Goal: Information Seeking & Learning: Compare options

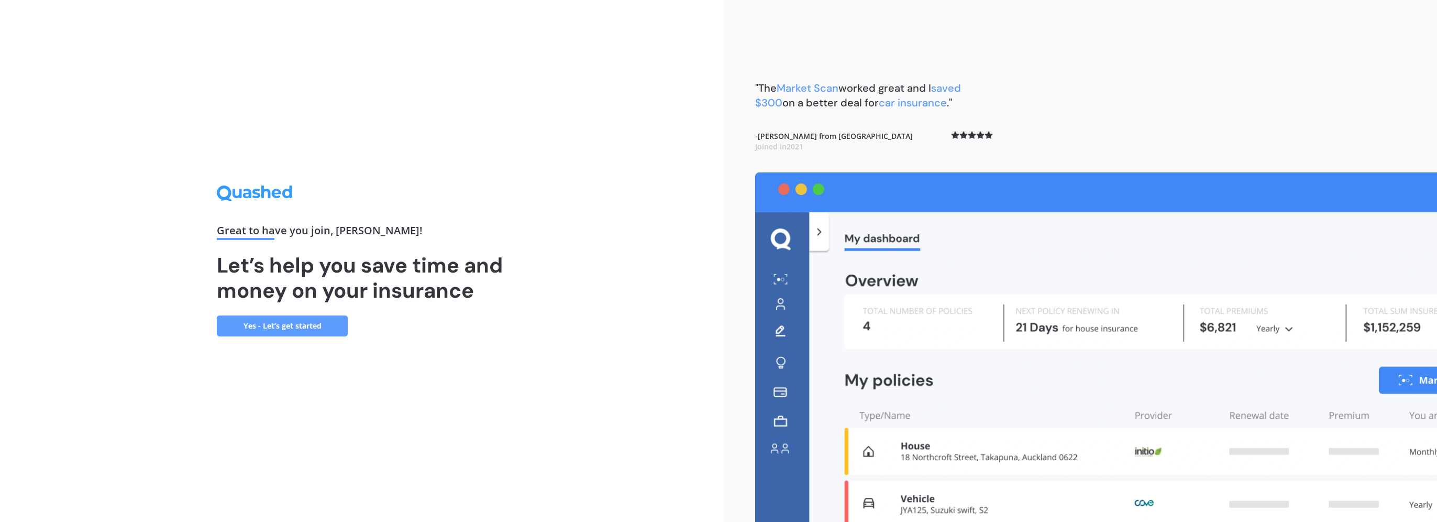
click at [298, 329] on link "Yes - Let’s get started" at bounding box center [282, 325] width 131 height 21
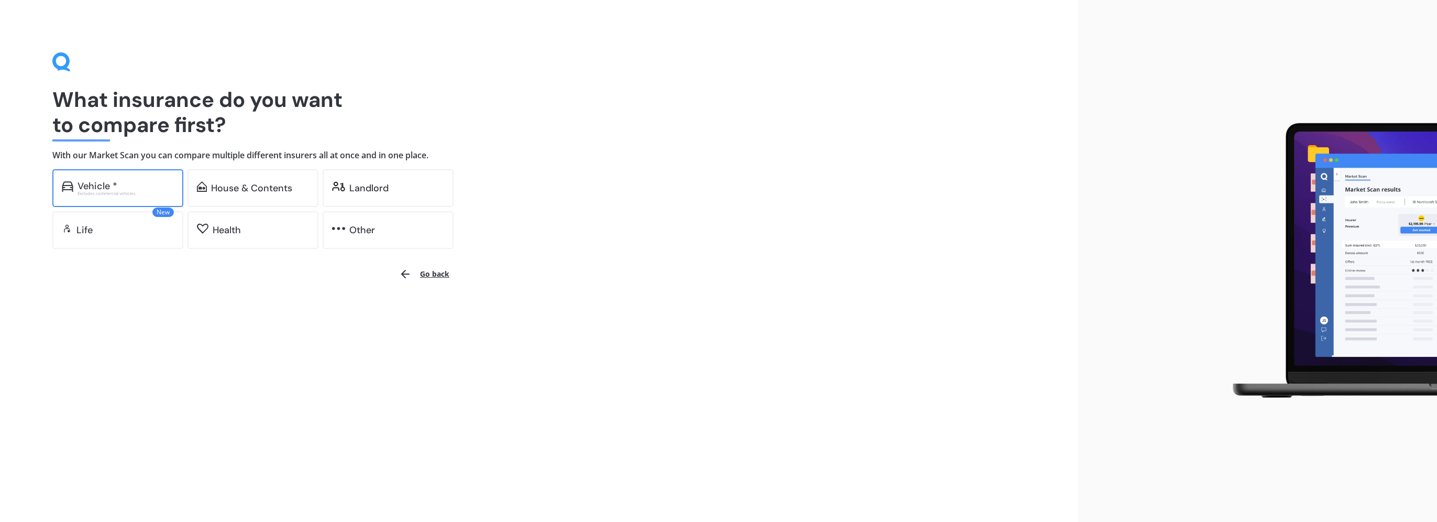
click at [153, 193] on div "Excludes commercial vehicles" at bounding box center [126, 193] width 96 height 4
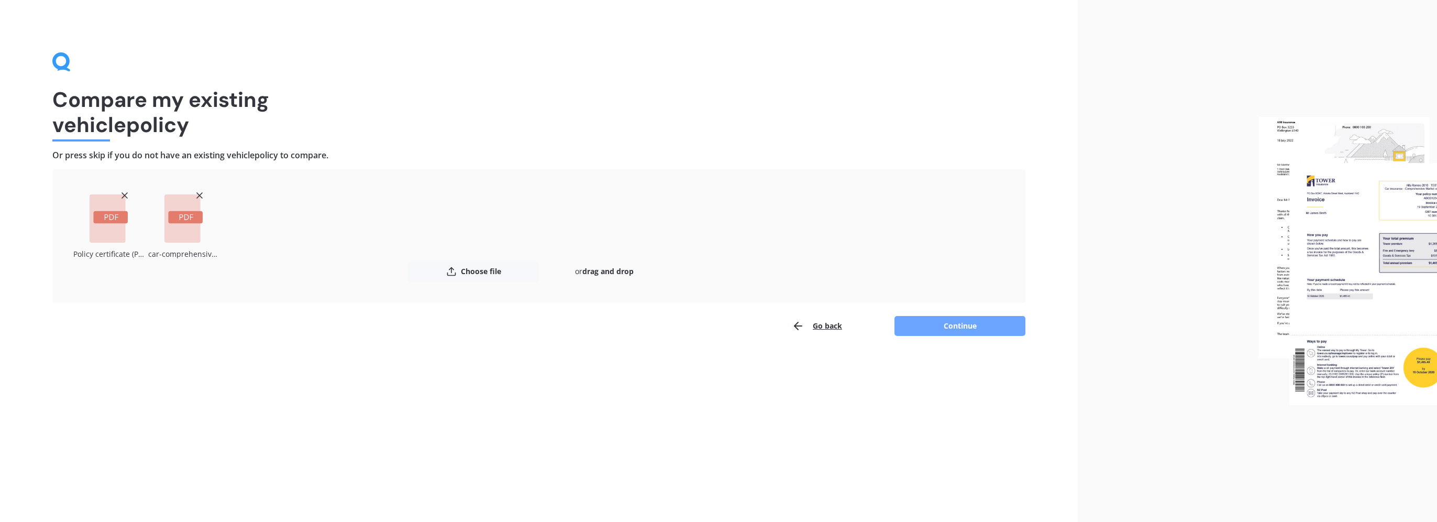
click at [956, 327] on button "Continue" at bounding box center [959, 326] width 131 height 20
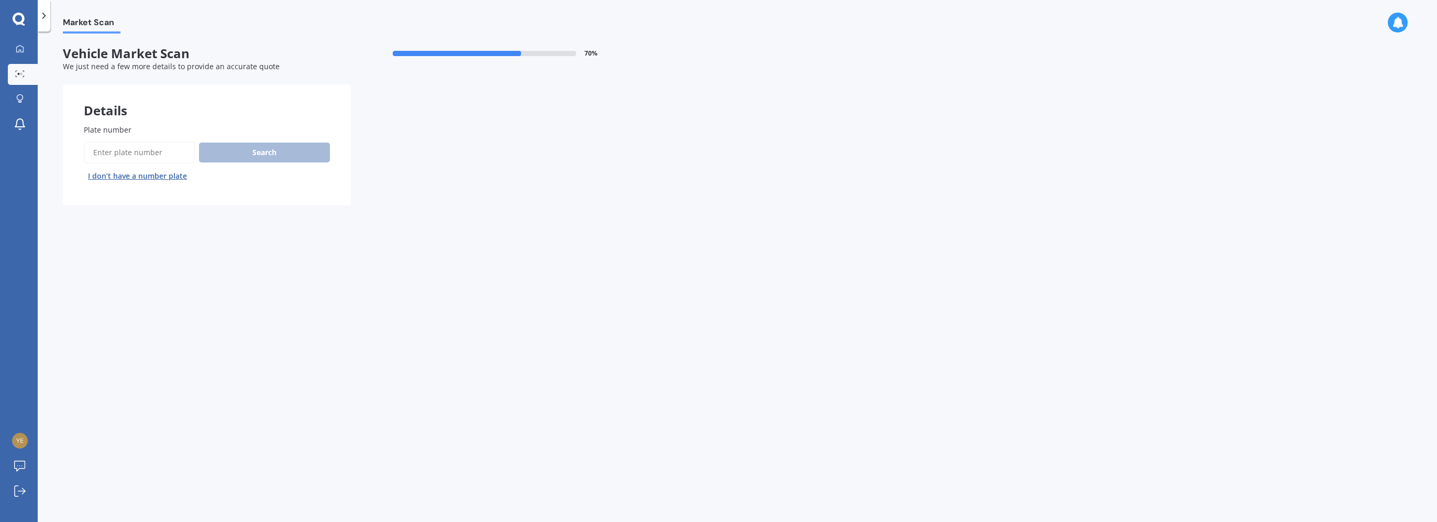
click at [111, 151] on input "Plate number" at bounding box center [139, 152] width 111 height 22
type input "lqq292"
click at [261, 153] on button "Search" at bounding box center [264, 152] width 131 height 20
select select "NISSAN"
select select "X-TRAIL"
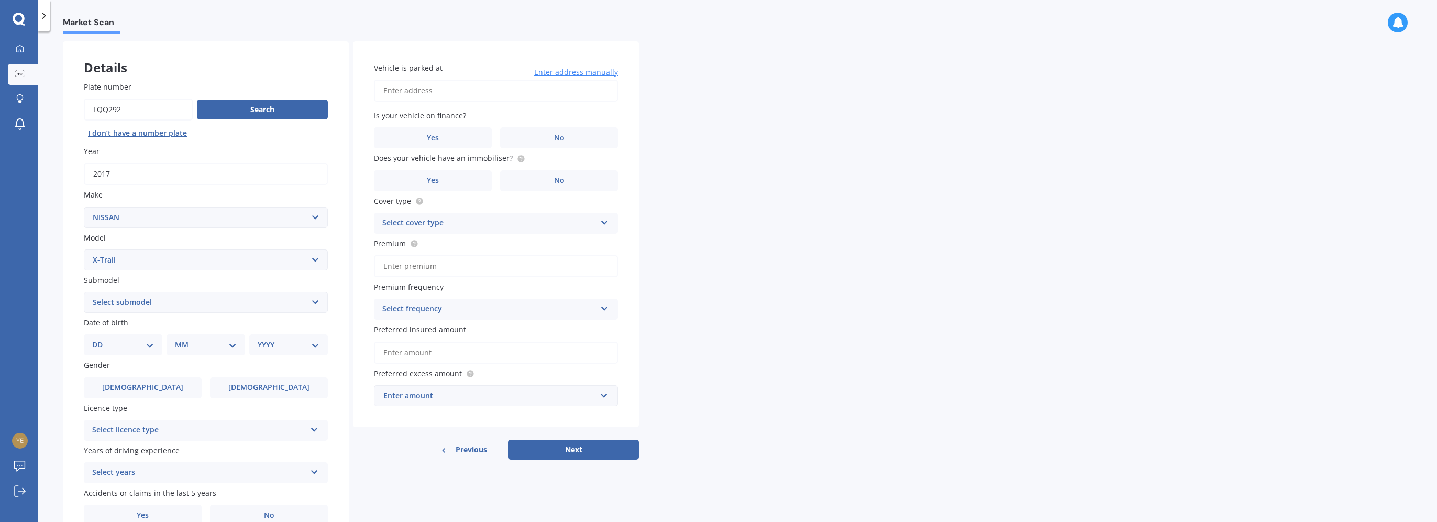
scroll to position [42, 0]
click at [153, 342] on select "DD 01 02 03 04 05 06 07 08 09 10 11 12 13 14 15 16 17 18 19 20 21 22 23 24 25 2…" at bounding box center [123, 345] width 62 height 12
select select "28"
click at [101, 339] on select "DD 01 02 03 04 05 06 07 08 09 10 11 12 13 14 15 16 17 18 19 20 21 22 23 24 25 2…" at bounding box center [123, 345] width 62 height 12
click at [192, 348] on select "MM 01 02 03 04 05 06 07 08 09 10 11 12" at bounding box center [208, 345] width 58 height 12
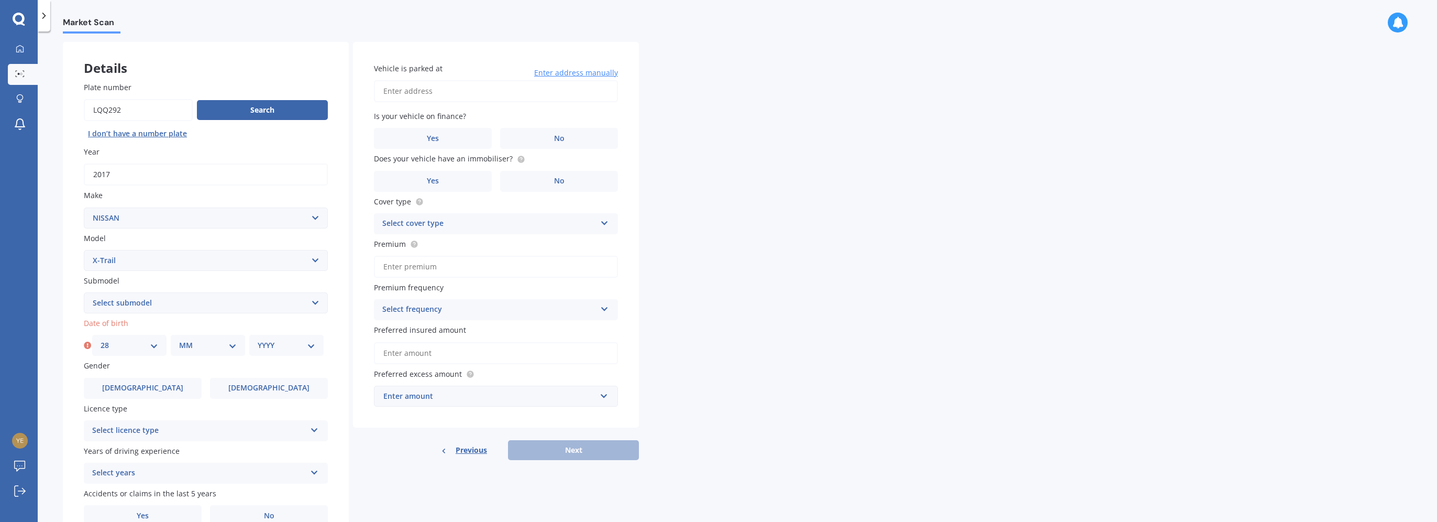
select select "02"
click at [179, 339] on select "MM 01 02 03 04 05 06 07 08 09 10 11 12" at bounding box center [208, 345] width 58 height 12
click at [272, 337] on div "YYYY 2025 2024 2023 2022 2021 2020 2019 2018 2017 2016 2015 2014 2013 2012 2011…" at bounding box center [286, 345] width 74 height 21
click at [291, 346] on select "YYYY 2025 2024 2023 2022 2021 2020 2019 2018 2017 2016 2015 2014 2013 2012 2011…" at bounding box center [287, 345] width 58 height 12
select select "1984"
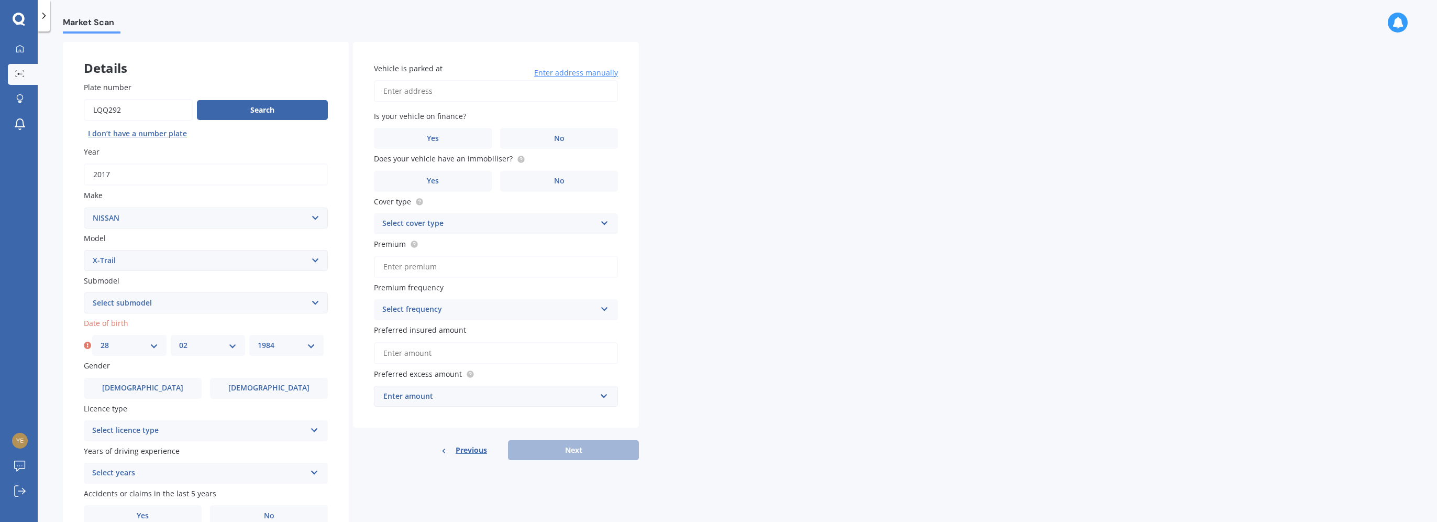
click at [258, 339] on select "YYYY 2025 2024 2023 2022 2021 2020 2019 2018 2017 2016 2015 2014 2013 2012 2011…" at bounding box center [287, 345] width 58 height 12
click at [176, 381] on label "[DEMOGRAPHIC_DATA]" at bounding box center [143, 388] width 118 height 21
click at [0, 0] on input "[DEMOGRAPHIC_DATA]" at bounding box center [0, 0] width 0 height 0
click at [216, 428] on div "Select licence type" at bounding box center [199, 430] width 214 height 13
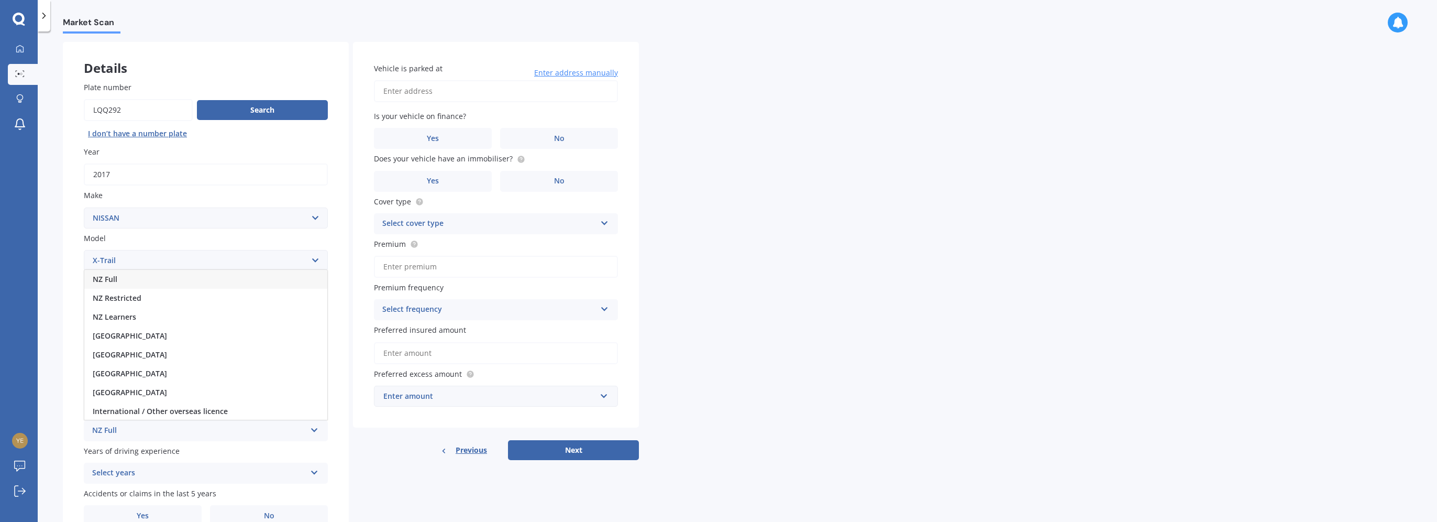
click at [238, 278] on div "NZ Full" at bounding box center [205, 279] width 243 height 19
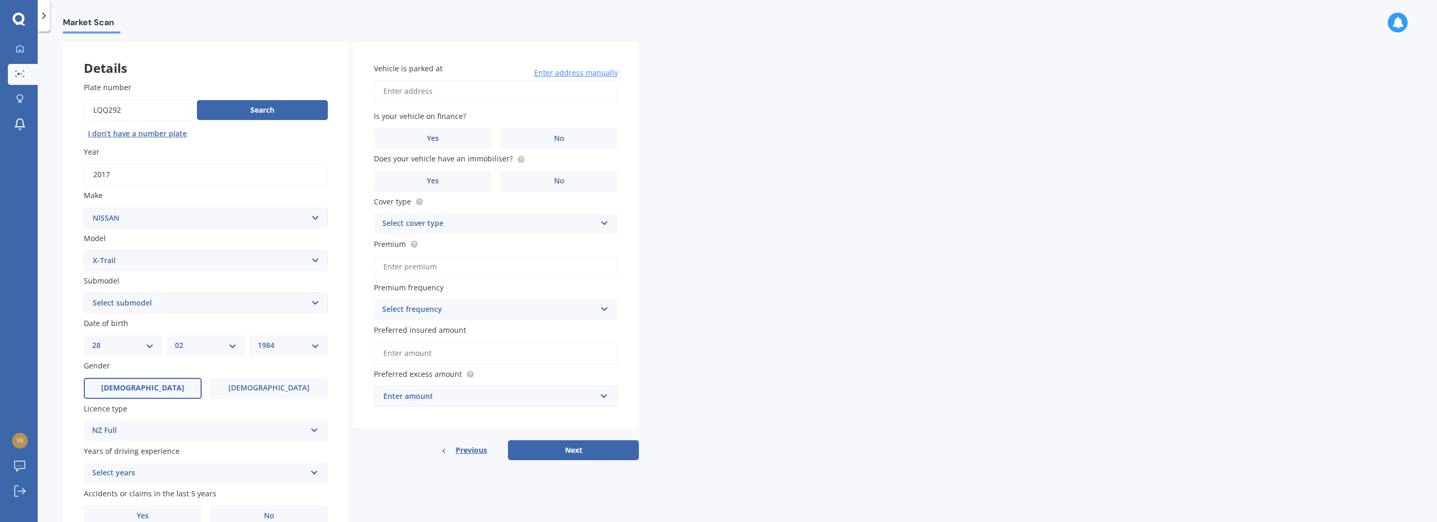
click at [212, 471] on div "Select years" at bounding box center [199, 473] width 214 height 13
click at [211, 381] on div "5 or more years" at bounding box center [205, 377] width 243 height 19
click at [69, 435] on div "Plate number Search I don’t have a number plate Year 2017 Make Select make AC A…" at bounding box center [206, 304] width 286 height 487
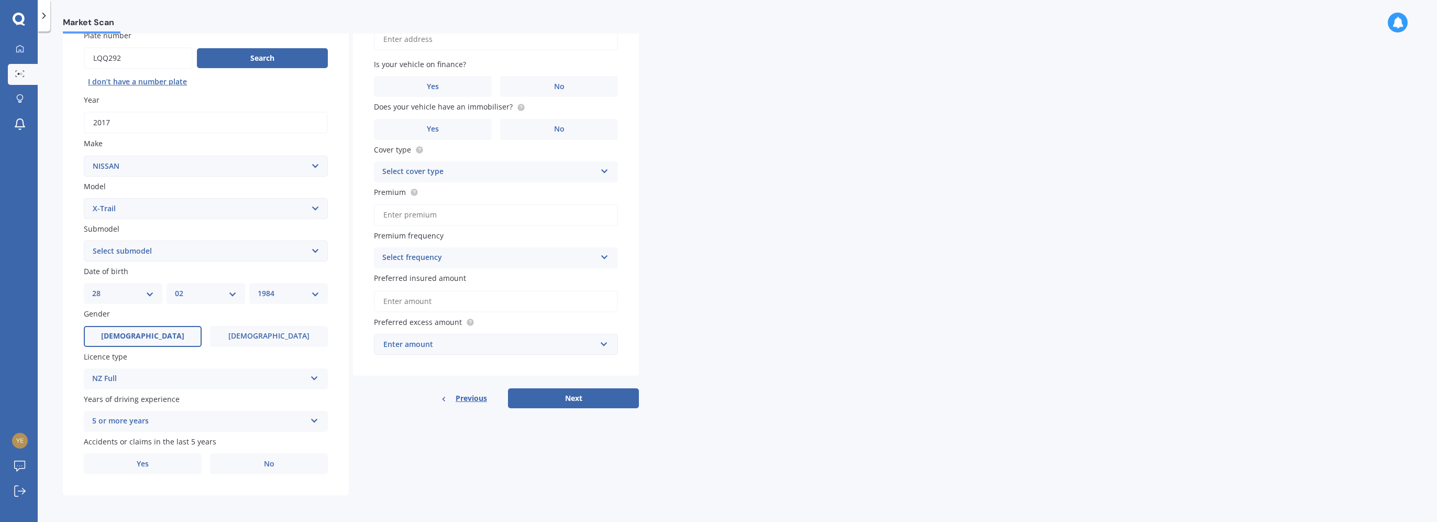
scroll to position [95, 0]
click at [224, 461] on label "No" at bounding box center [269, 462] width 118 height 21
click at [0, 0] on input "No" at bounding box center [0, 0] width 0 height 0
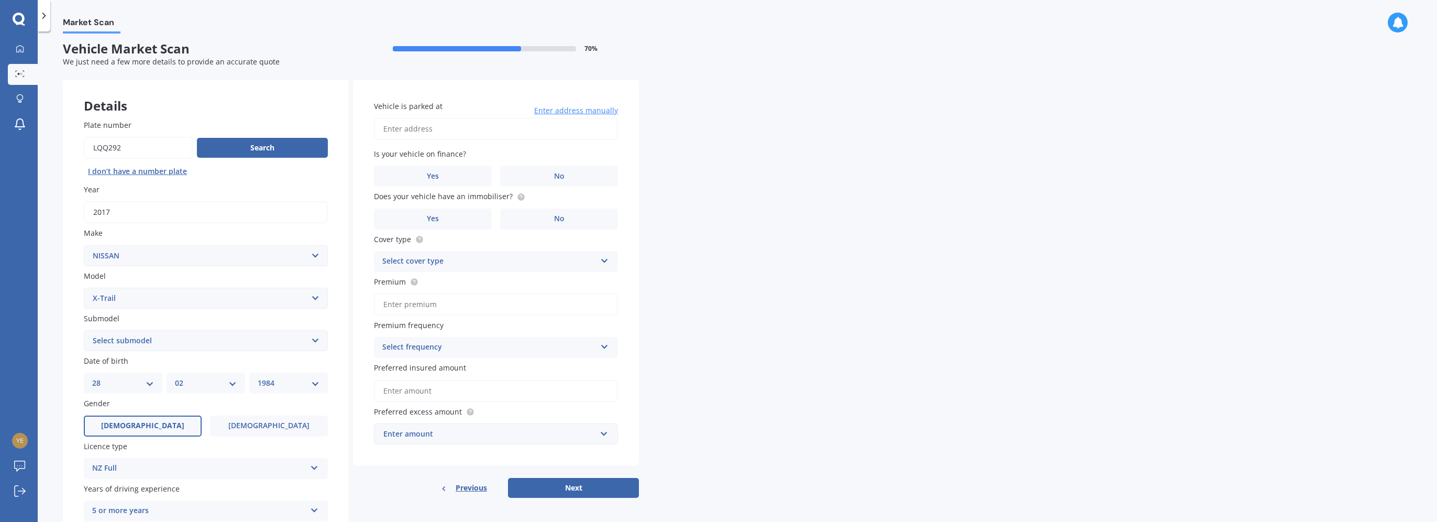
scroll to position [0, 0]
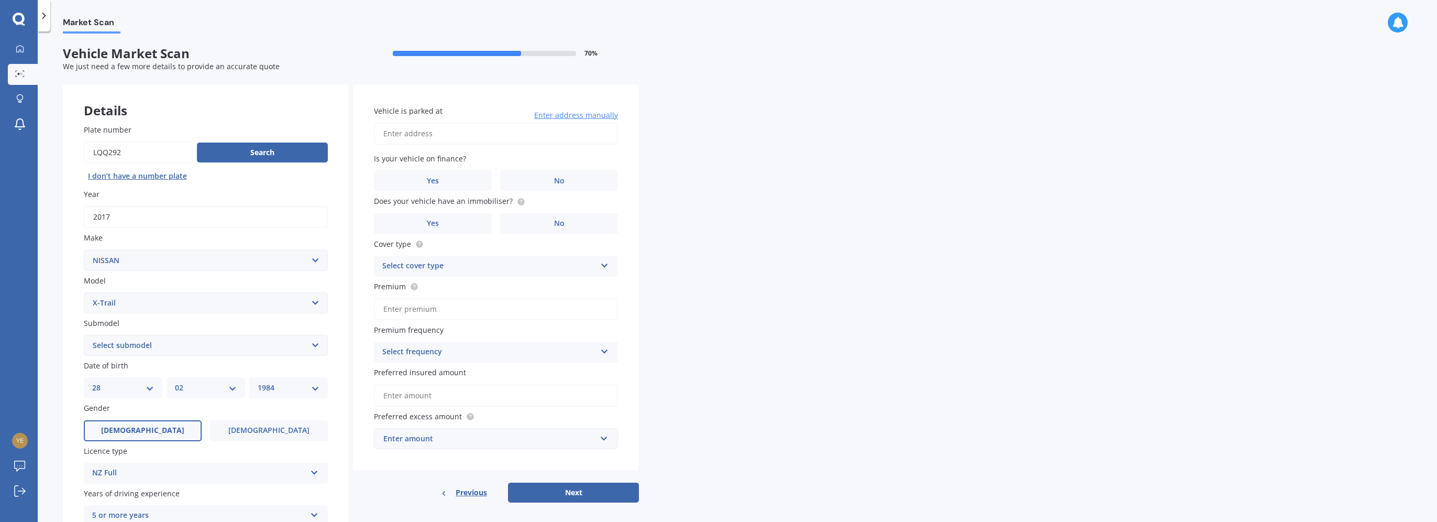
click at [439, 129] on input "Vehicle is parked at" at bounding box center [496, 134] width 244 height 22
type input "8 Viera Drive, Flat Bush, Auckland 2019"
click at [539, 183] on label "No" at bounding box center [559, 180] width 118 height 21
click at [0, 0] on input "No" at bounding box center [0, 0] width 0 height 0
click at [514, 220] on label "No" at bounding box center [559, 223] width 118 height 21
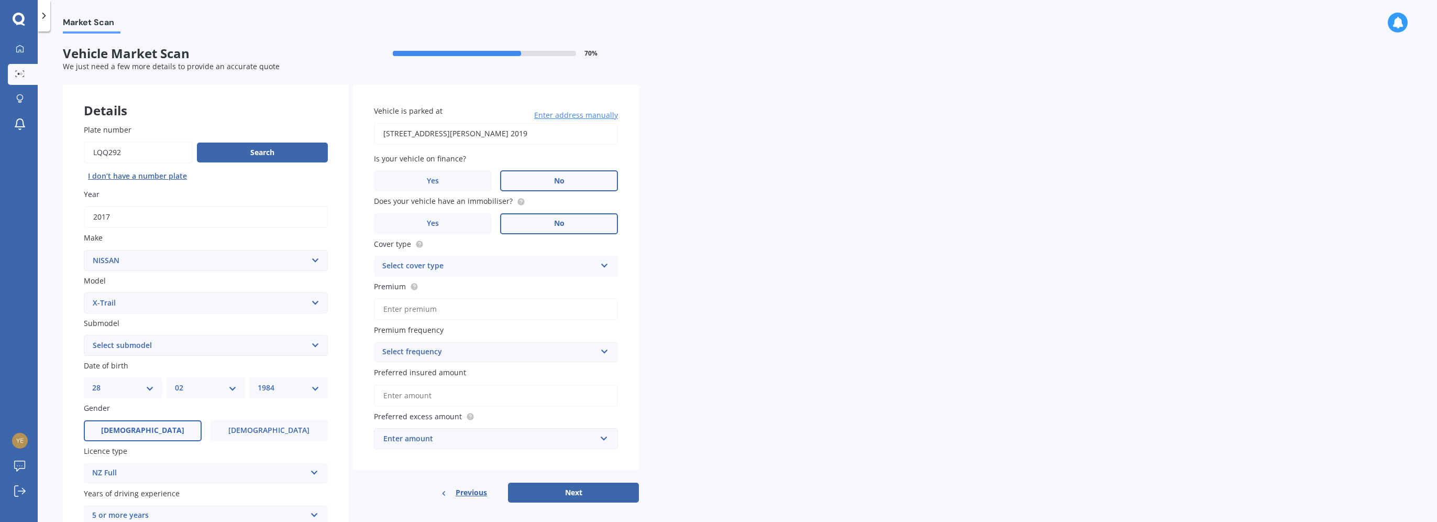
click at [0, 0] on input "No" at bounding box center [0, 0] width 0 height 0
click at [480, 268] on div "Select cover type" at bounding box center [489, 266] width 214 height 13
click at [471, 287] on div "Comprehensive" at bounding box center [495, 286] width 243 height 19
click at [459, 310] on input "Premium" at bounding box center [496, 309] width 244 height 22
click at [491, 352] on div "Select frequency" at bounding box center [489, 352] width 214 height 13
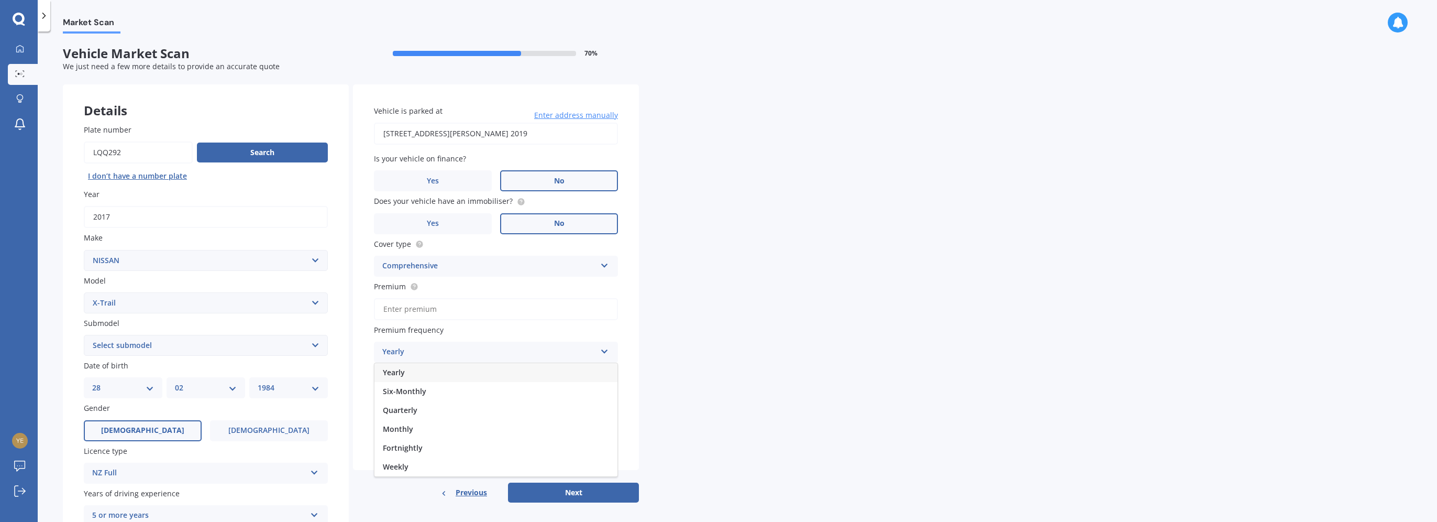
click at [429, 306] on input "Premium" at bounding box center [496, 309] width 244 height 22
paste input "$19,625.00"
type input "$19,625.00"
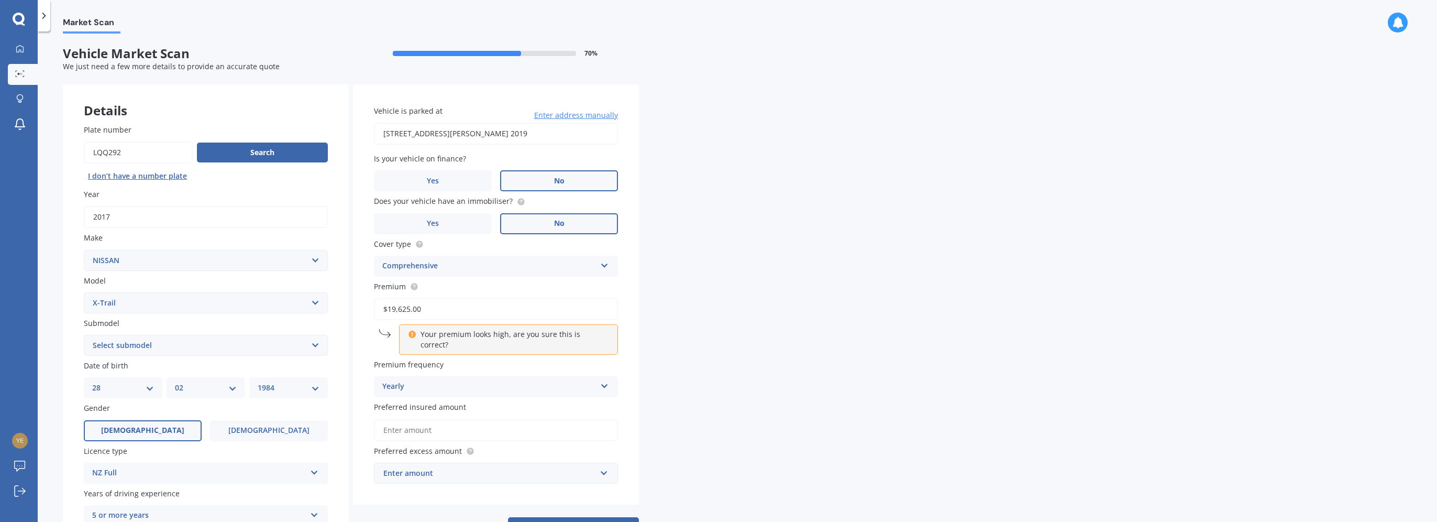
drag, startPoint x: 440, startPoint y: 310, endPoint x: 382, endPoint y: 311, distance: 57.6
click at [382, 311] on input "$19,625.00" at bounding box center [496, 309] width 244 height 22
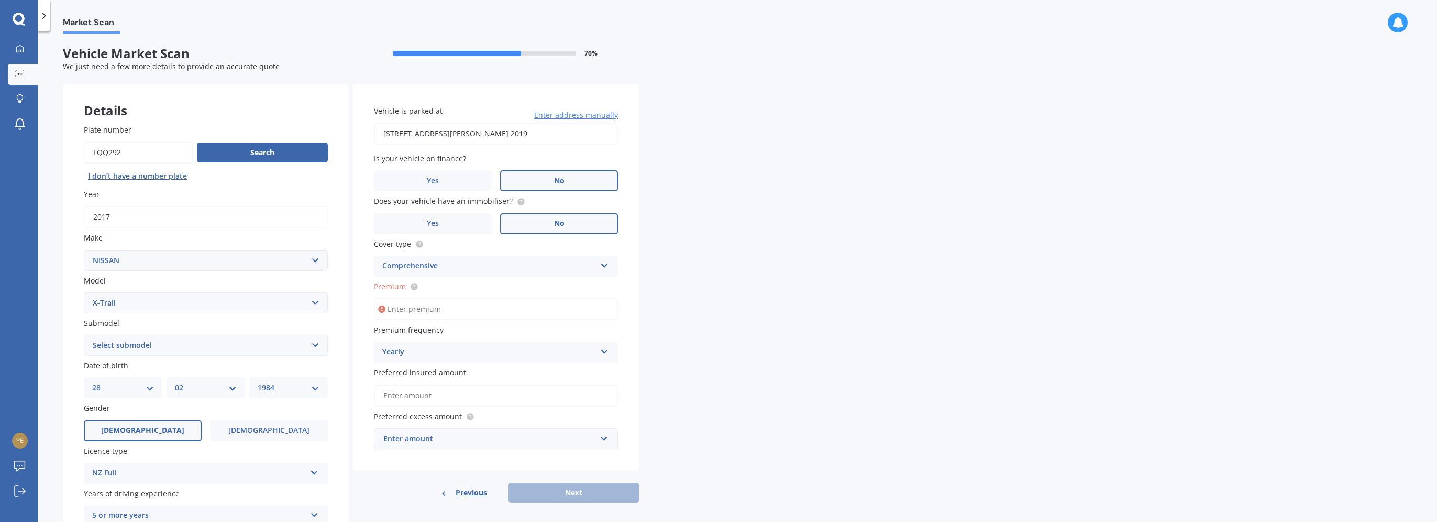
paste input "$913.12"
type input "$913.12"
click at [457, 351] on div "Yearly" at bounding box center [489, 352] width 214 height 13
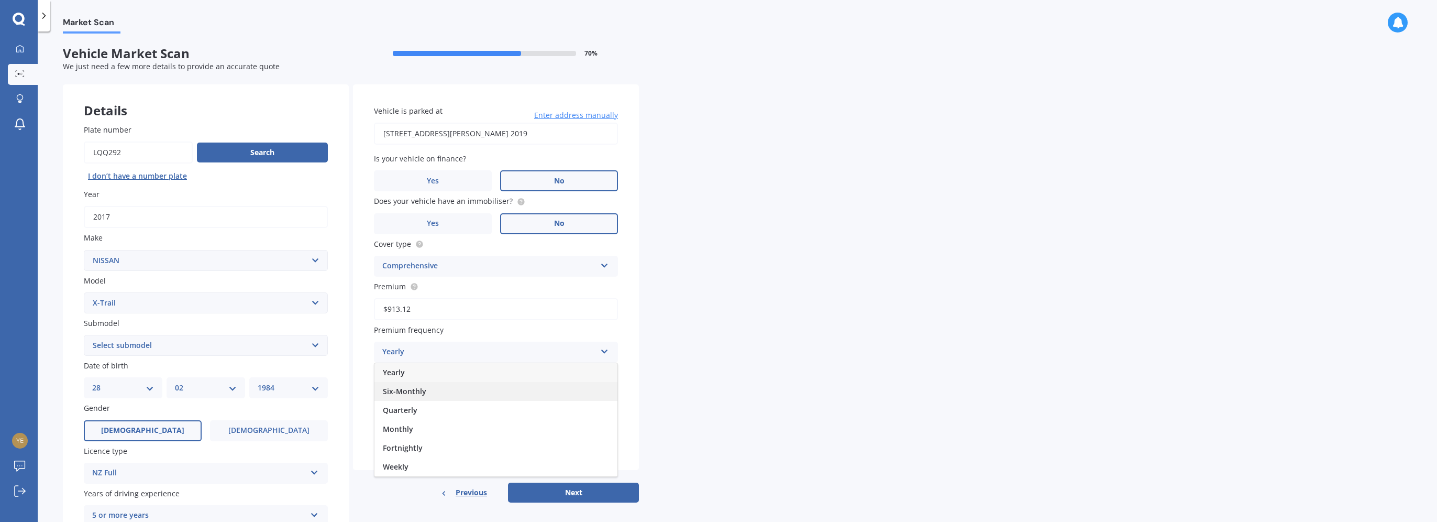
click at [457, 394] on div "Six-Monthly" at bounding box center [495, 391] width 243 height 19
click at [452, 400] on input "Preferred insured amount" at bounding box center [496, 395] width 244 height 22
click at [458, 355] on div "Six-Monthly" at bounding box center [489, 352] width 214 height 13
click at [449, 409] on div "Quarterly" at bounding box center [495, 410] width 243 height 19
click at [451, 392] on input "Preferred insured amount" at bounding box center [496, 395] width 244 height 22
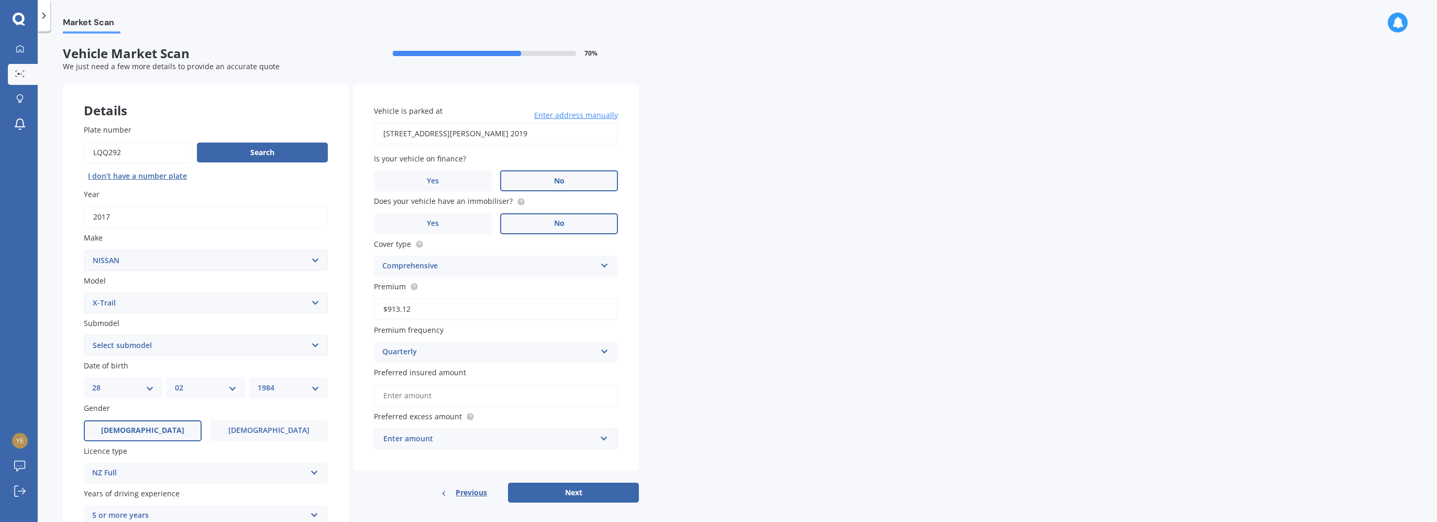
paste input "$19,625"
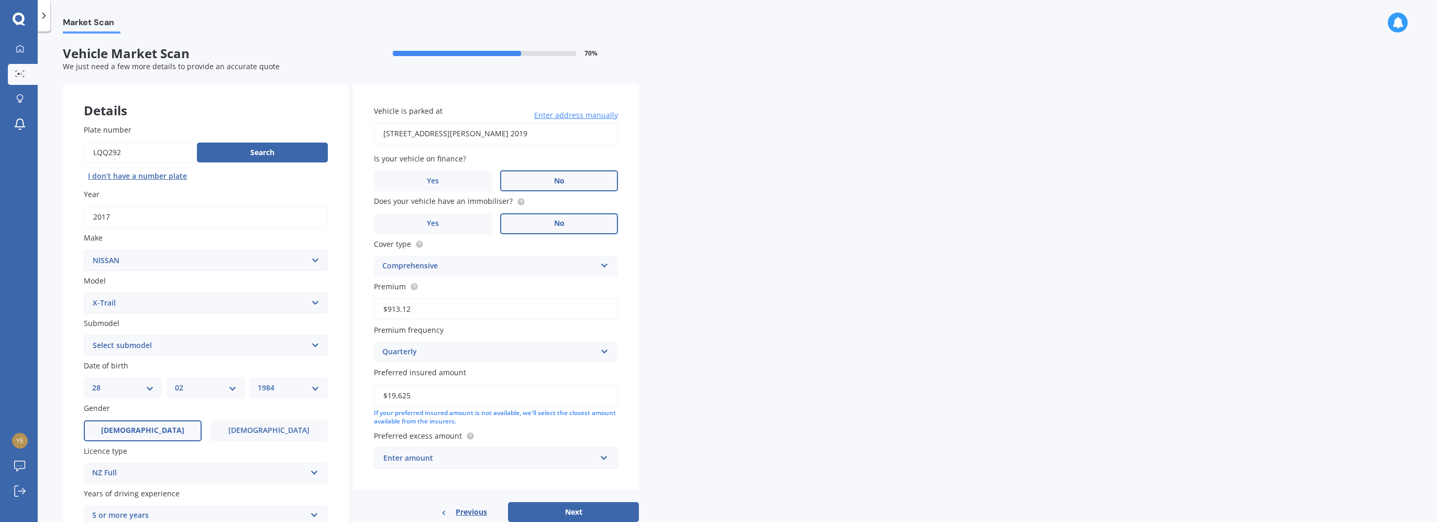
type input "$19,625"
click at [443, 453] on div "Enter amount" at bounding box center [489, 458] width 213 height 12
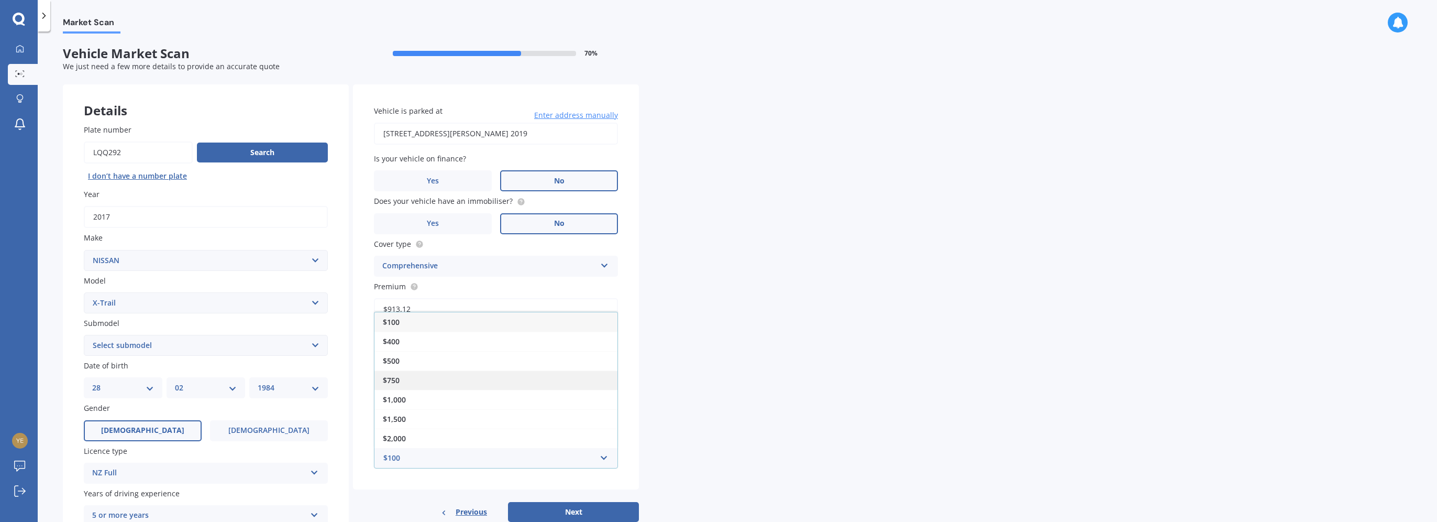
click at [450, 389] on div "$750" at bounding box center [495, 379] width 243 height 19
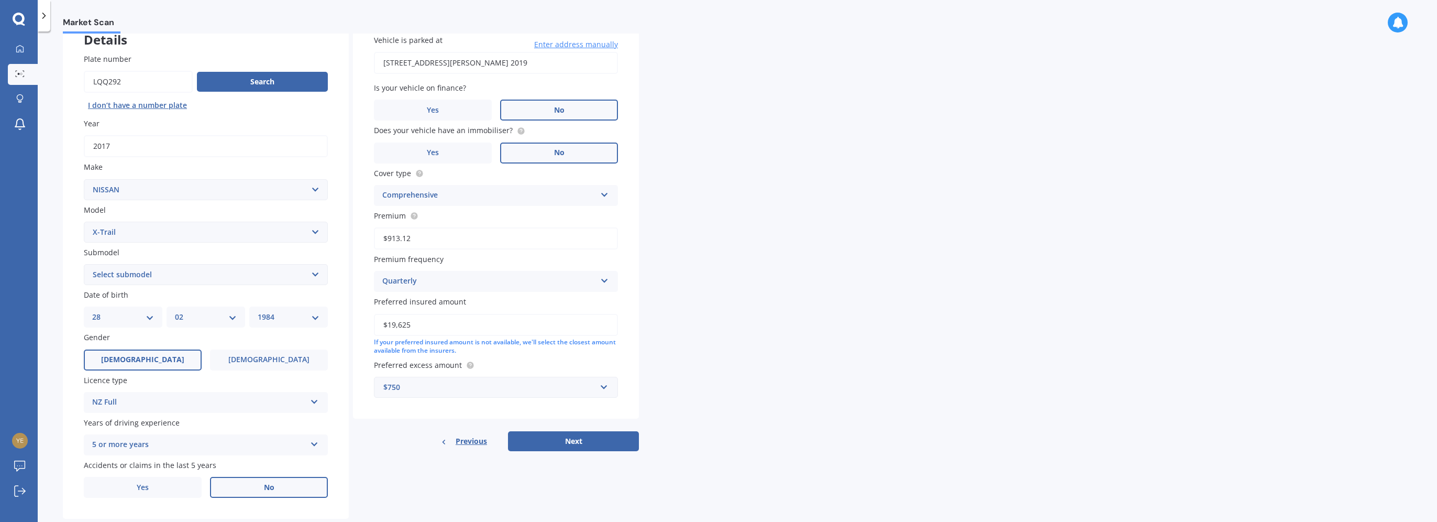
scroll to position [95, 0]
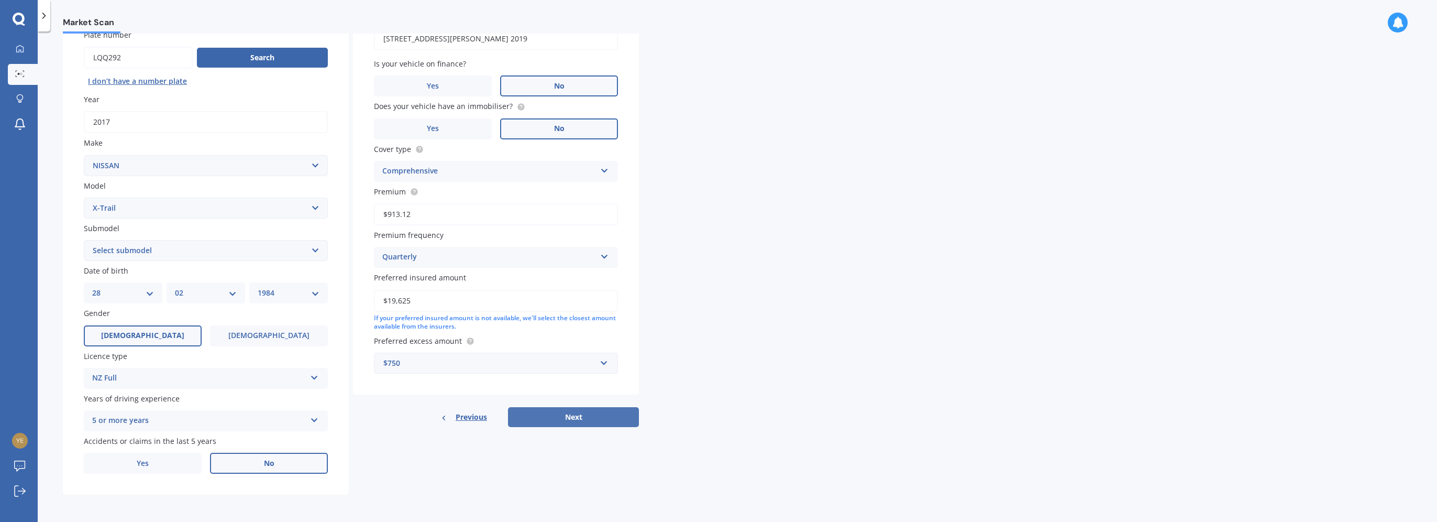
click at [568, 426] on button "Next" at bounding box center [573, 417] width 131 height 20
click at [229, 252] on select "Select submodel (All Other) 2000cc Hybrid 2WD non-turbo 4WD 20X Petrol ST ST 4W…" at bounding box center [206, 250] width 244 height 21
select select "ST-L"
click at [84, 240] on select "Select submodel (All Other) 2000cc Hybrid 2WD non-turbo 4WD 20X Petrol ST ST 4W…" at bounding box center [206, 250] width 244 height 21
click at [566, 415] on button "Next" at bounding box center [573, 417] width 131 height 20
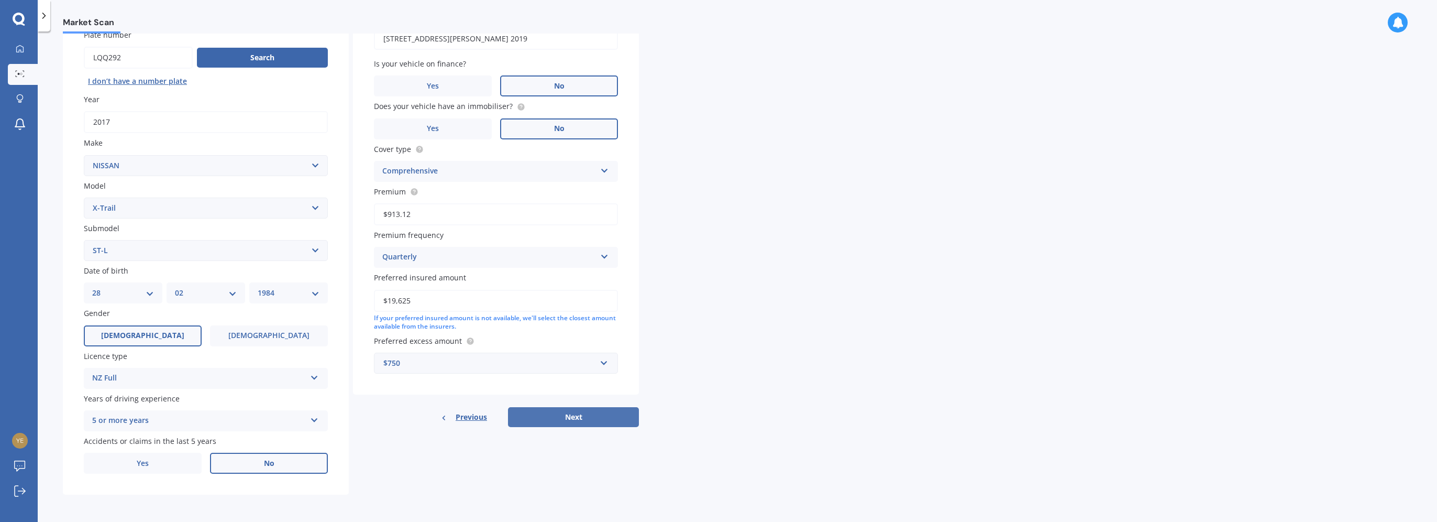
select select "28"
select select "02"
select select "1984"
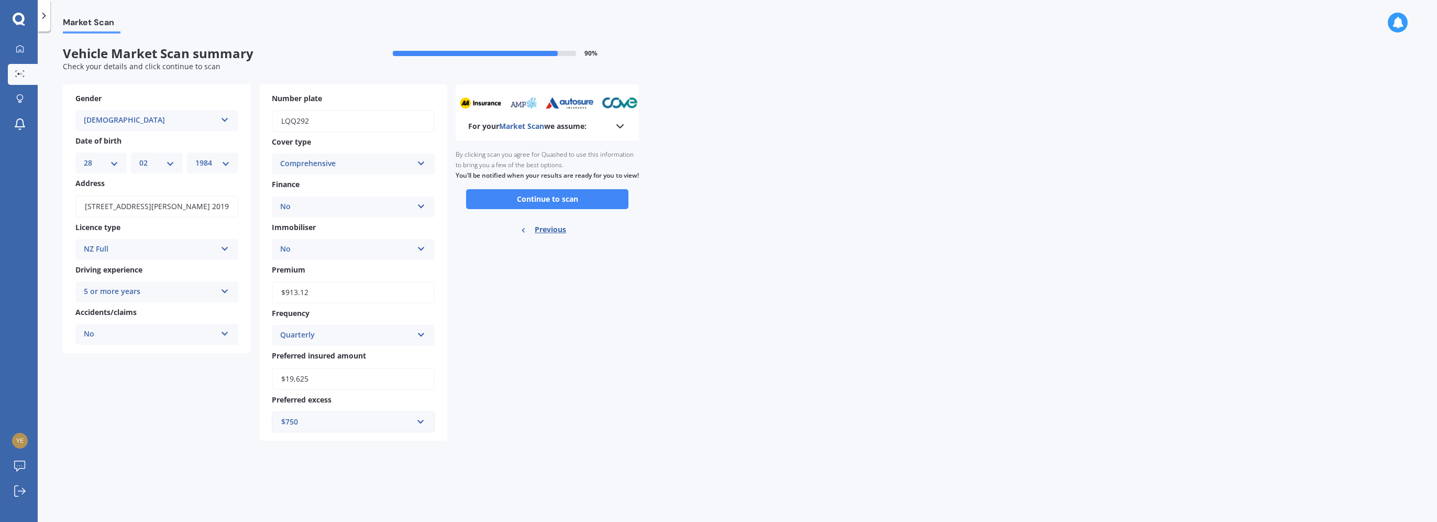
scroll to position [0, 0]
click at [573, 207] on button "Continue to scan" at bounding box center [547, 199] width 162 height 20
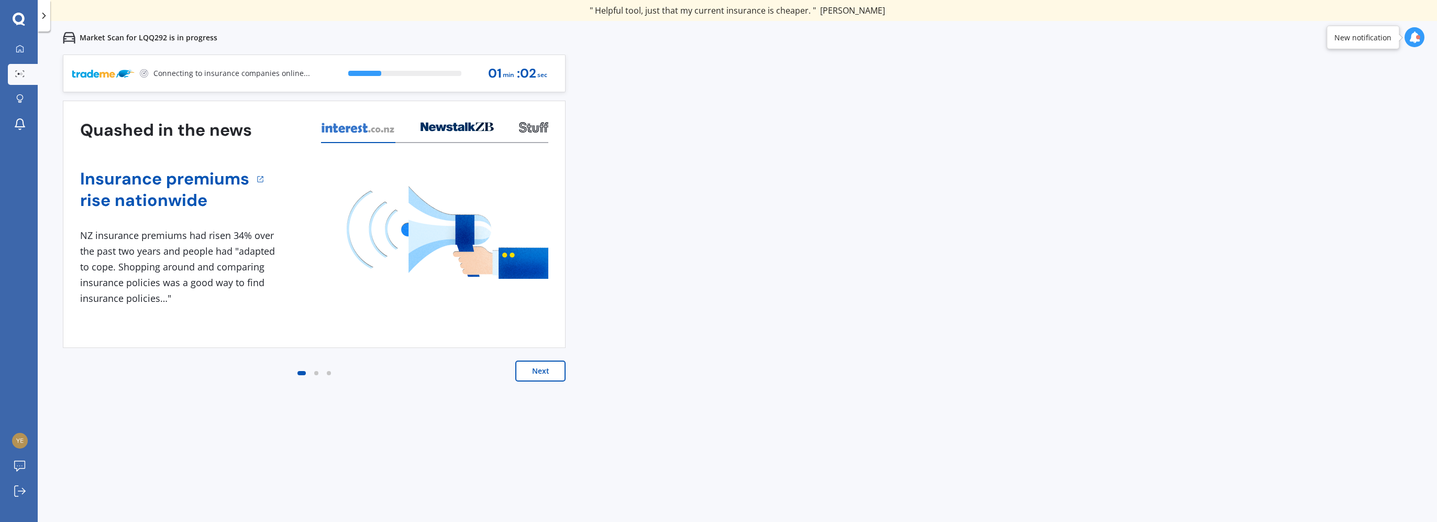
click at [539, 371] on button "Next" at bounding box center [540, 370] width 50 height 21
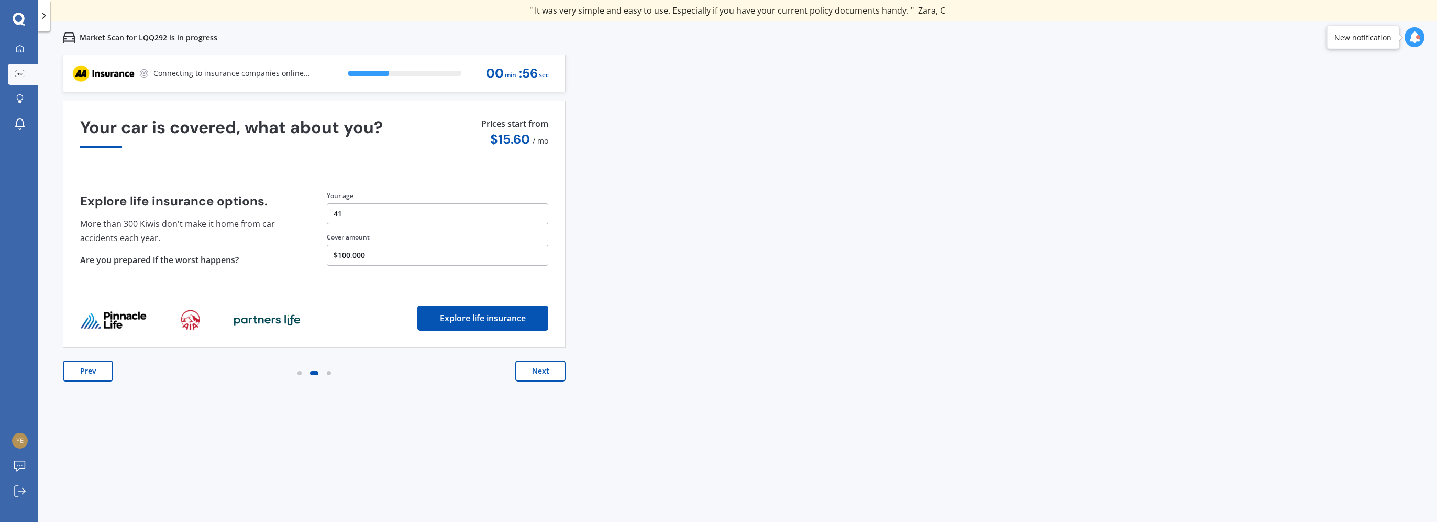
click at [539, 371] on button "Next" at bounding box center [540, 370] width 50 height 21
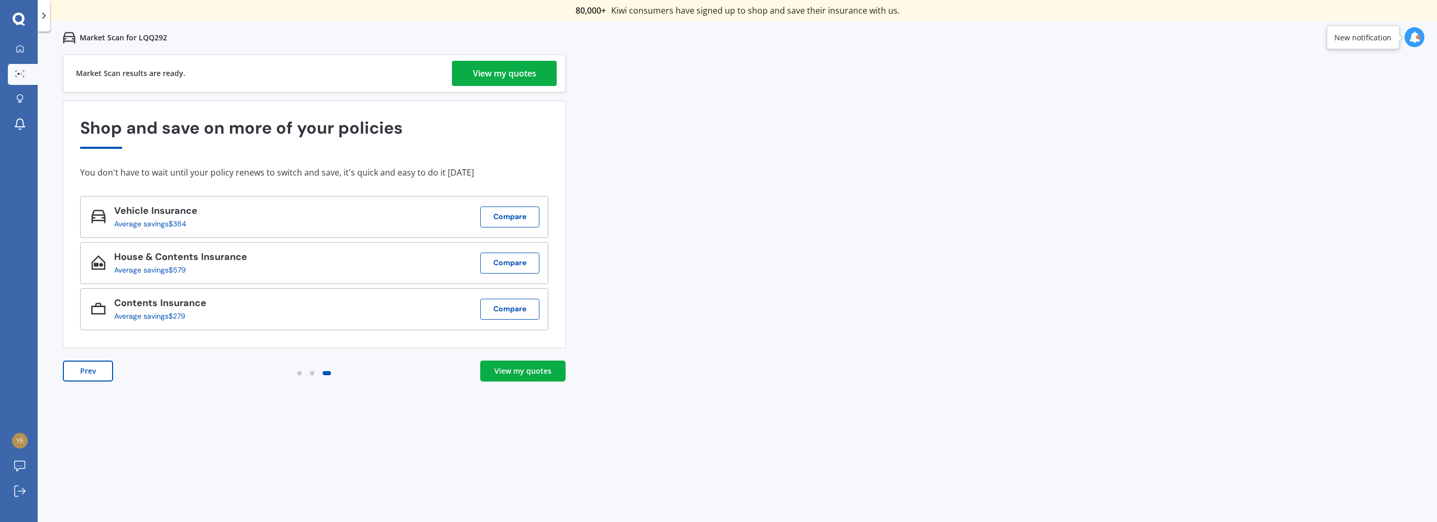
click at [498, 77] on div "View my quotes" at bounding box center [504, 73] width 63 height 25
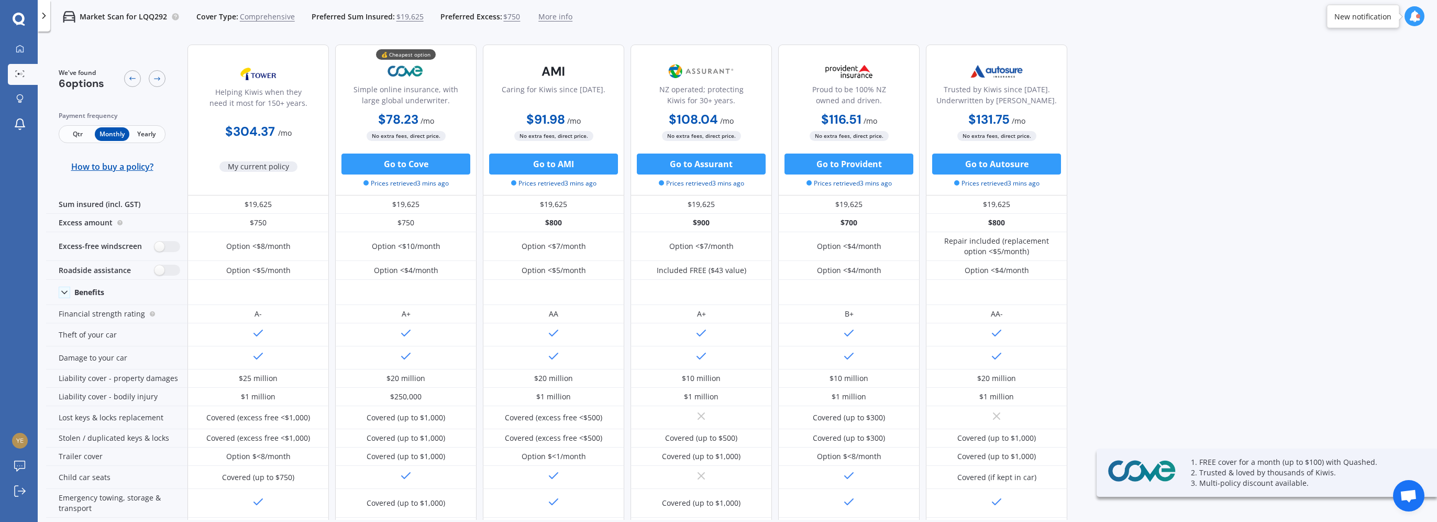
click at [78, 133] on span "Qtr" at bounding box center [78, 134] width 34 height 14
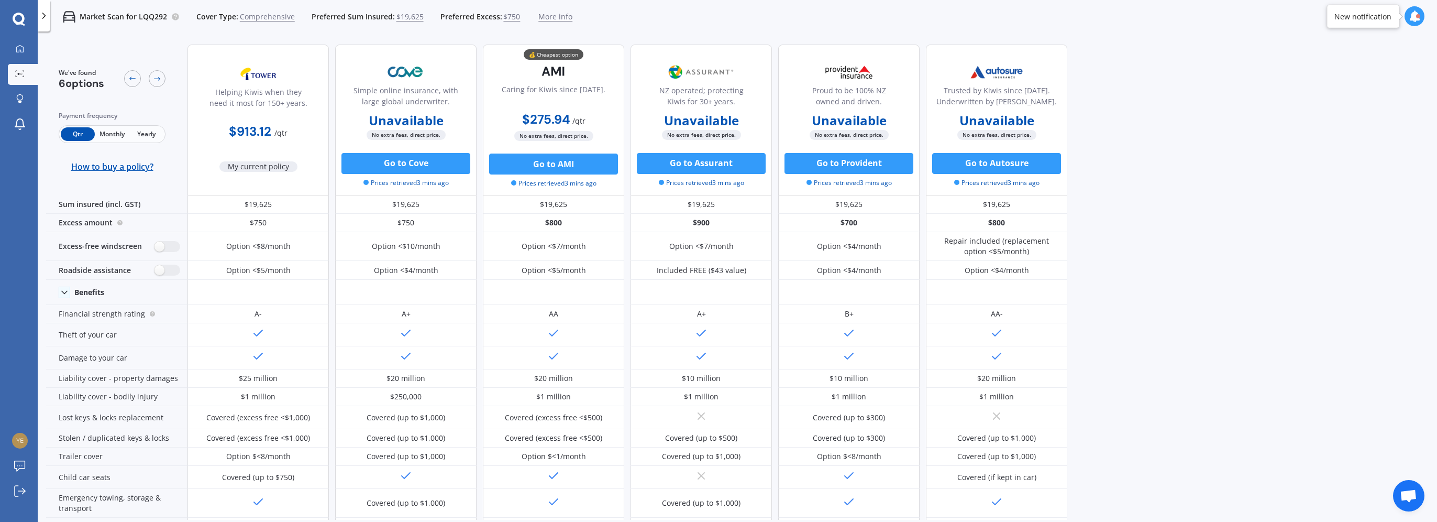
click at [113, 132] on span "Monthly" at bounding box center [112, 134] width 34 height 14
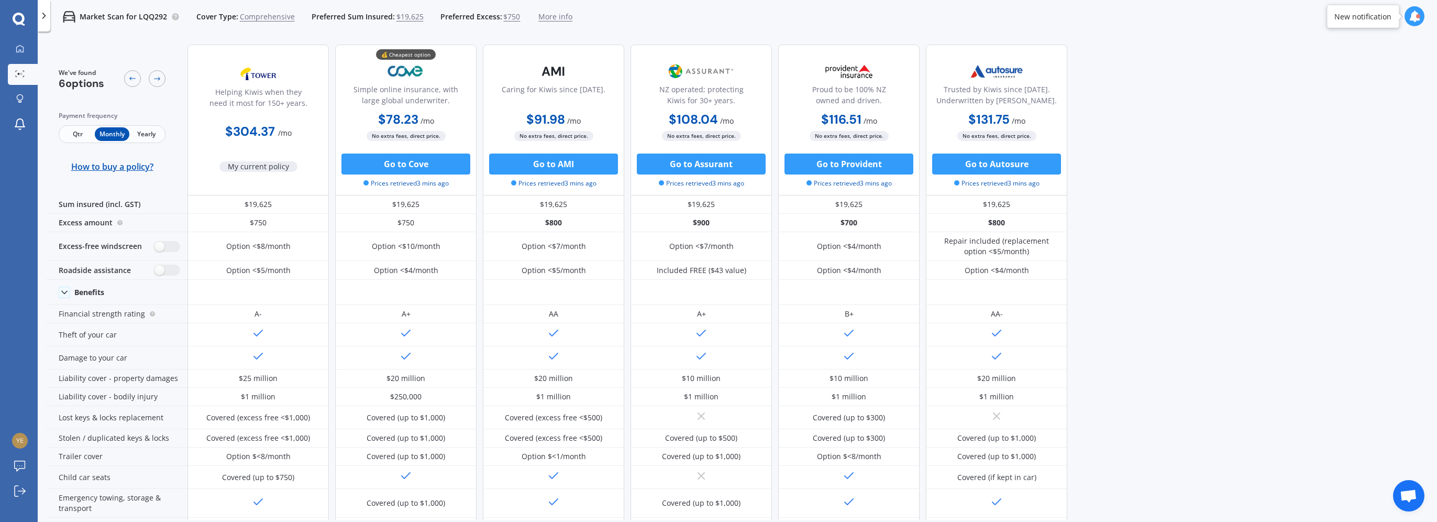
click at [147, 132] on span "Yearly" at bounding box center [146, 134] width 34 height 14
click at [408, 17] on span "$19,625" at bounding box center [409, 17] width 27 height 10
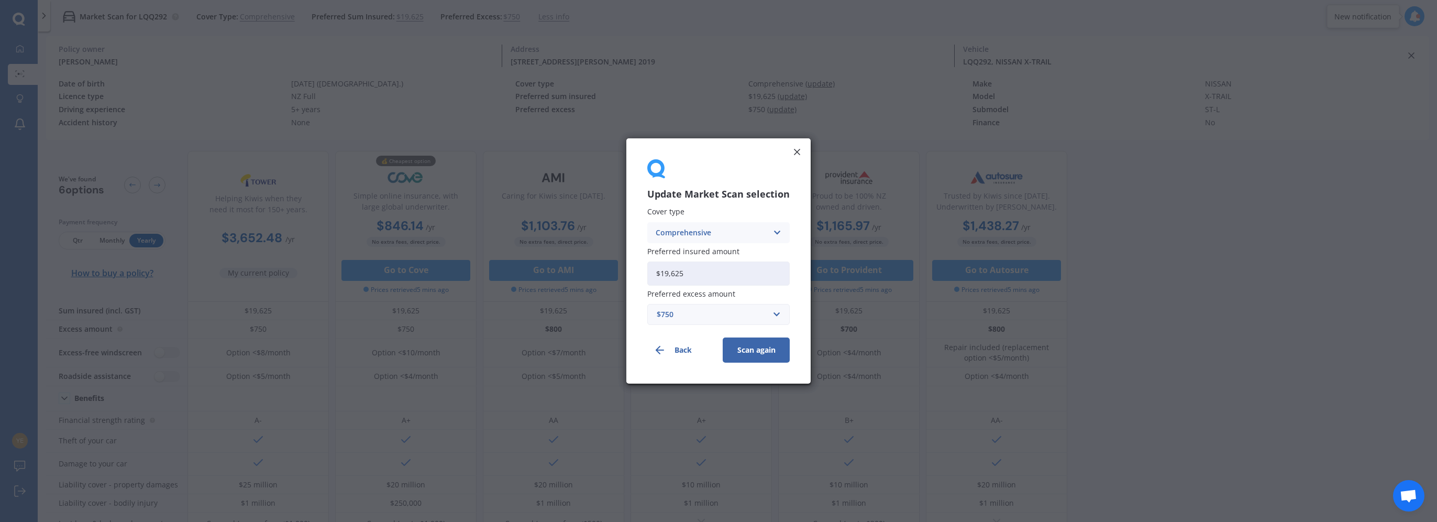
click at [796, 151] on line at bounding box center [796, 151] width 5 height 5
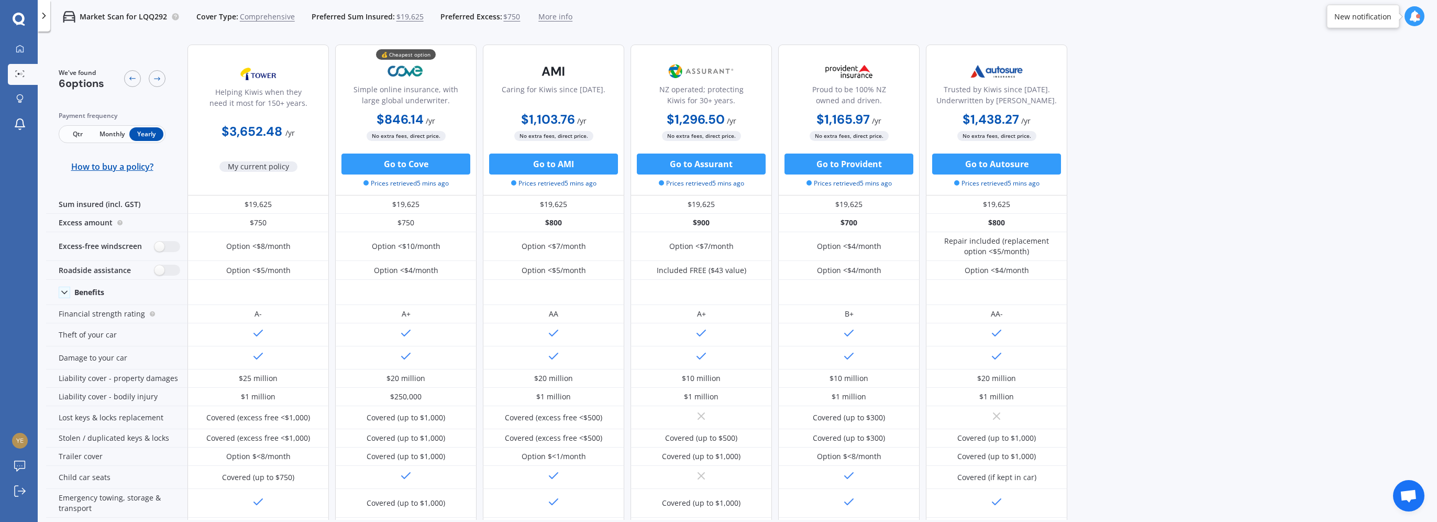
click at [553, 19] on span "More info" at bounding box center [555, 17] width 34 height 10
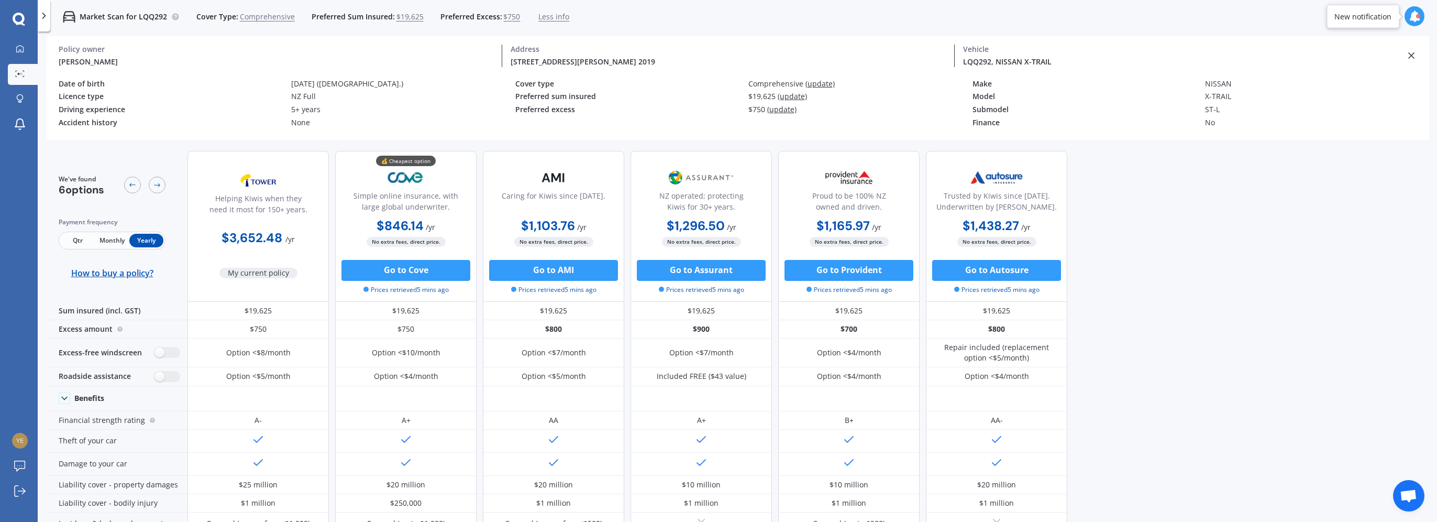
click at [266, 241] on b "$3,652.48" at bounding box center [252, 237] width 61 height 16
click at [1415, 52] on icon at bounding box center [1411, 55] width 10 height 10
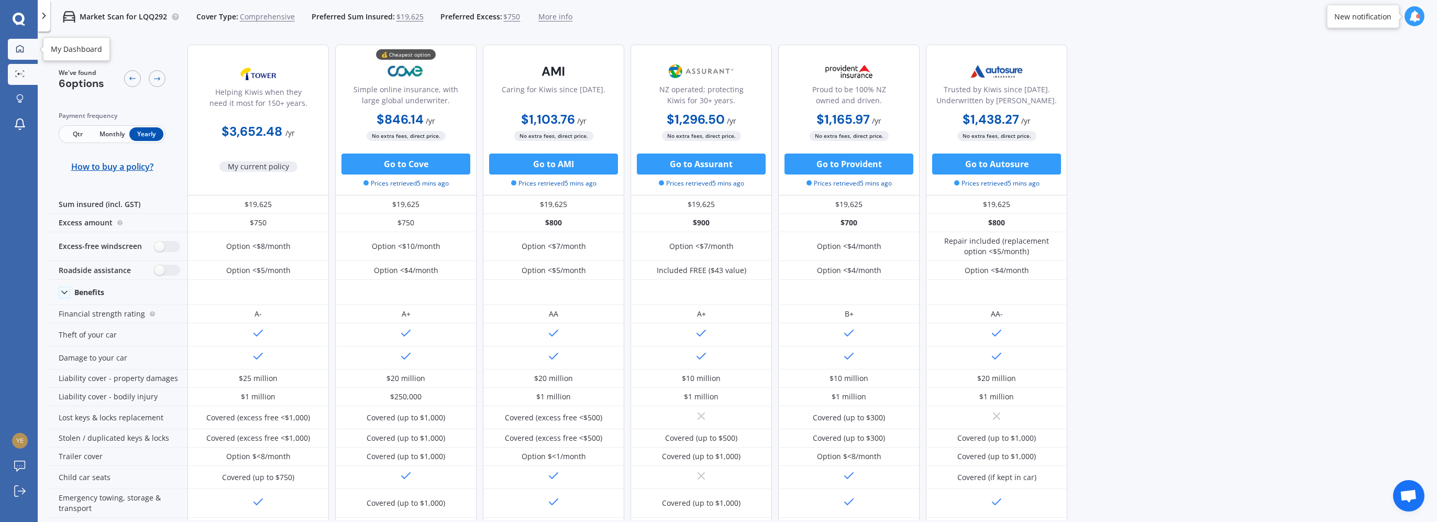
click at [26, 50] on div at bounding box center [20, 49] width 16 height 9
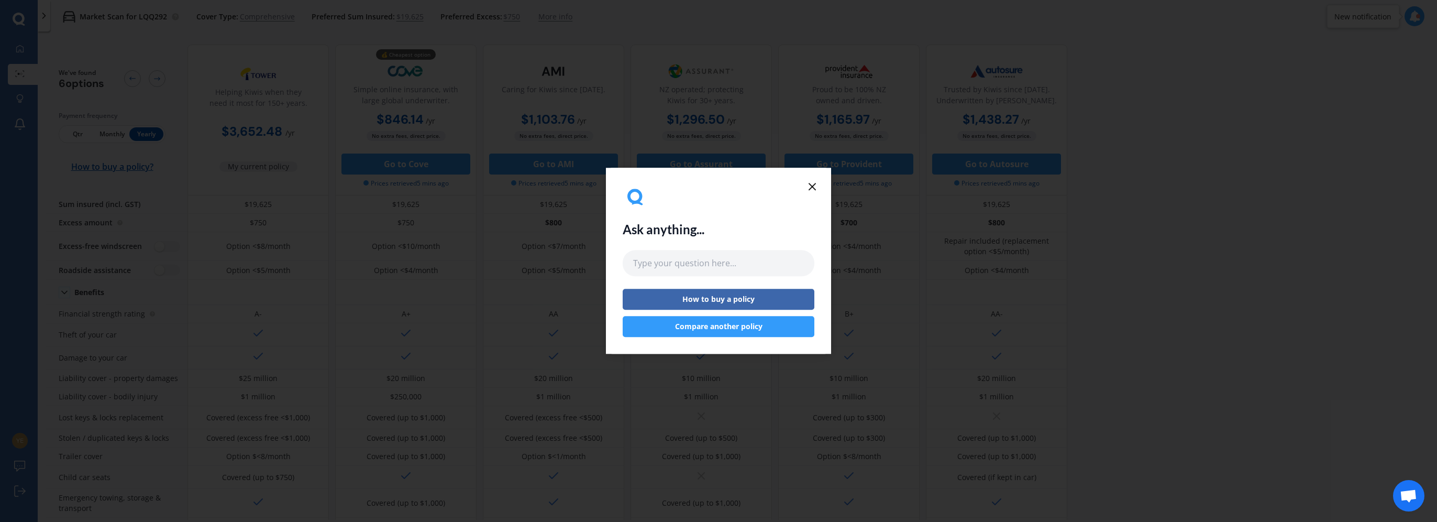
click at [815, 184] on line at bounding box center [812, 186] width 6 height 6
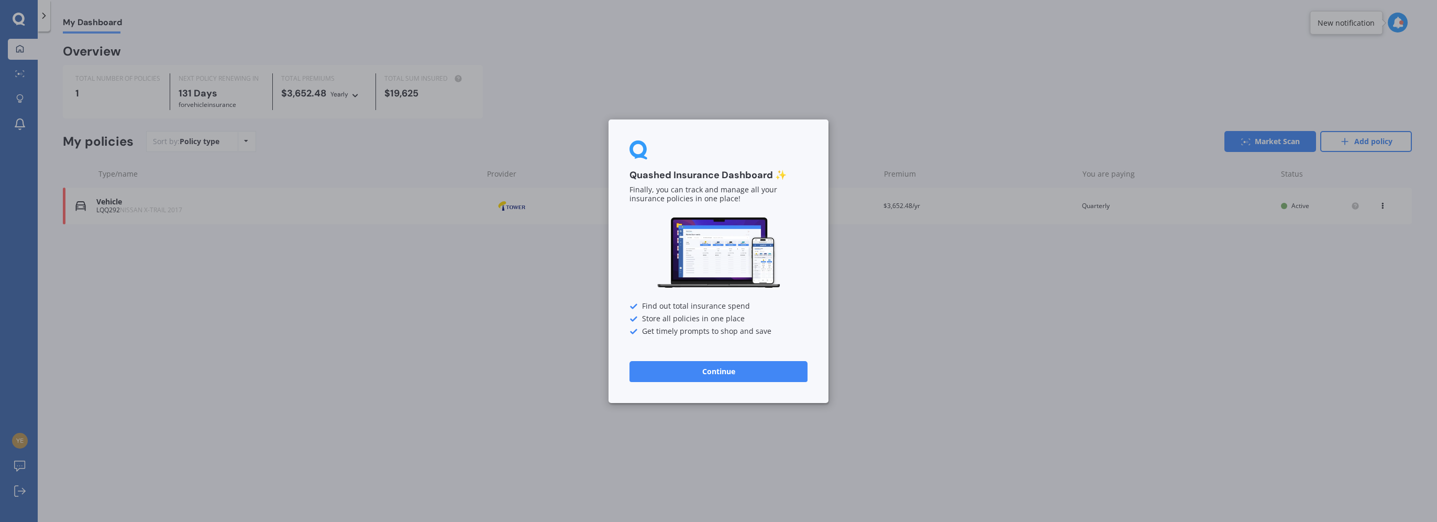
click at [737, 371] on button "Continue" at bounding box center [718, 370] width 178 height 21
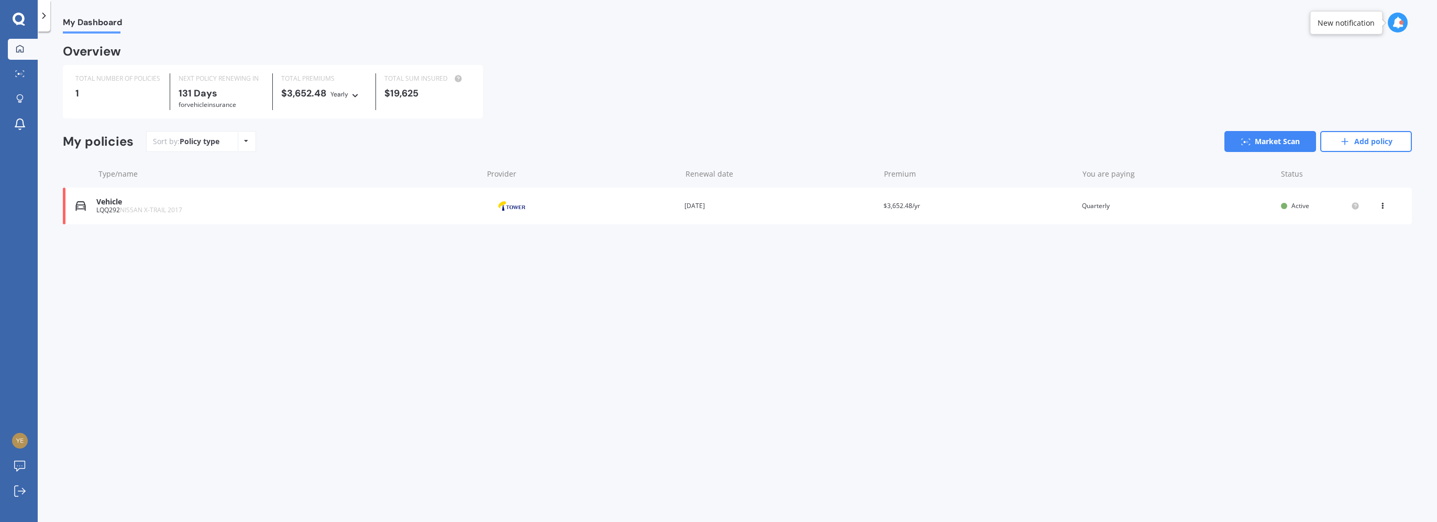
click at [1383, 207] on icon at bounding box center [1382, 204] width 7 height 6
click at [356, 99] on div "Yearly Yearly Six-Monthly Quarterly Monthly Fortnightly Weekly" at bounding box center [345, 94] width 30 height 12
click at [181, 211] on span "NISSAN X-TRAIL 2017" at bounding box center [151, 209] width 62 height 9
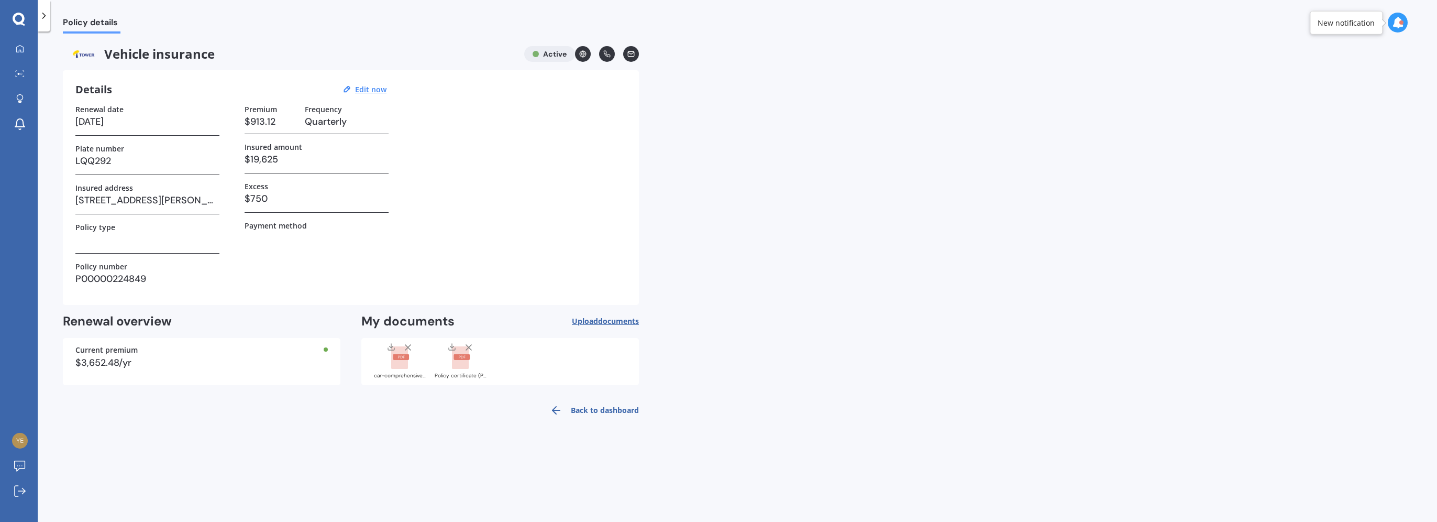
click at [268, 123] on h3 "$913.12" at bounding box center [271, 122] width 52 height 16
click at [157, 155] on h3 "LQQ292" at bounding box center [147, 161] width 144 height 16
click at [376, 88] on u "Edit now" at bounding box center [370, 89] width 31 height 10
select select "15"
select select "02"
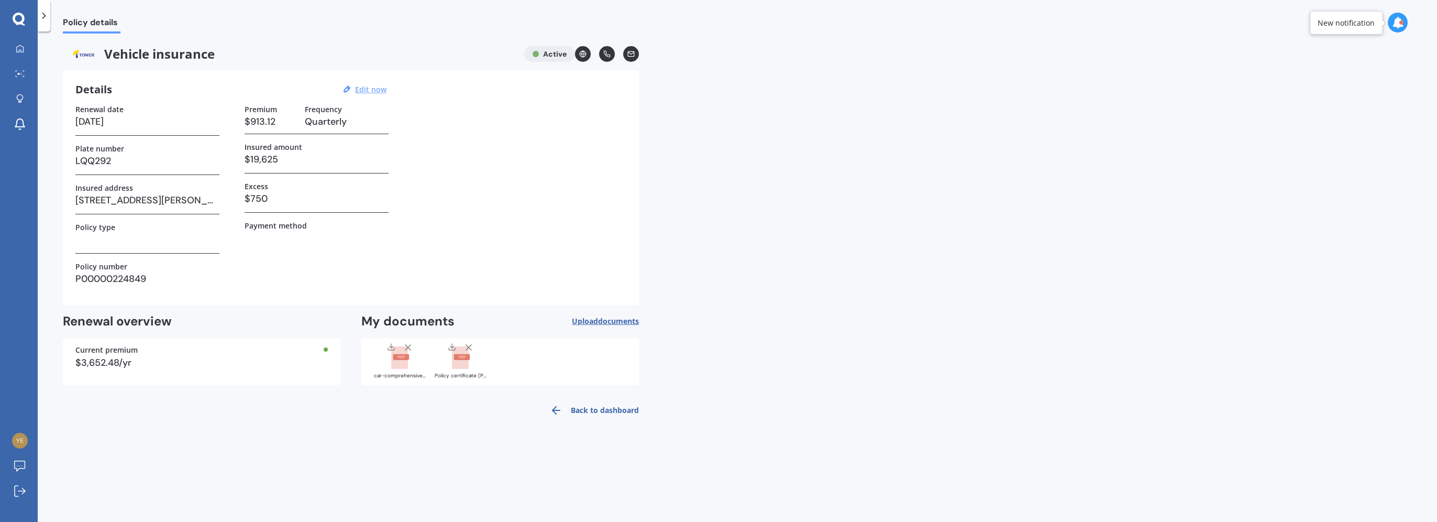
select select "2026"
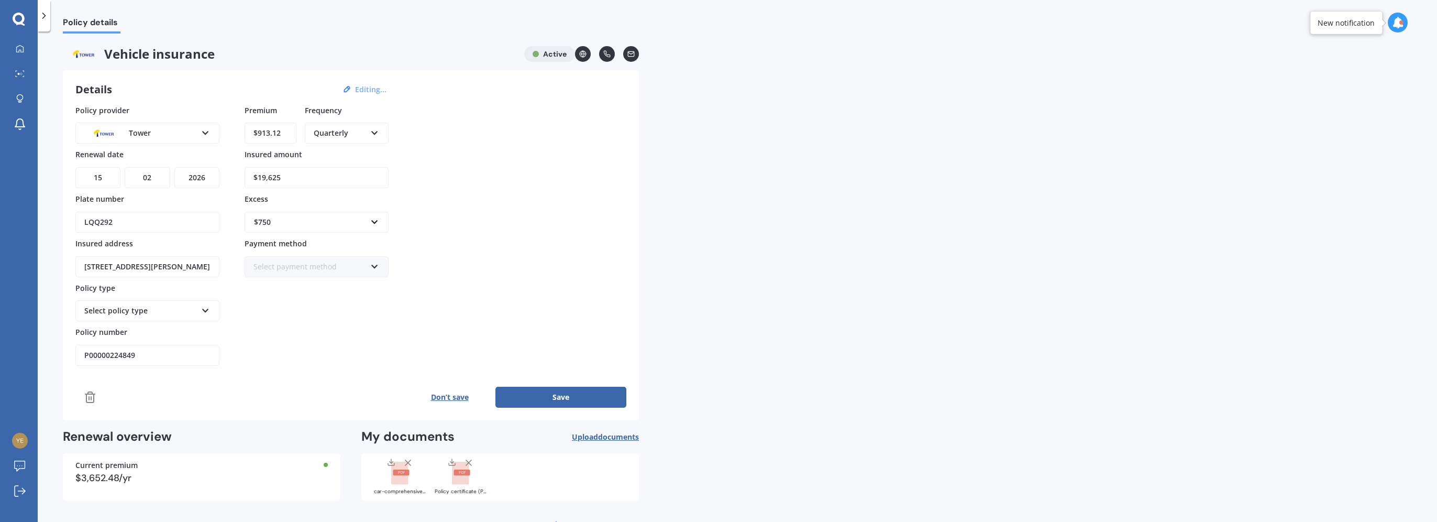
click at [340, 132] on div "Quarterly" at bounding box center [340, 133] width 52 height 12
click at [344, 152] on div "Yearly" at bounding box center [347, 152] width 82 height 19
click at [568, 395] on button "Save" at bounding box center [560, 396] width 131 height 21
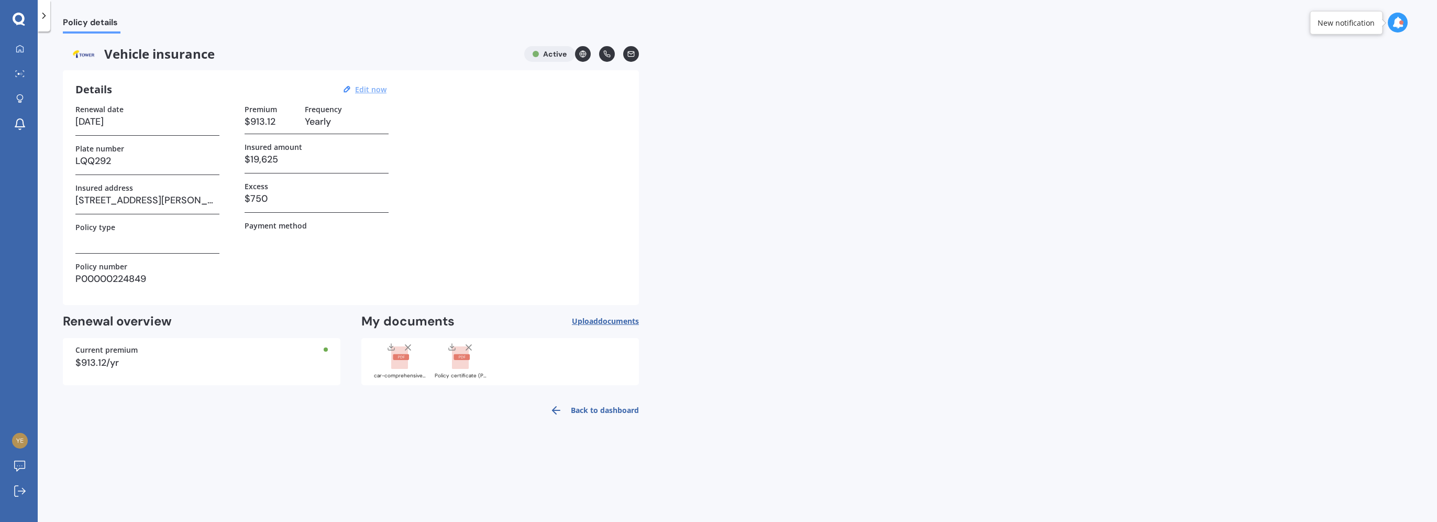
click at [594, 411] on link "Back to dashboard" at bounding box center [591, 409] width 95 height 25
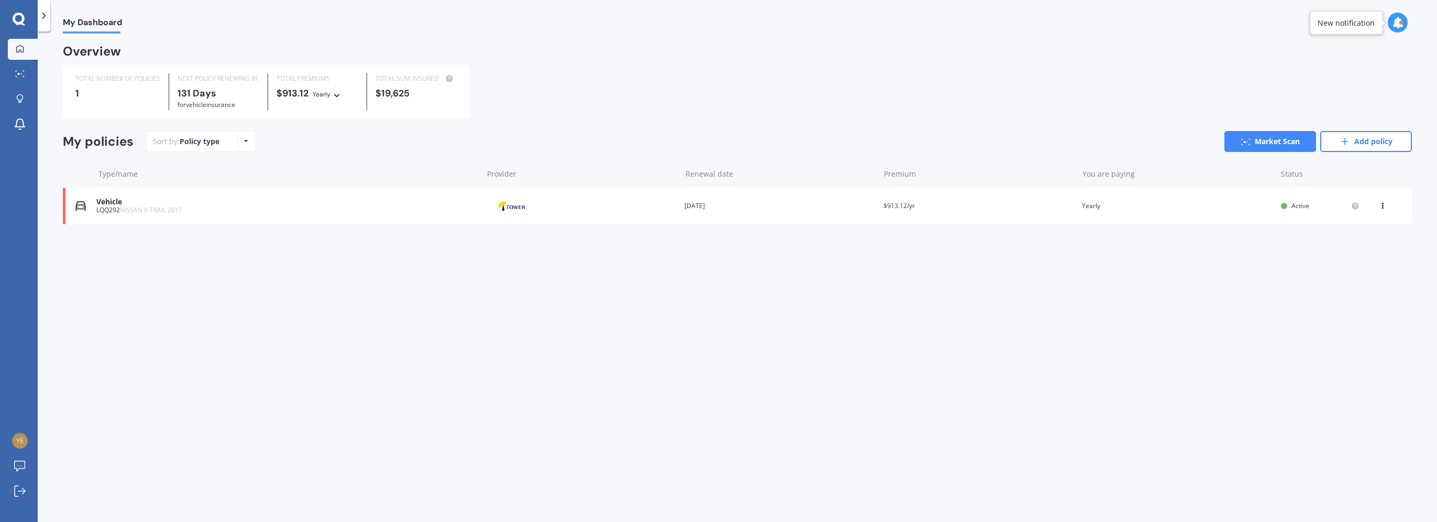
click at [125, 207] on span "NISSAN X-TRAIL 2017" at bounding box center [151, 209] width 62 height 9
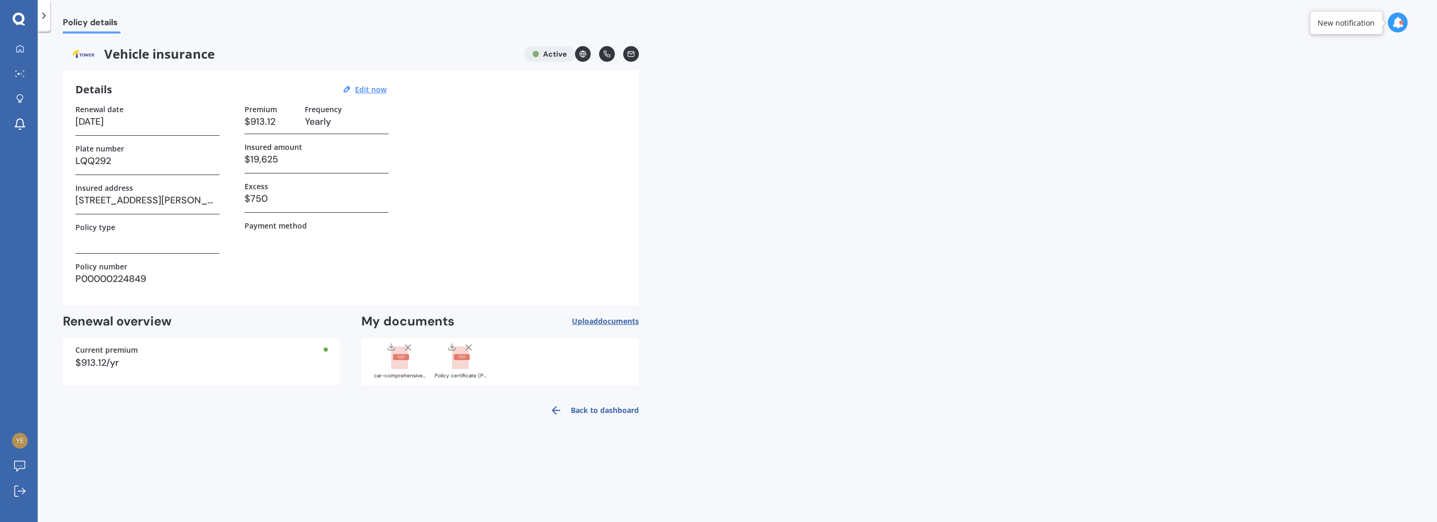
click at [119, 359] on div "$913.12/yr" at bounding box center [201, 362] width 252 height 9
click at [595, 408] on link "Back to dashboard" at bounding box center [591, 409] width 95 height 25
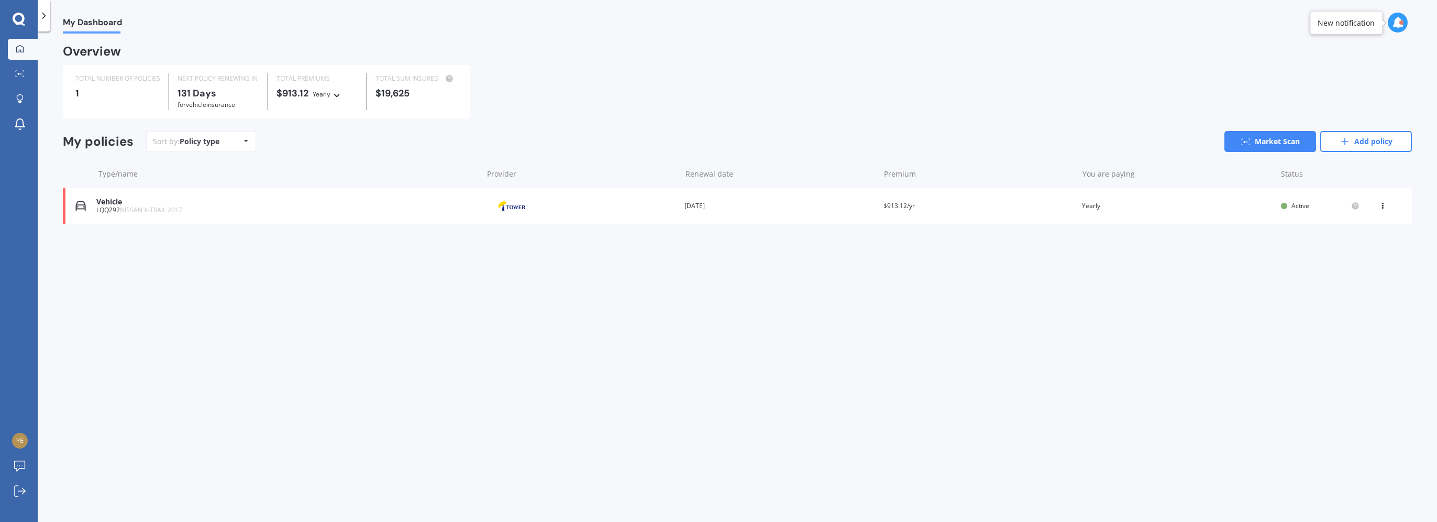
click at [1385, 205] on icon at bounding box center [1382, 204] width 7 height 6
click at [1374, 224] on div "View policy" at bounding box center [1360, 225] width 104 height 21
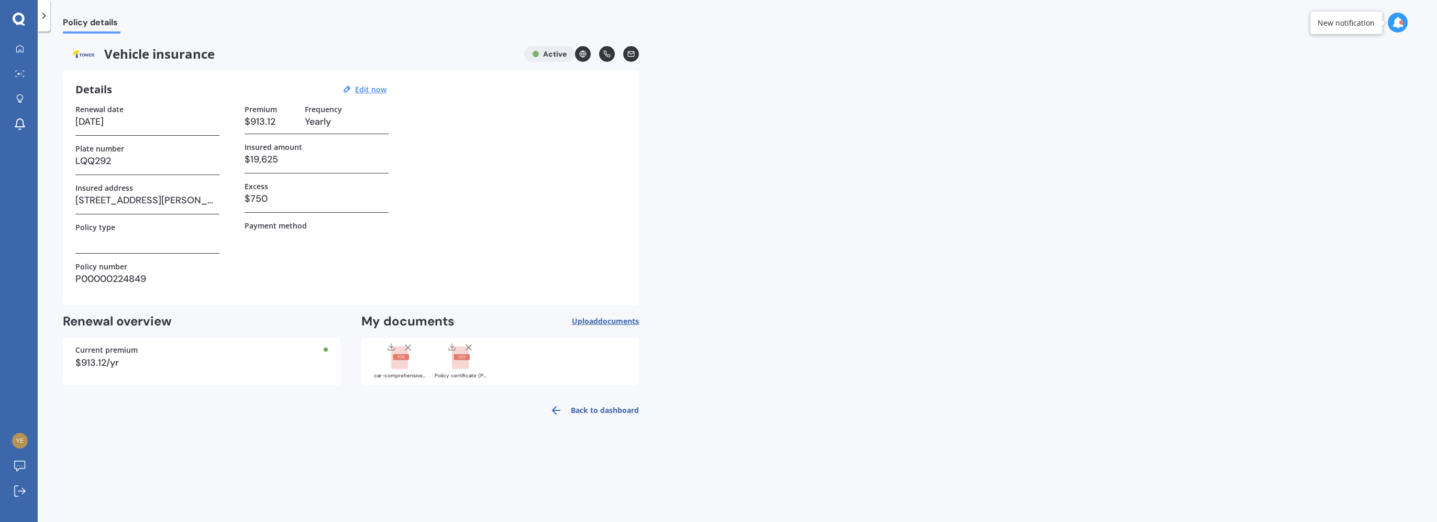
click at [180, 245] on h3 at bounding box center [147, 239] width 144 height 16
click at [362, 88] on u "Edit now" at bounding box center [370, 89] width 31 height 10
select select "15"
select select "02"
select select "2026"
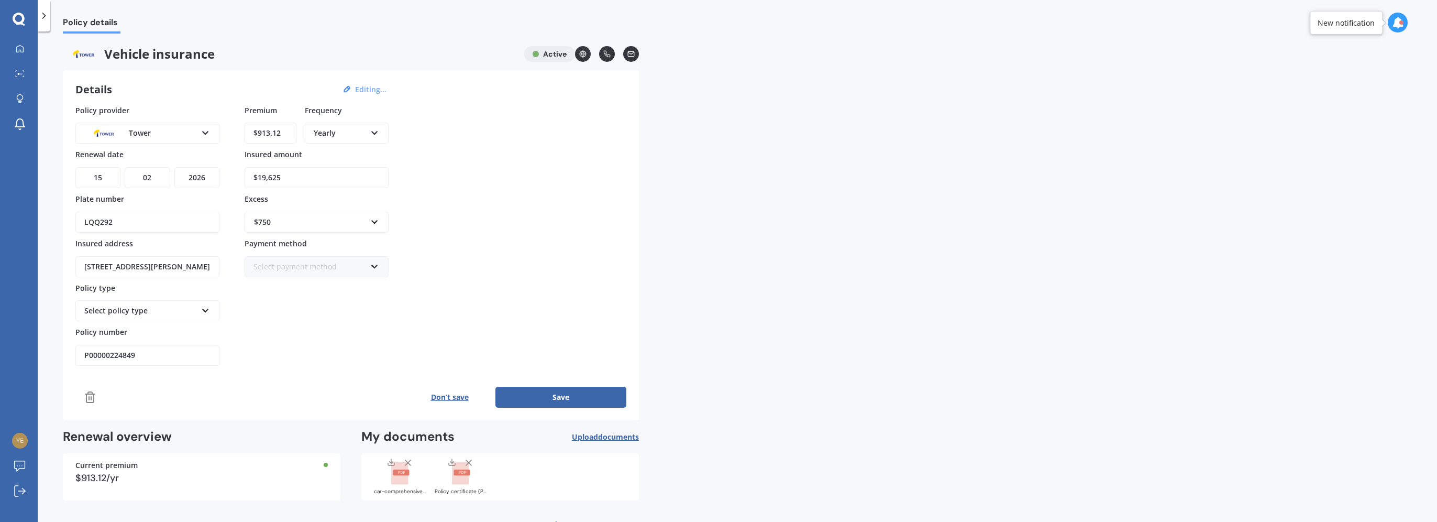
click at [167, 323] on div "Policy provider Tower AA AMI AMP ANZ ASB Aioi Nissay Dowa Ando Assurant Autosur…" at bounding box center [147, 235] width 144 height 261
click at [175, 311] on div "Select policy type" at bounding box center [140, 311] width 113 height 12
click at [174, 365] on div "Comprehensive" at bounding box center [147, 368] width 142 height 19
click at [366, 261] on div "Select payment method Direct debit - bank account Direct debit - credit/debit c…" at bounding box center [317, 266] width 144 height 21
click at [353, 305] on span "Direct debit - credit/debit card" at bounding box center [307, 305] width 107 height 10
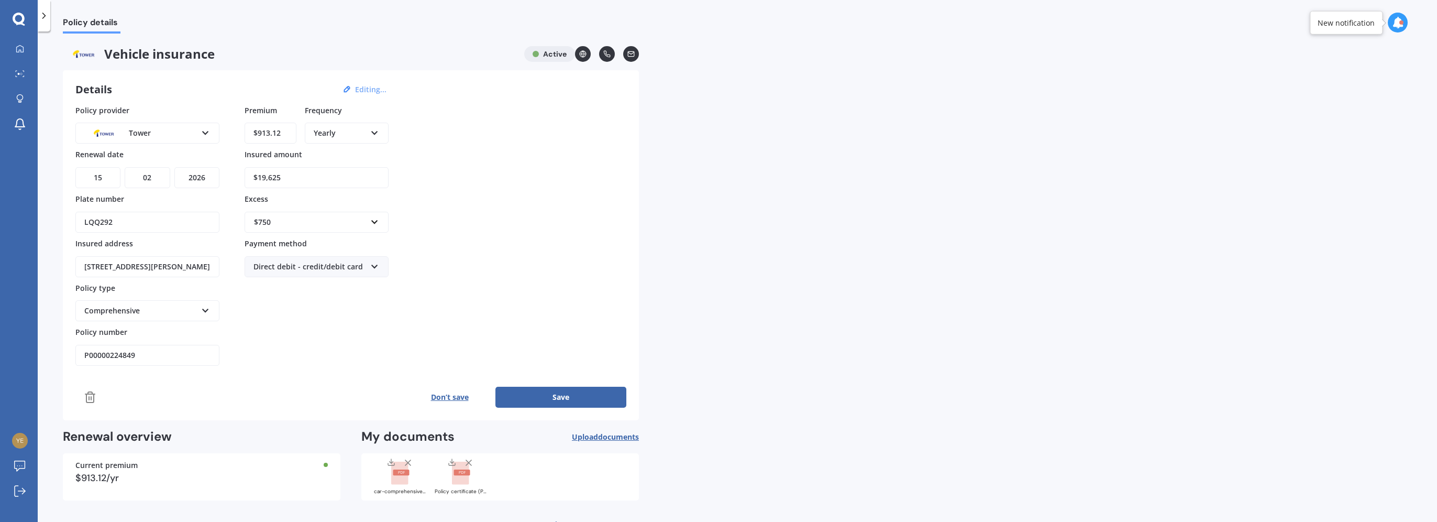
click at [562, 396] on button "Save" at bounding box center [560, 396] width 131 height 21
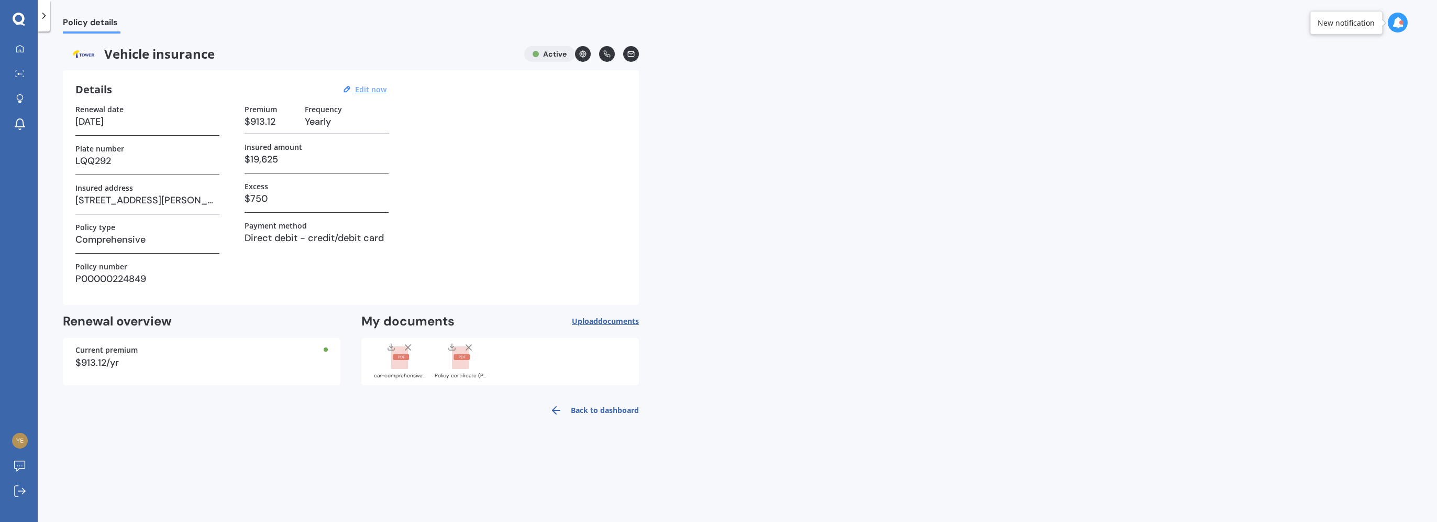
click at [625, 411] on link "Back to dashboard" at bounding box center [591, 409] width 95 height 25
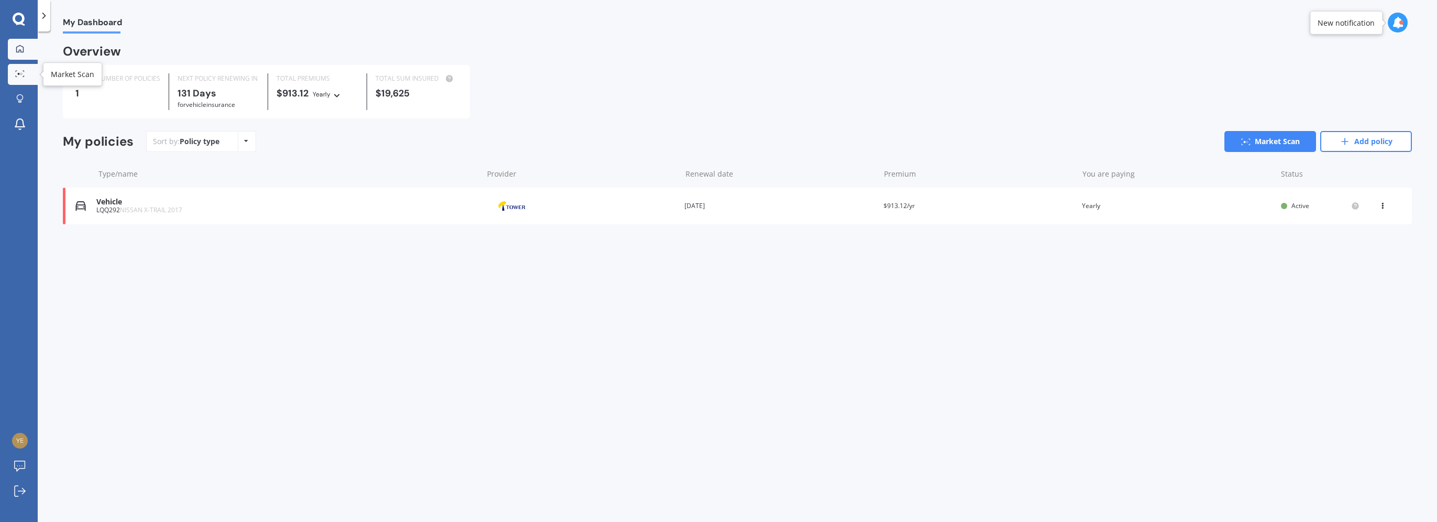
click at [21, 73] on circle at bounding box center [21, 74] width 2 height 2
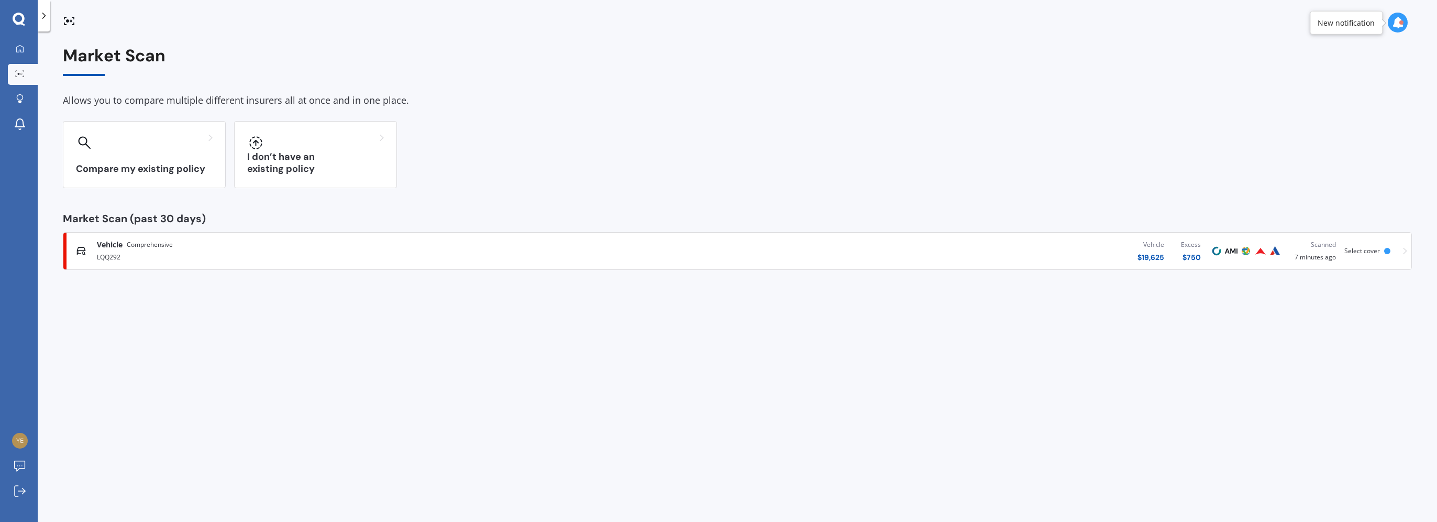
click at [1401, 252] on div "Vehicle Comprehensive LQQ292 Vehicle $ 19,625 Excess $ 750 Scanned 7 minutes ag…" at bounding box center [738, 250] width 1340 height 31
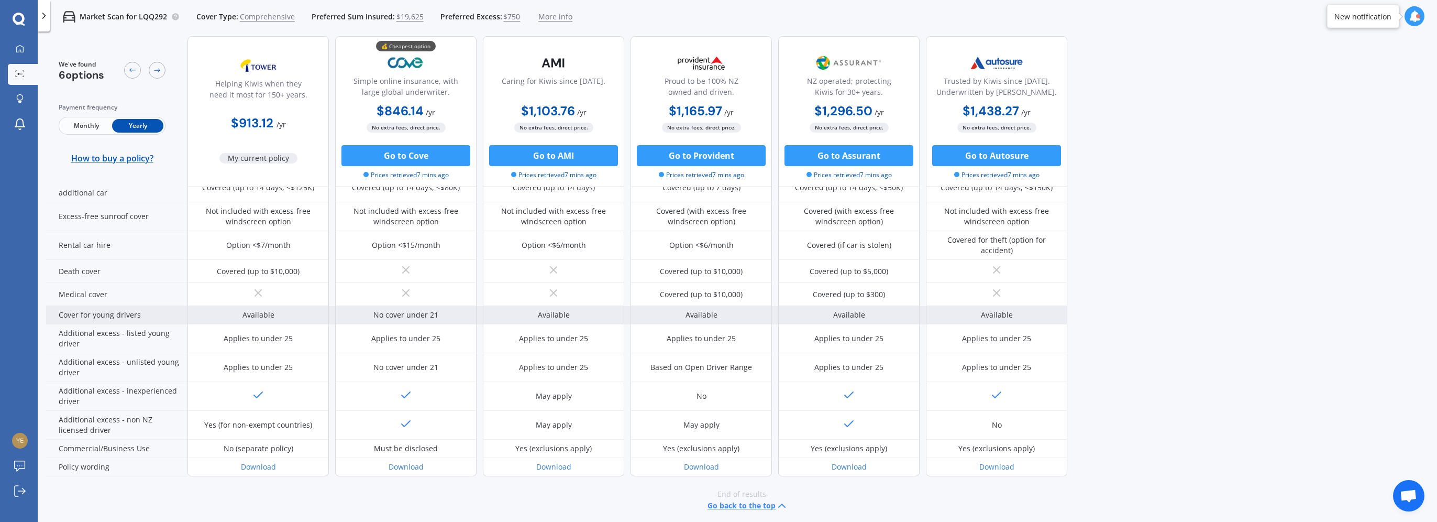
scroll to position [419, 0]
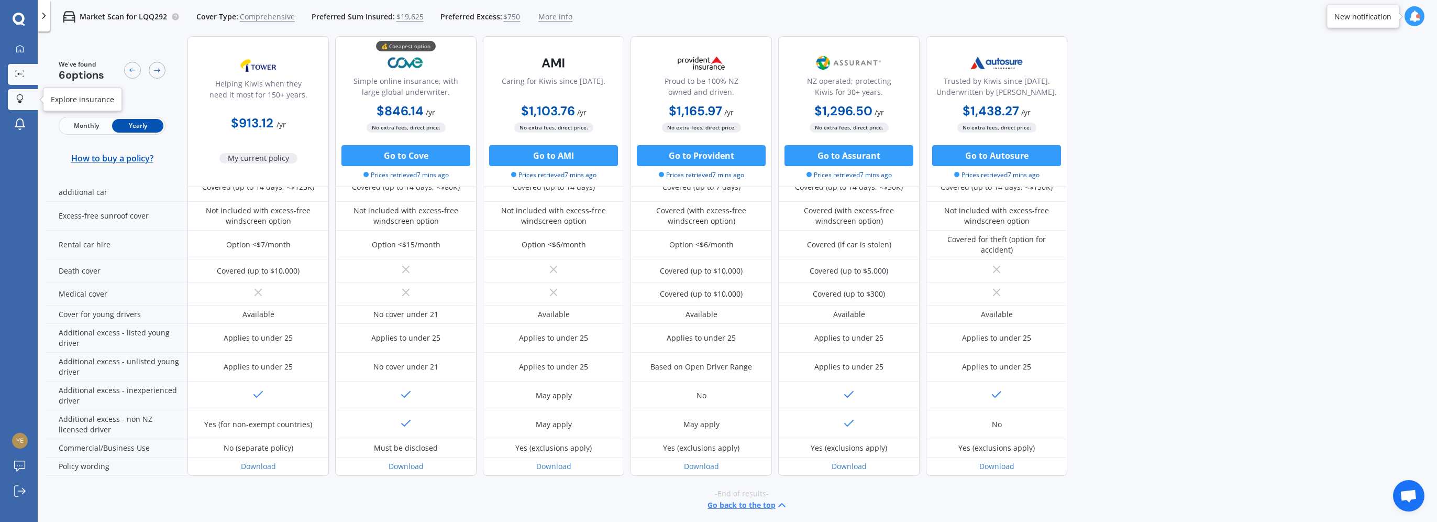
click at [19, 103] on icon at bounding box center [19, 98] width 7 height 9
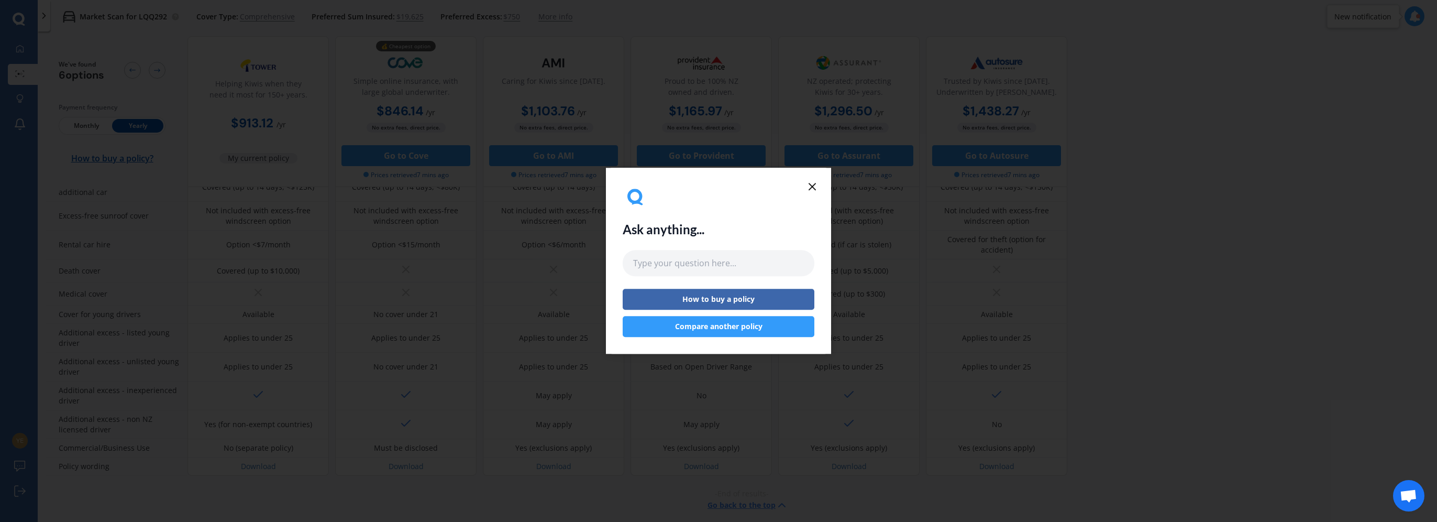
click at [812, 187] on line at bounding box center [812, 186] width 6 height 6
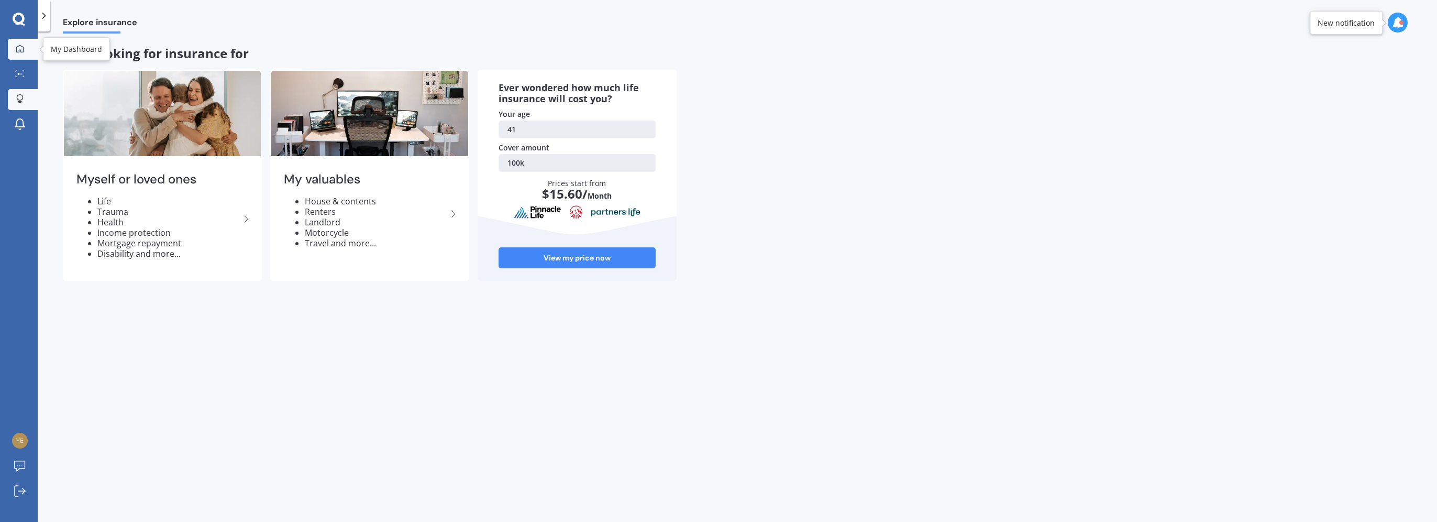
click at [21, 53] on div at bounding box center [20, 49] width 16 height 9
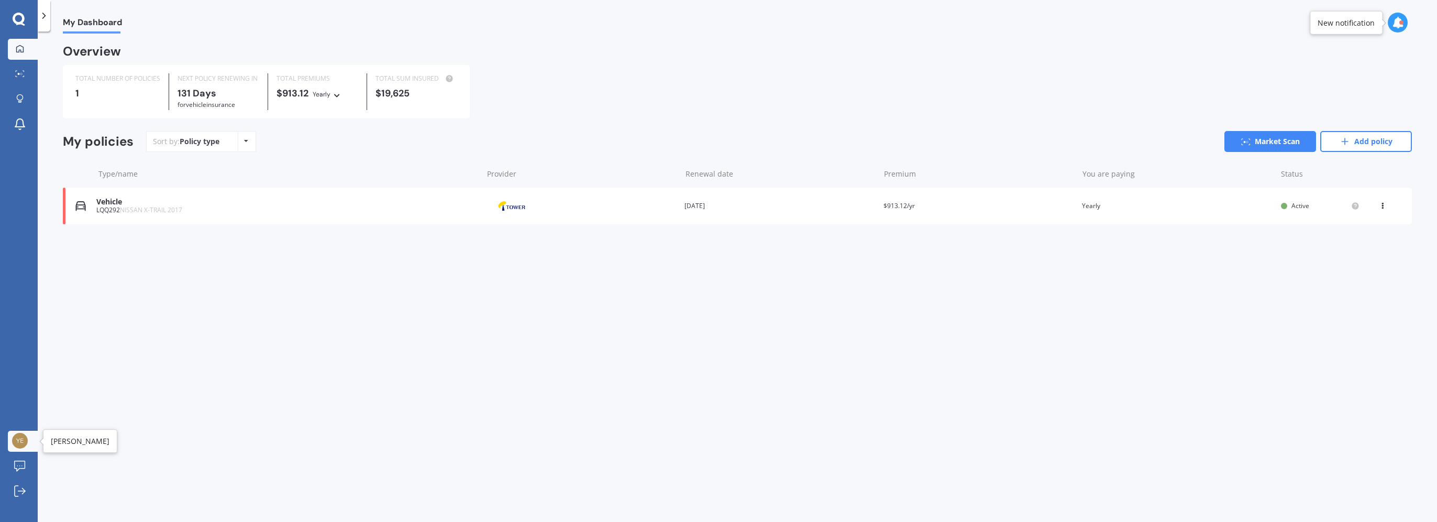
click at [20, 440] on img at bounding box center [20, 441] width 16 height 16
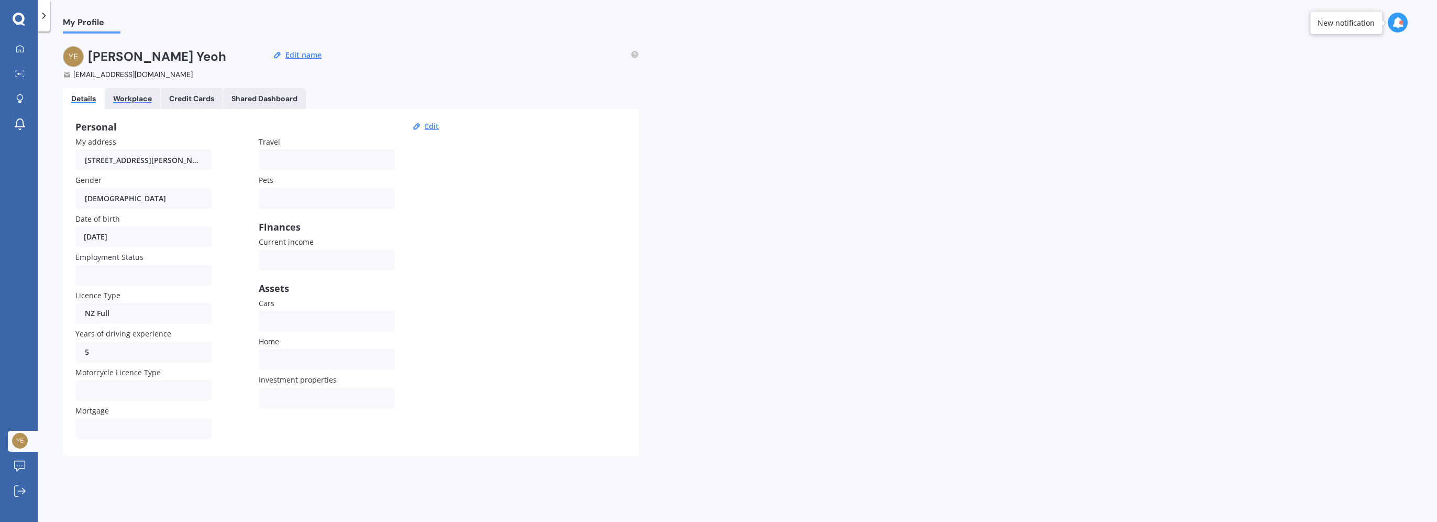
click at [126, 100] on div "Workplace" at bounding box center [132, 98] width 39 height 9
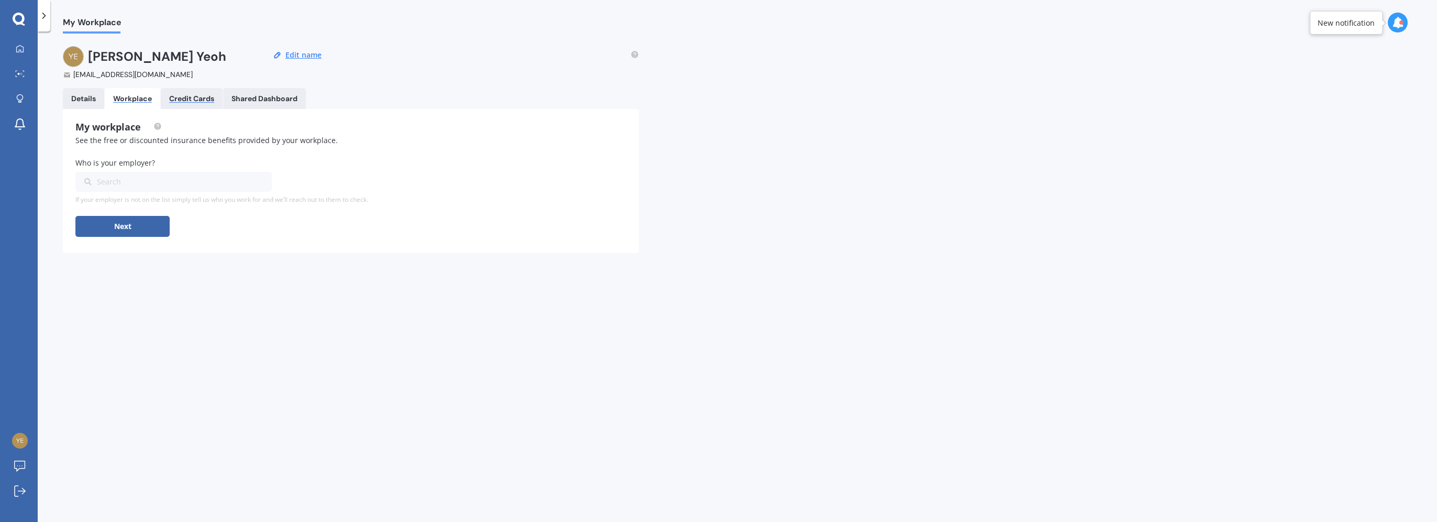
click at [185, 101] on div "Credit Cards" at bounding box center [191, 98] width 45 height 9
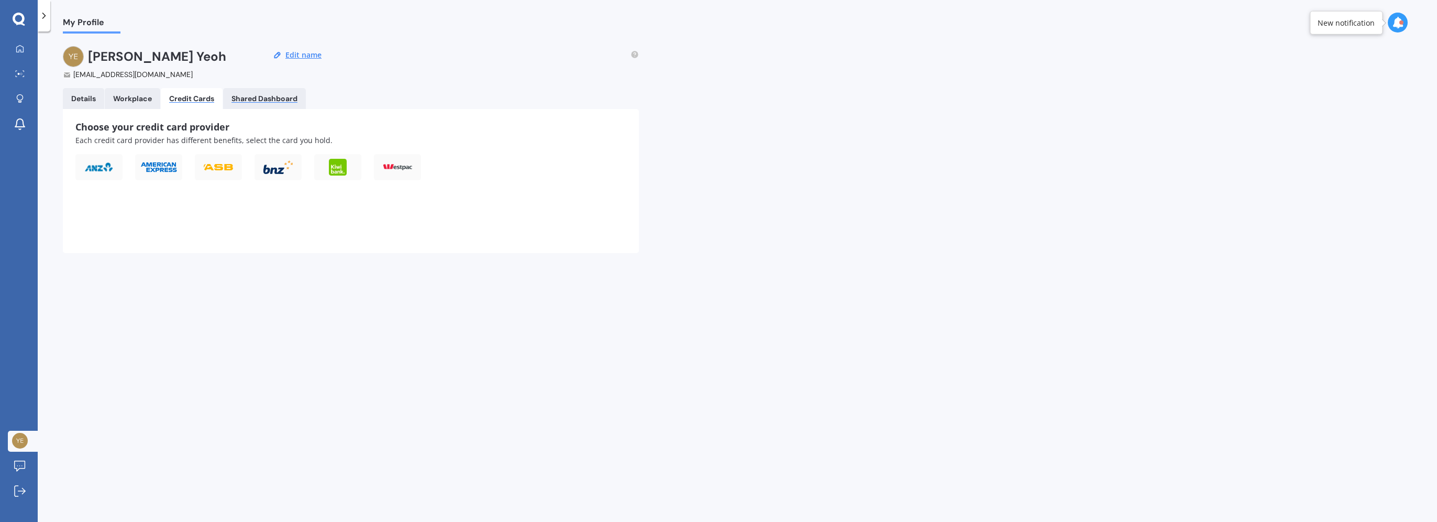
click at [291, 100] on div "Shared Dashboard" at bounding box center [264, 98] width 66 height 9
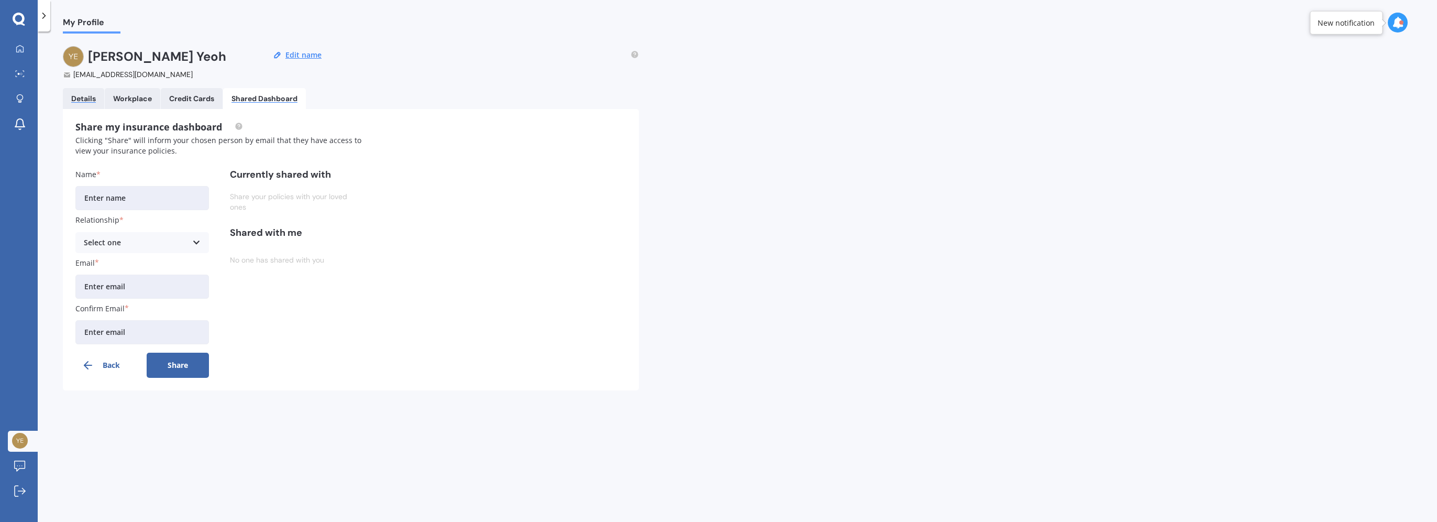
click at [83, 96] on div "Details" at bounding box center [83, 98] width 25 height 9
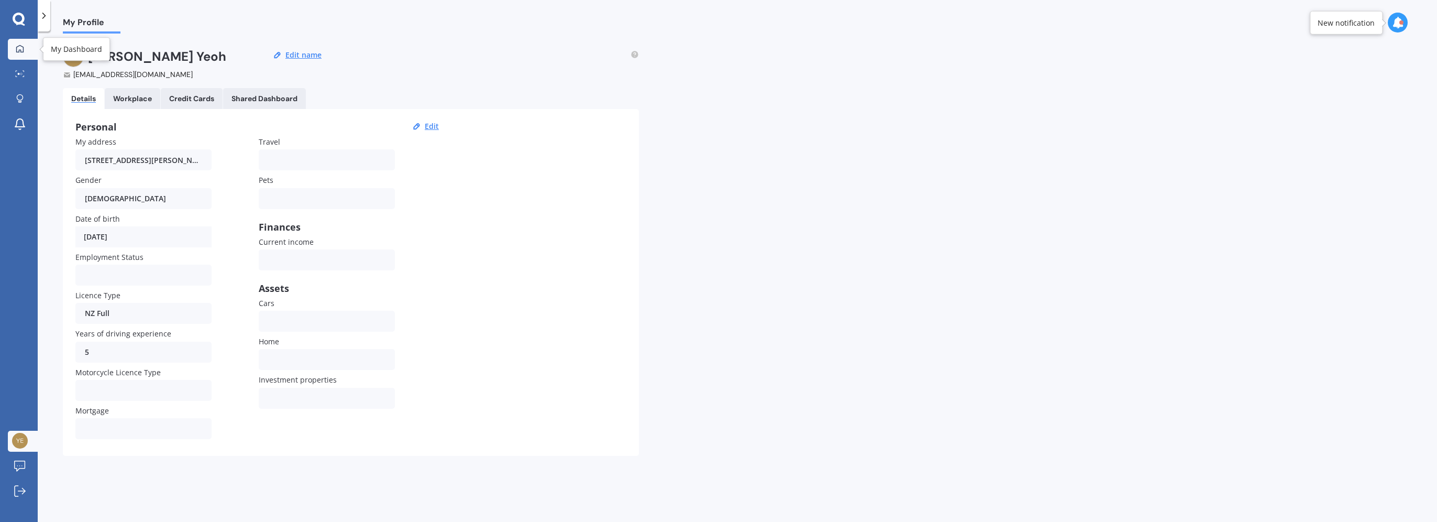
click at [17, 52] on icon at bounding box center [20, 49] width 8 height 8
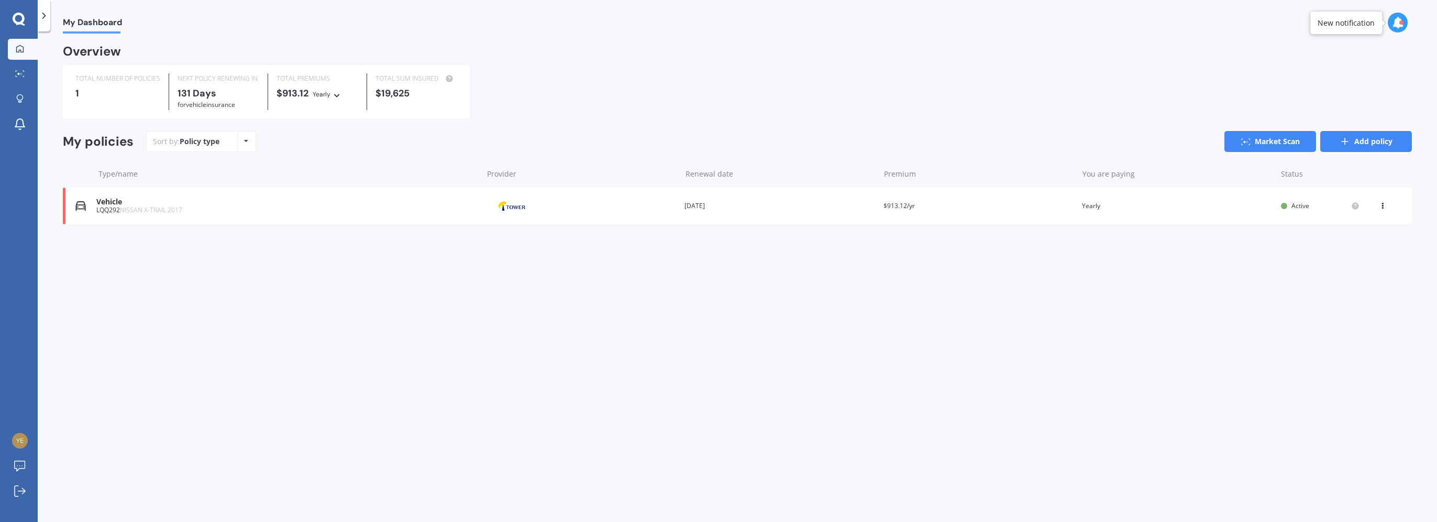
click at [1334, 134] on link "Add policy" at bounding box center [1366, 141] width 92 height 21
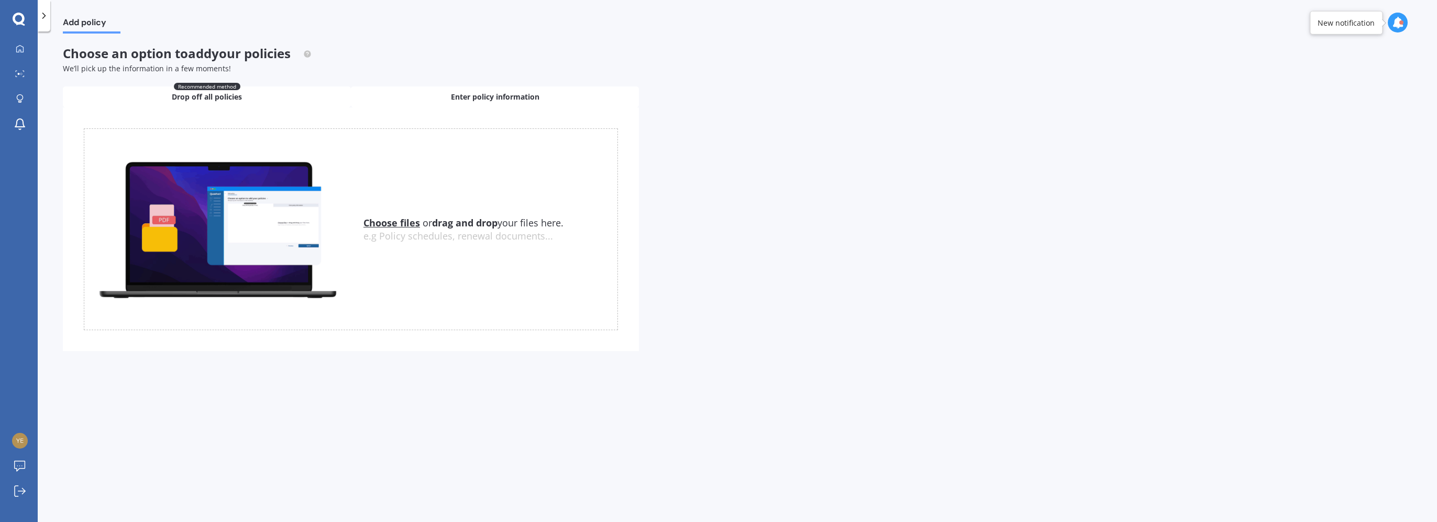
click at [452, 90] on div "Enter policy information" at bounding box center [495, 96] width 288 height 21
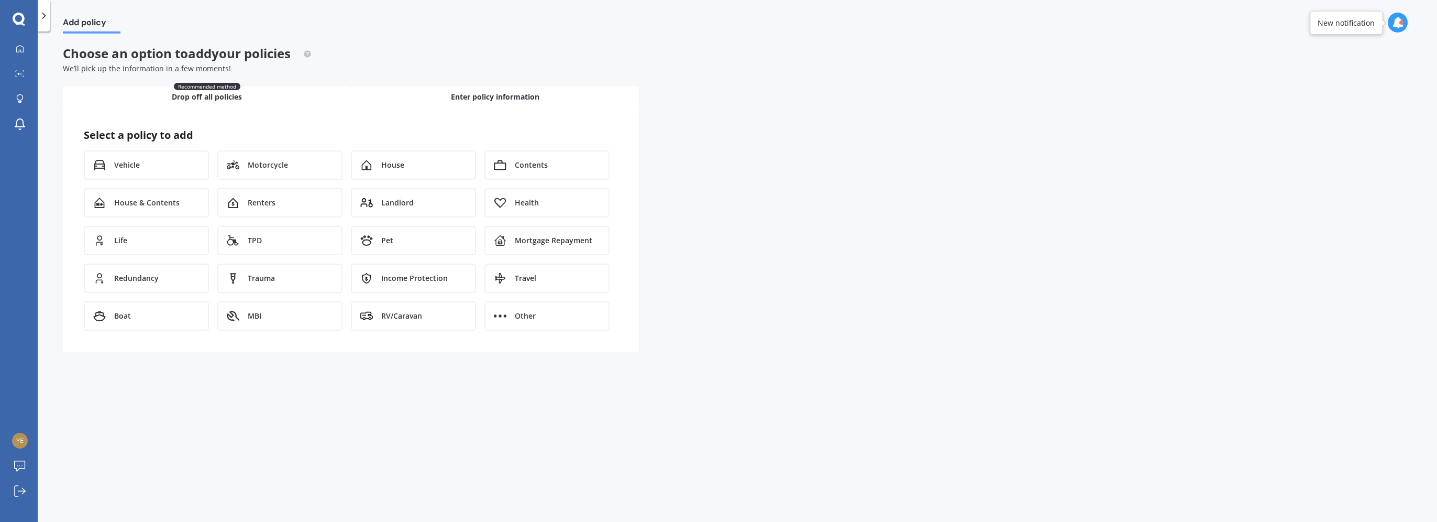
click at [285, 100] on div "Recommended method Drop off all policies" at bounding box center [207, 96] width 288 height 21
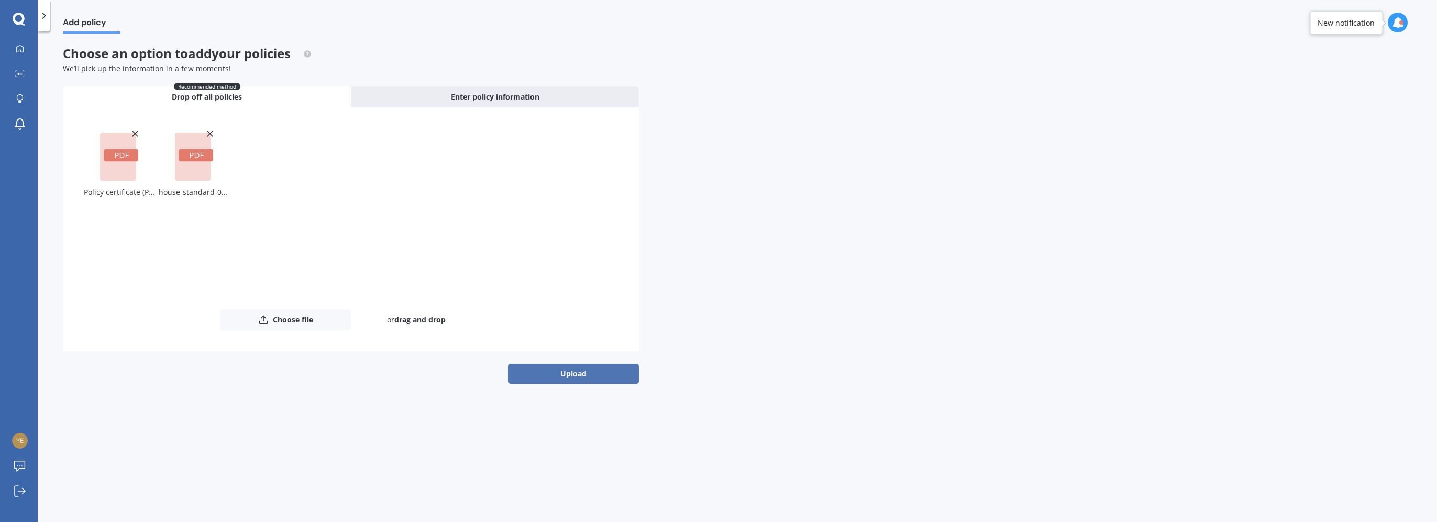
click at [591, 373] on button "Upload" at bounding box center [573, 373] width 131 height 20
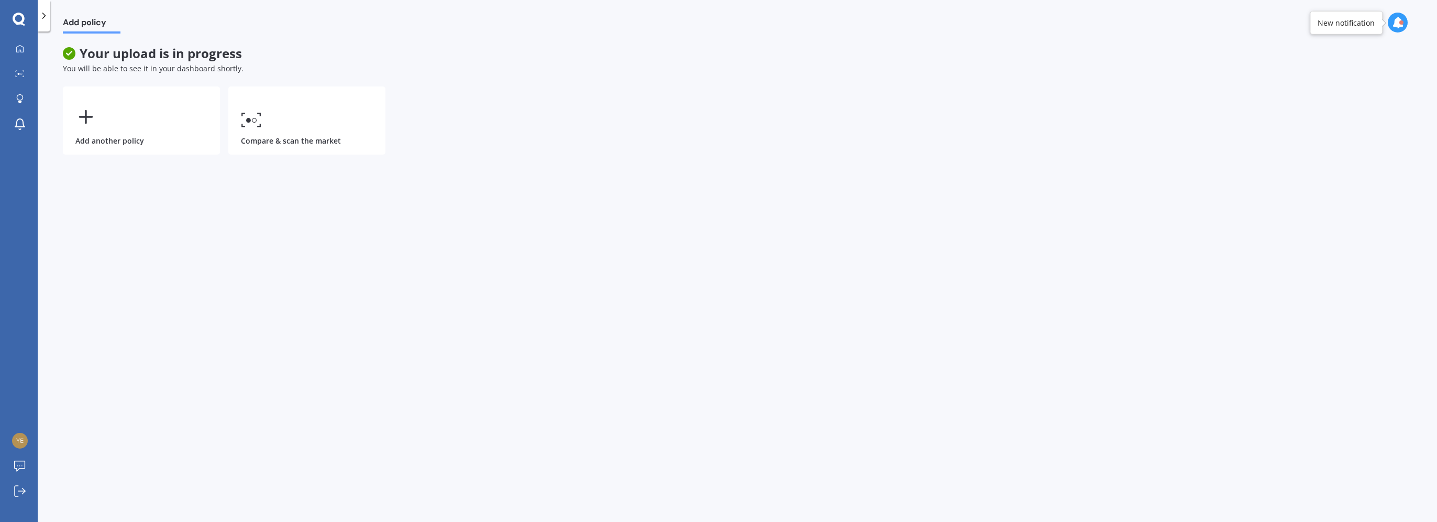
click at [1401, 25] on icon at bounding box center [1398, 23] width 12 height 12
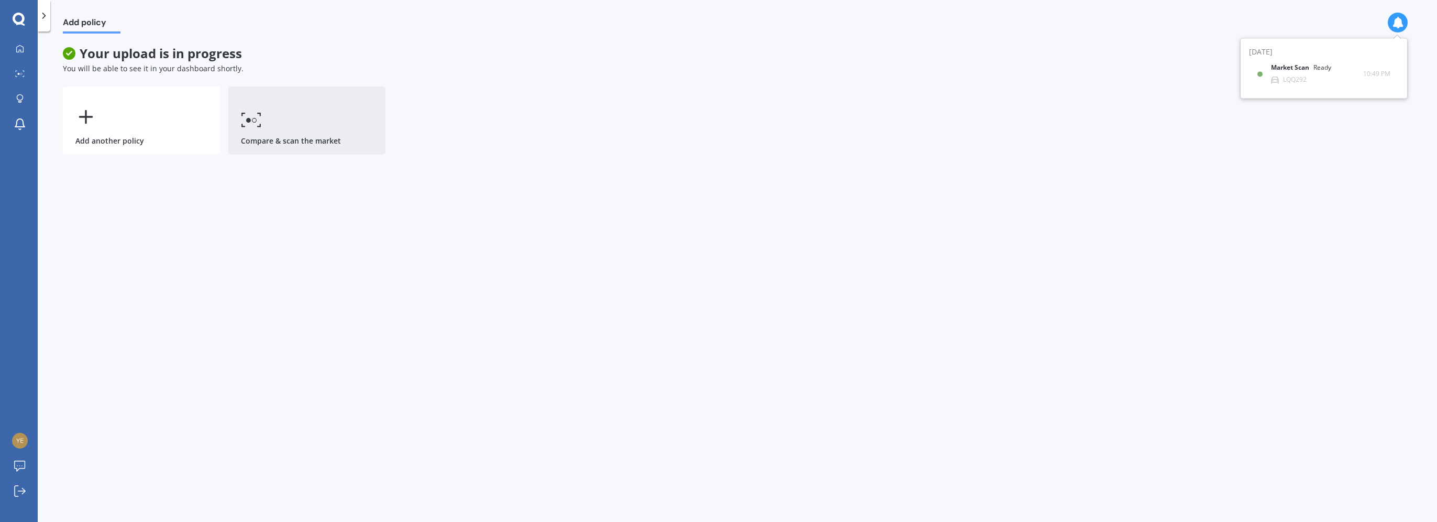
click at [290, 113] on link "Compare & scan the market" at bounding box center [306, 120] width 157 height 68
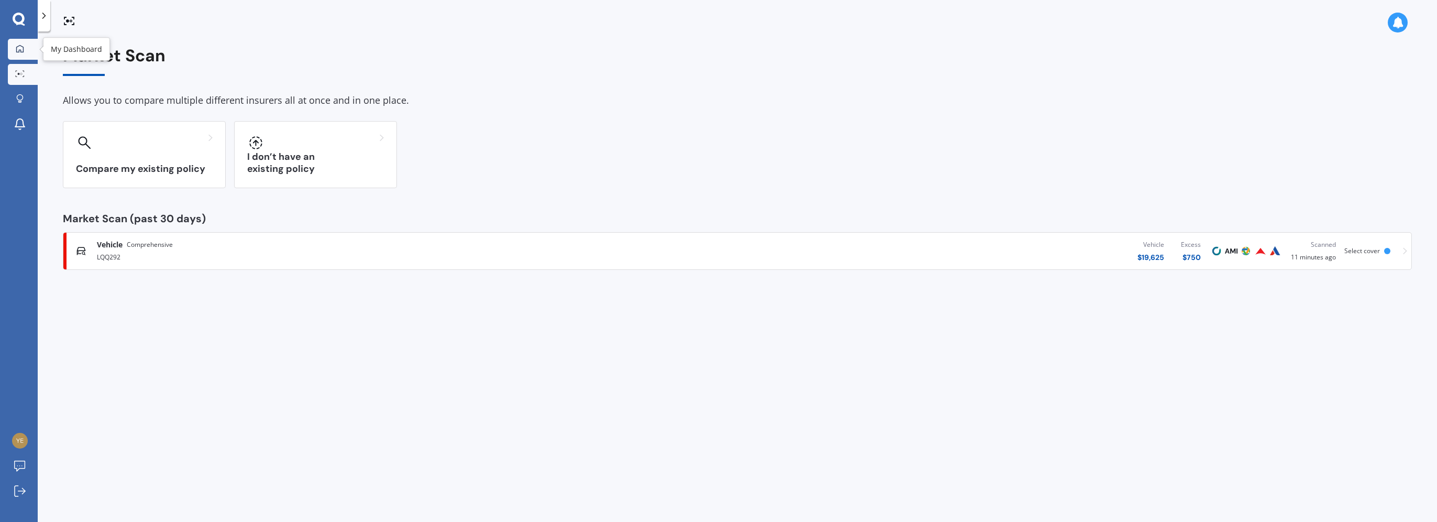
click at [19, 49] on icon at bounding box center [19, 48] width 7 height 7
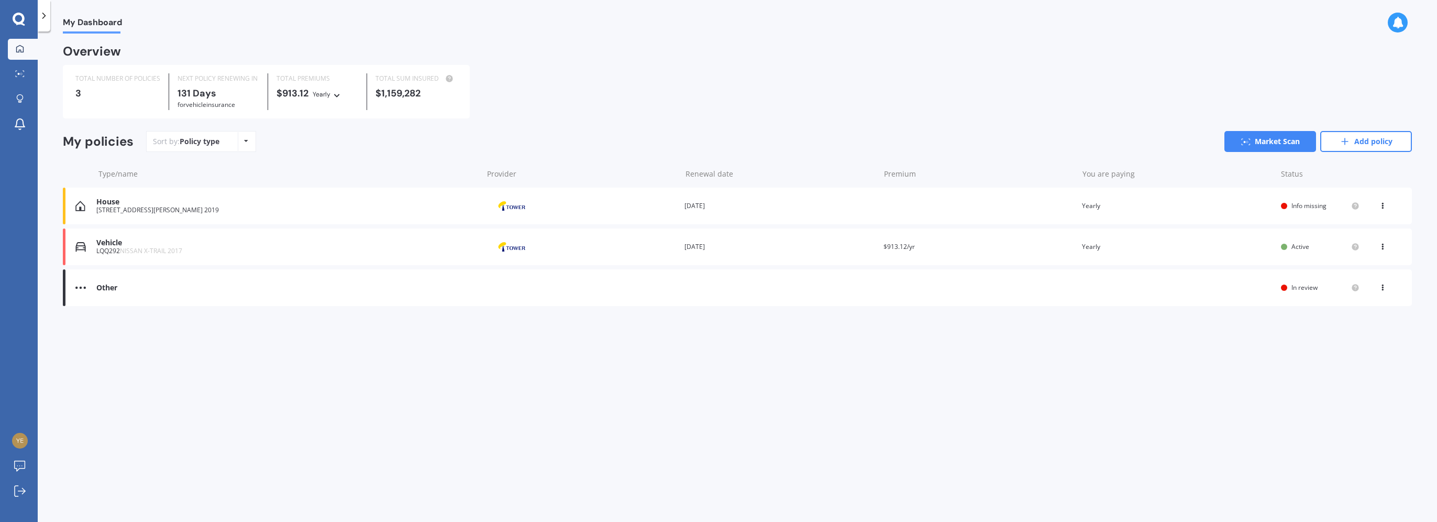
click at [105, 205] on div "House" at bounding box center [286, 201] width 381 height 9
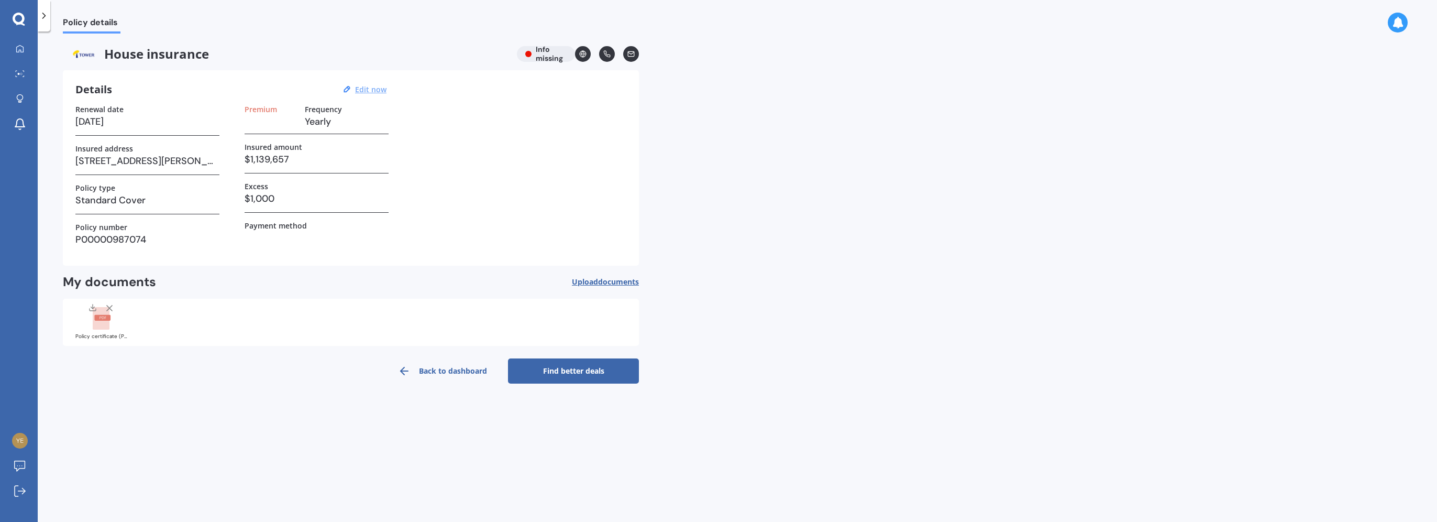
click at [379, 89] on u "Edit now" at bounding box center [370, 89] width 31 height 10
select select "07"
select select "08"
select select "2026"
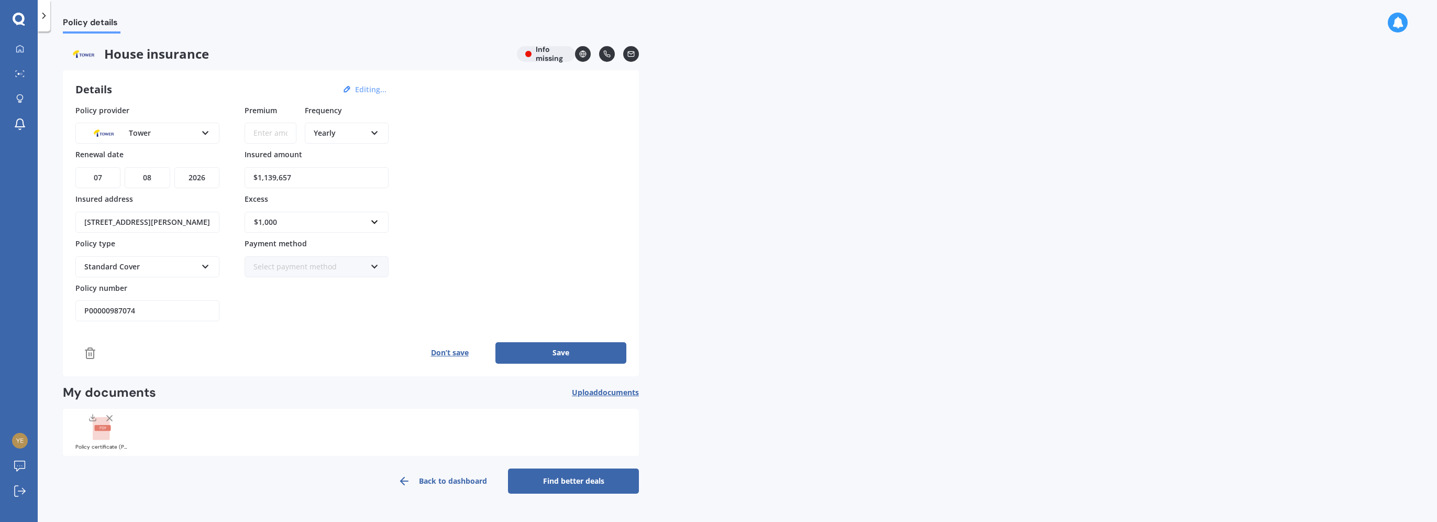
click at [281, 137] on input "Premium" at bounding box center [271, 133] width 52 height 21
paste input "$1,713.86"
click at [265, 131] on input "$1,713.86" at bounding box center [271, 133] width 52 height 21
type input "$1,713.86"
click at [439, 143] on div "Policy provider Tower AA AMI AMP ANZ ASB Ando BNZ Co-Operative Bank FMG Initio …" at bounding box center [350, 213] width 551 height 217
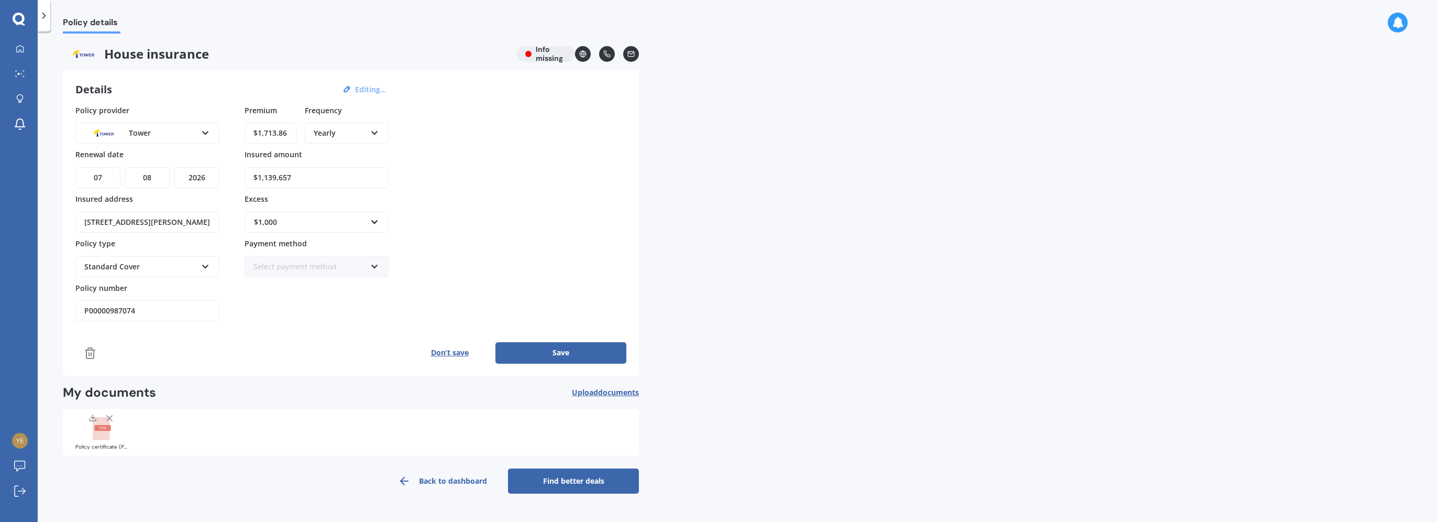
click at [381, 263] on div "Select payment method Direct debit - bank account Direct debit - credit/debit c…" at bounding box center [317, 266] width 144 height 21
click at [318, 303] on span "Direct debit - credit/debit card" at bounding box center [307, 305] width 107 height 10
click at [527, 348] on button "Save" at bounding box center [560, 352] width 131 height 21
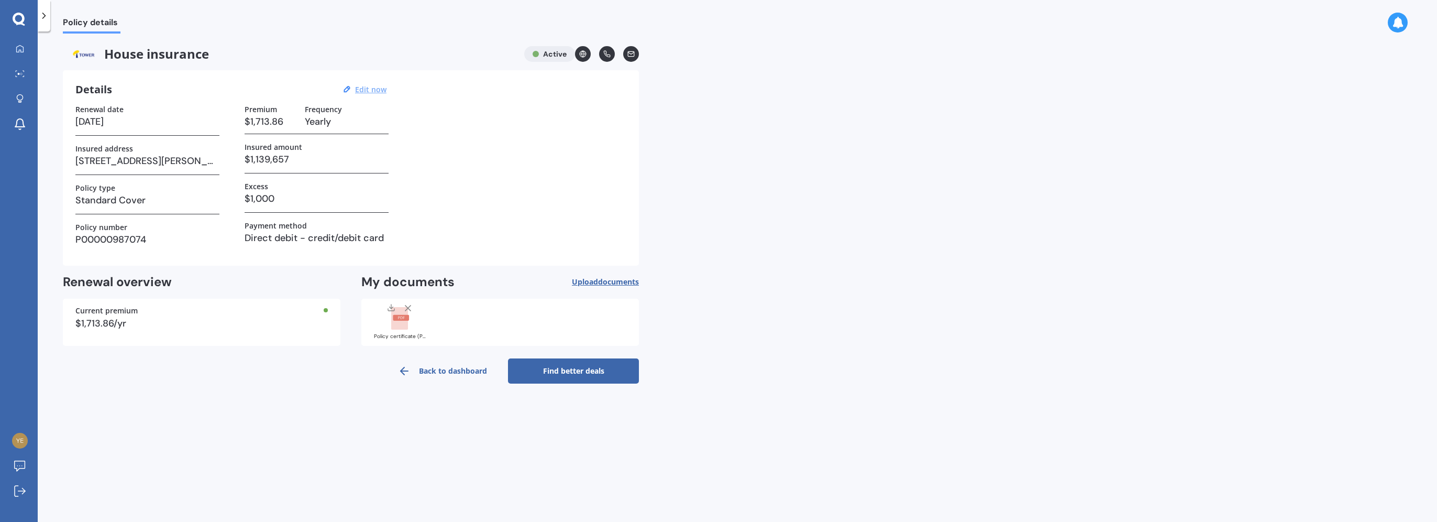
click at [596, 281] on span "Upload documents" at bounding box center [605, 282] width 67 height 8
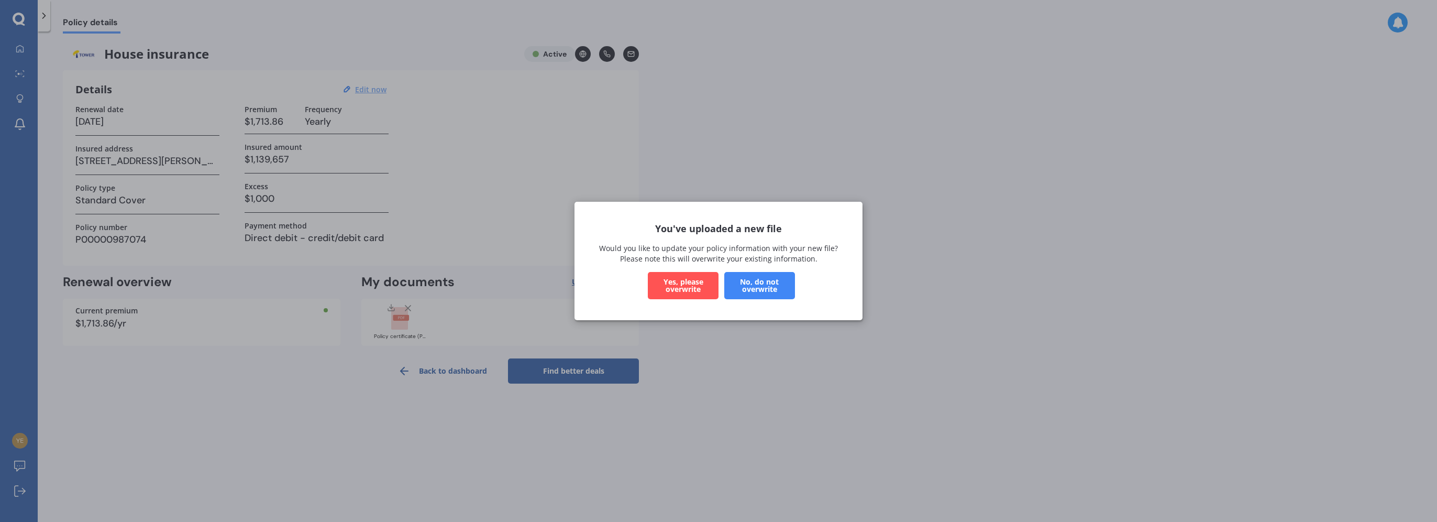
click at [752, 292] on button "No, do not overwrite" at bounding box center [759, 285] width 71 height 27
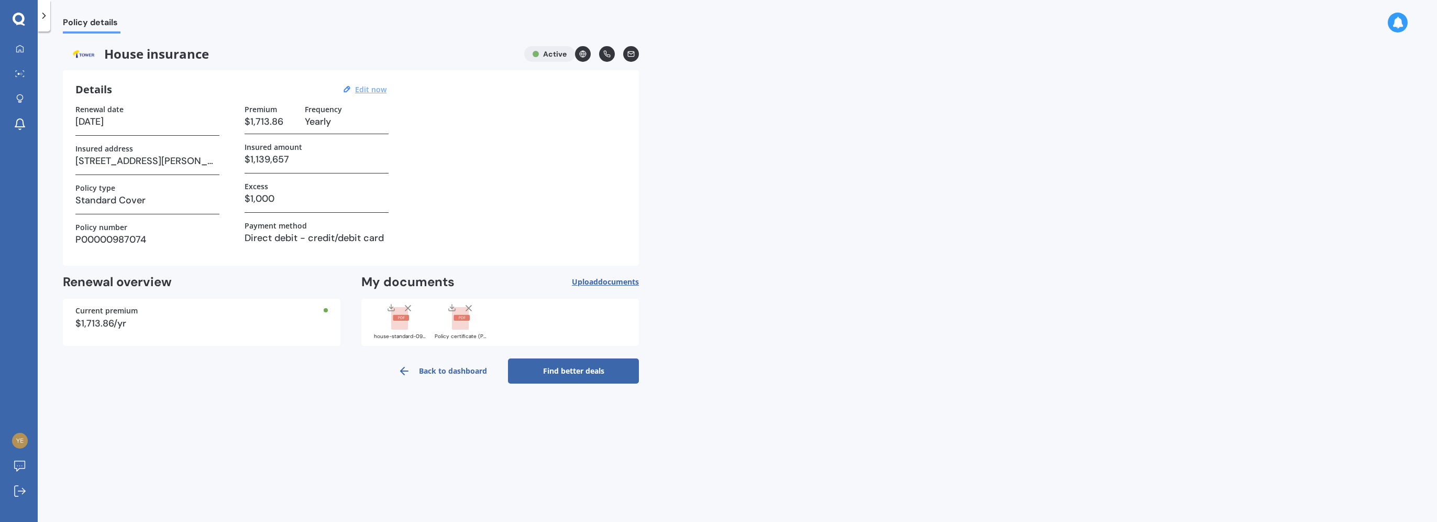
click at [584, 377] on link "Find better deals" at bounding box center [573, 370] width 131 height 25
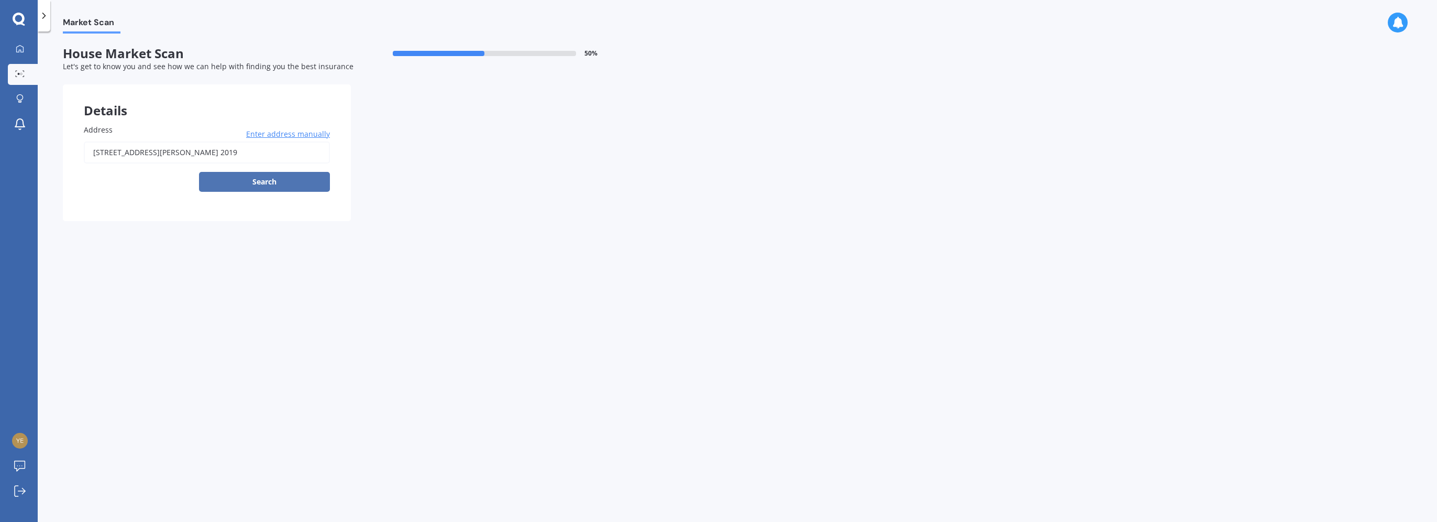
click at [273, 181] on button "Search" at bounding box center [264, 182] width 131 height 20
type input "8 Viera Drive, Flat Bush, Auckland 2019"
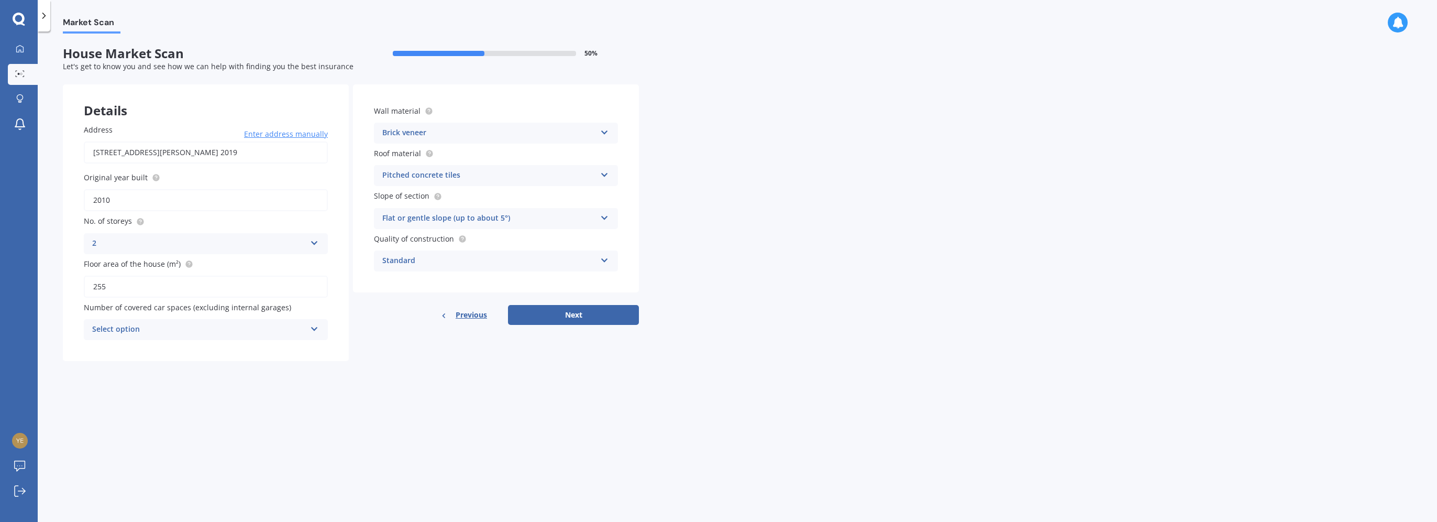
click at [270, 333] on div "Select option" at bounding box center [199, 329] width 214 height 13
click at [247, 380] on div "2" at bounding box center [205, 387] width 243 height 19
click at [582, 318] on button "Next" at bounding box center [573, 315] width 131 height 20
select select "28"
select select "02"
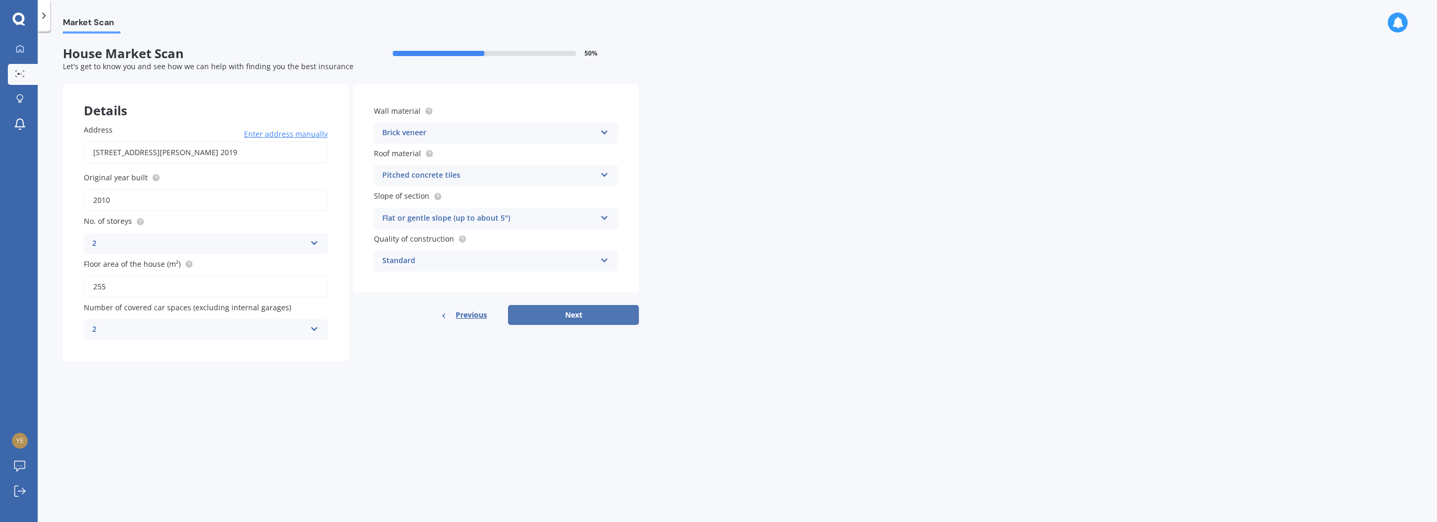
select select "1984"
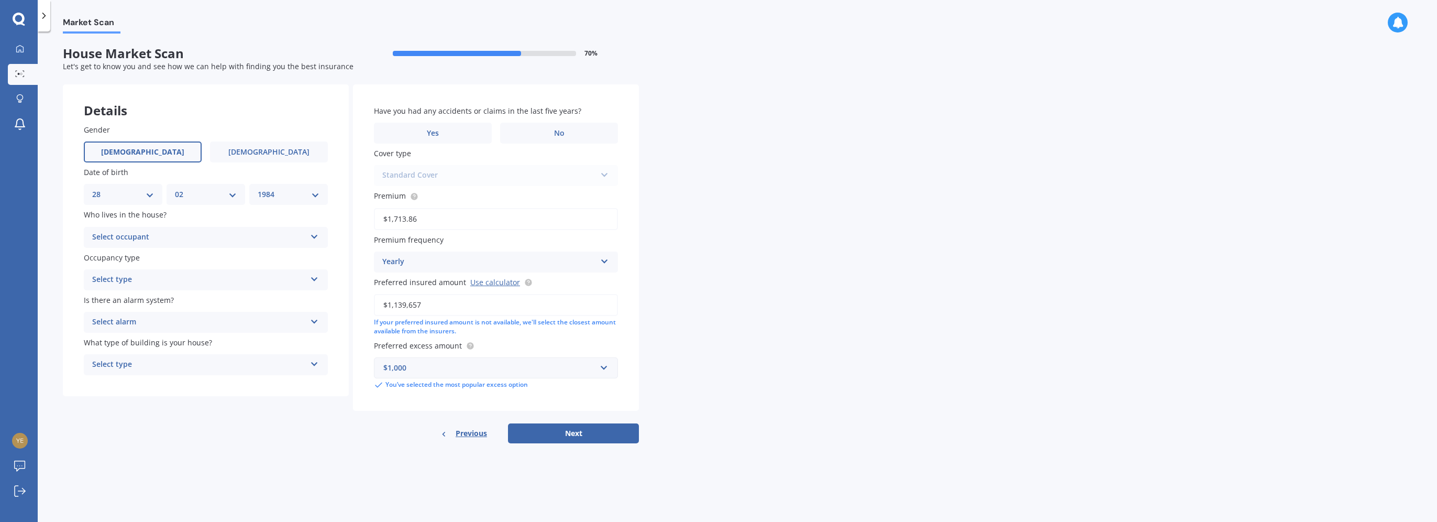
click at [219, 238] on div "Select occupant" at bounding box center [199, 237] width 214 height 13
click at [215, 256] on div "Owner" at bounding box center [205, 257] width 243 height 19
click at [219, 274] on div "Select type" at bounding box center [199, 279] width 214 height 13
click at [223, 303] on div "Permanent" at bounding box center [205, 300] width 243 height 19
click at [227, 326] on div "Select alarm" at bounding box center [199, 322] width 214 height 13
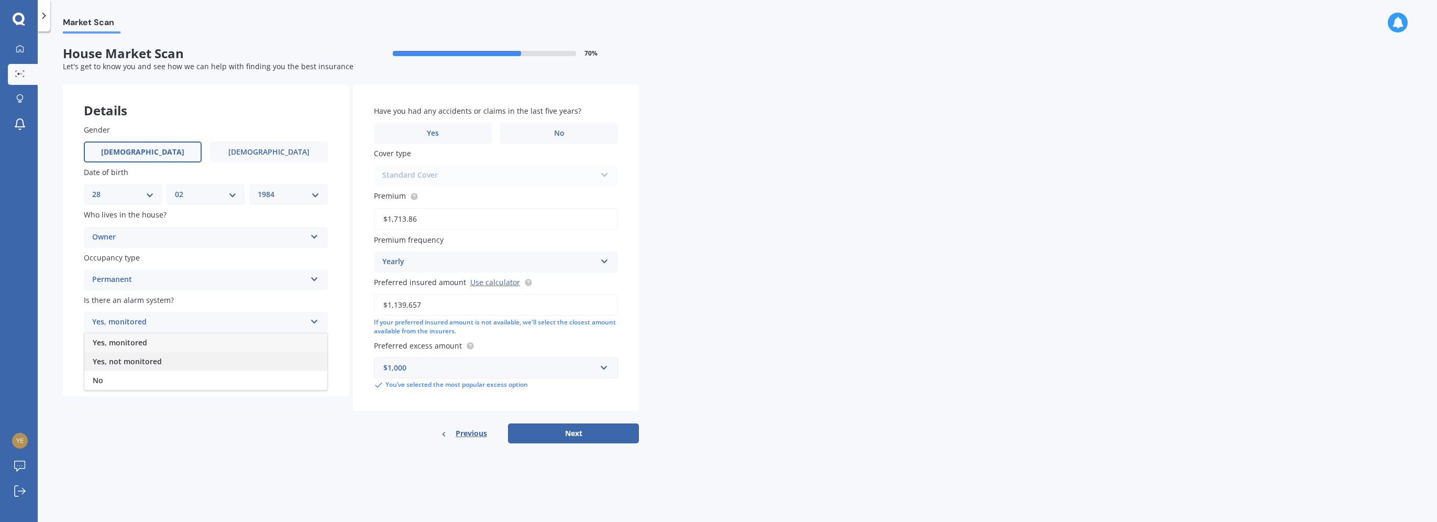
click at [215, 369] on div "Yes, not monitored" at bounding box center [205, 361] width 243 height 19
click at [215, 362] on div "Select type" at bounding box center [199, 364] width 214 height 13
click at [207, 392] on div "Freestanding" at bounding box center [205, 384] width 243 height 19
click at [517, 139] on label "No" at bounding box center [559, 133] width 118 height 21
click at [0, 0] on input "No" at bounding box center [0, 0] width 0 height 0
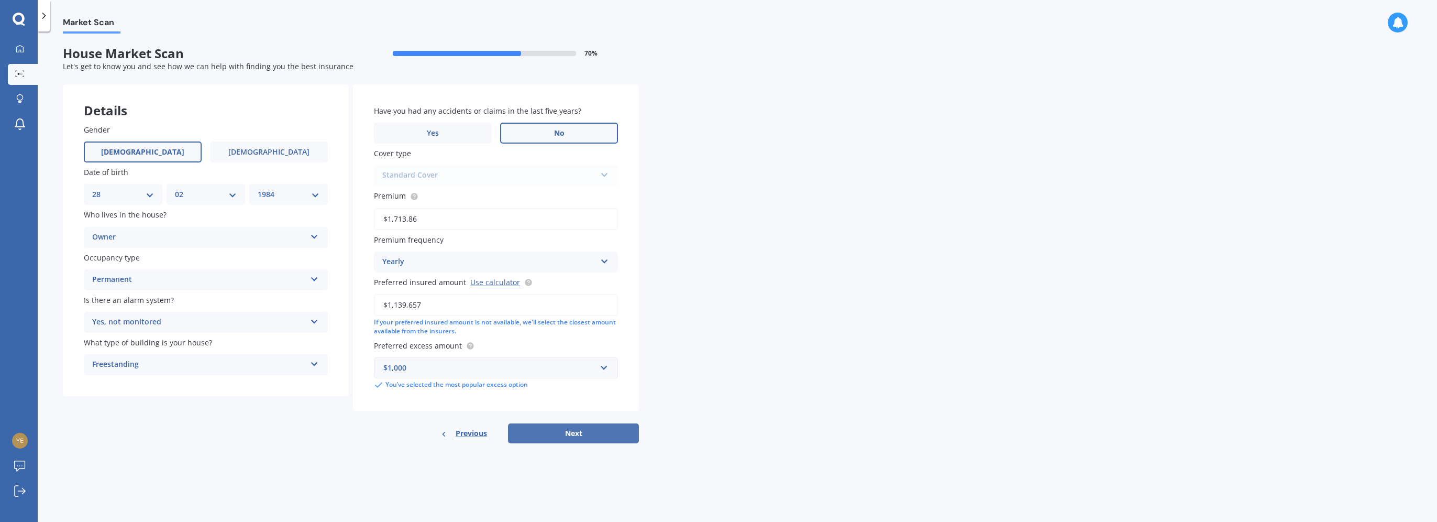
click at [585, 435] on button "Next" at bounding box center [573, 433] width 131 height 20
select select "28"
select select "02"
select select "1984"
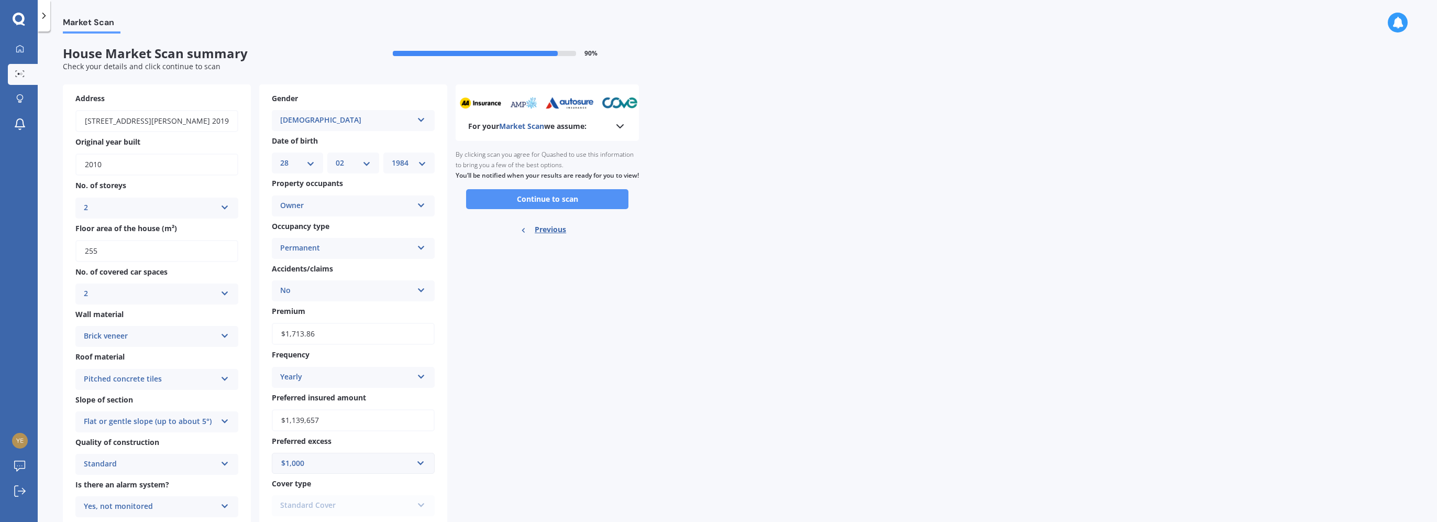
click at [547, 209] on button "Continue to scan" at bounding box center [547, 199] width 162 height 20
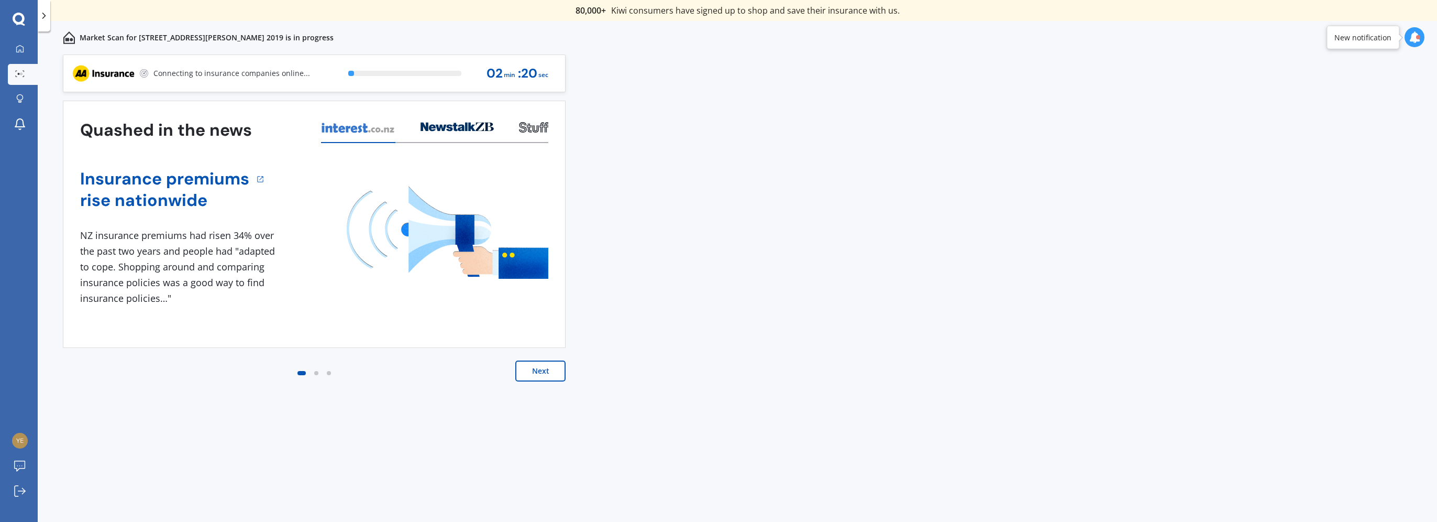
click at [544, 375] on button "Next" at bounding box center [540, 370] width 50 height 21
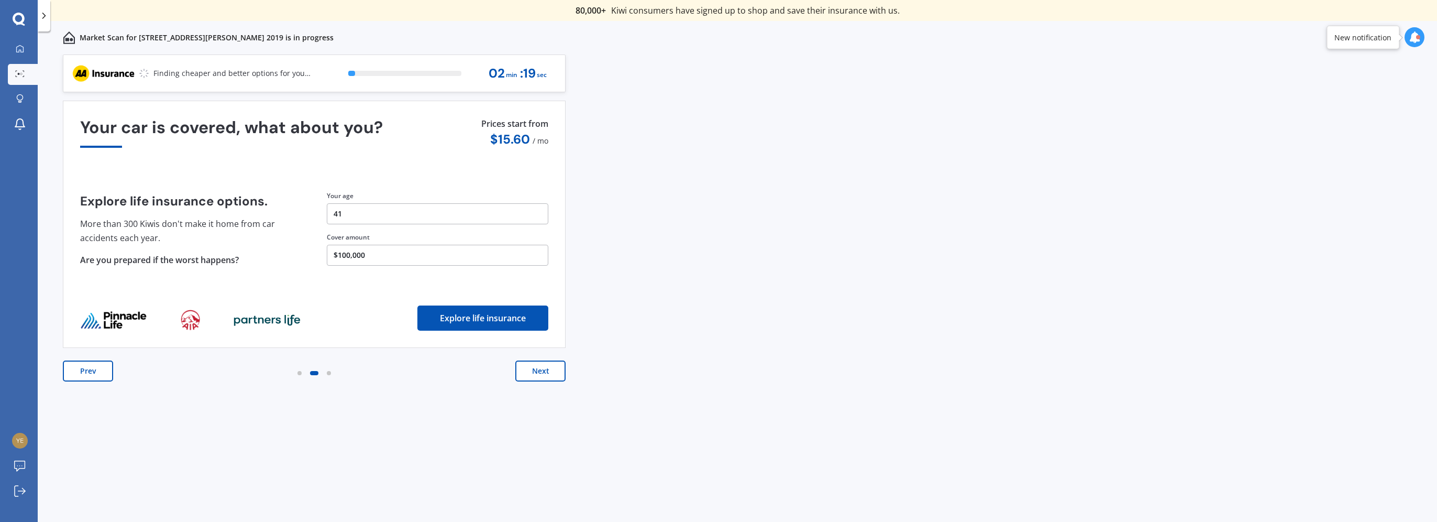
click at [544, 374] on button "Next" at bounding box center [540, 370] width 50 height 21
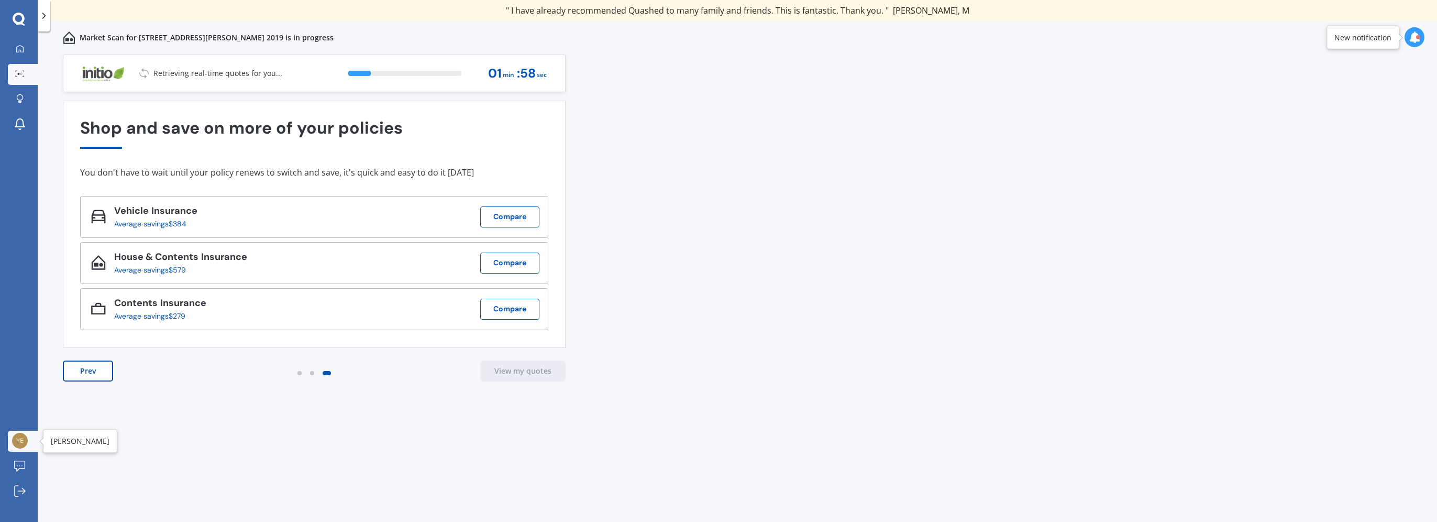
click at [19, 444] on img at bounding box center [20, 441] width 16 height 16
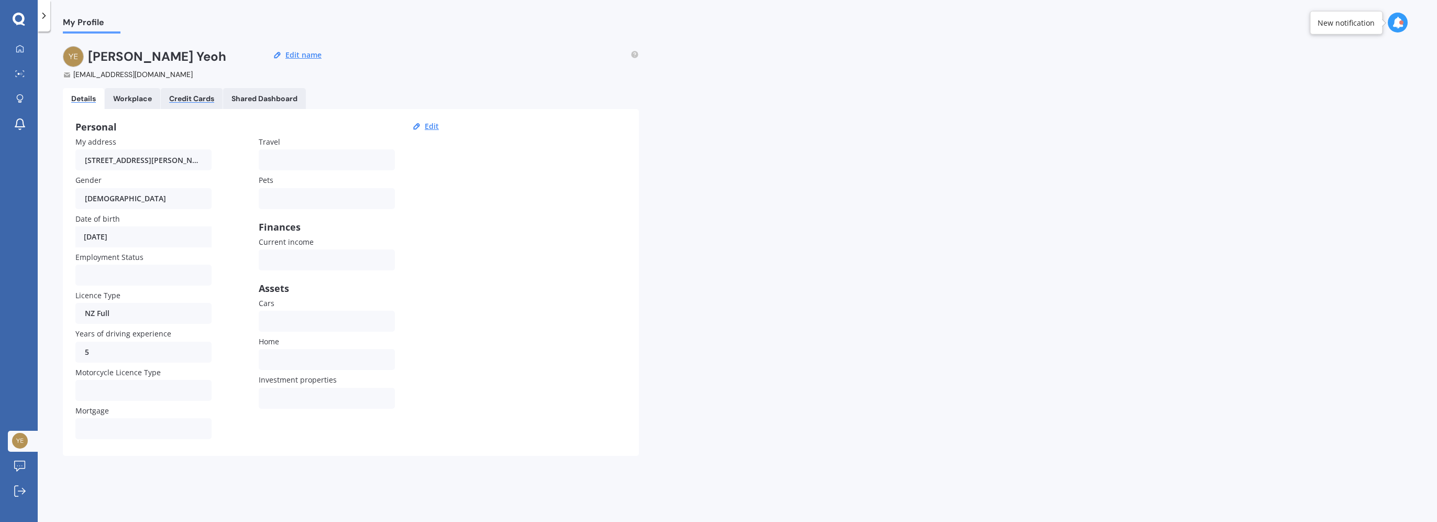
click at [182, 99] on div "Credit Cards" at bounding box center [191, 98] width 45 height 9
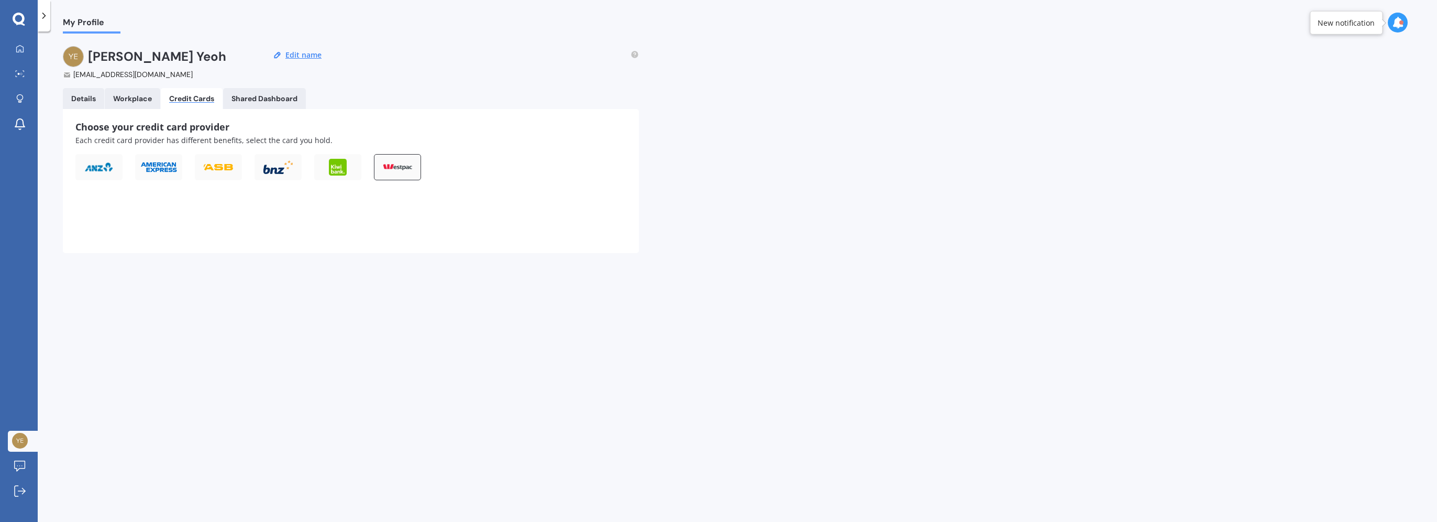
click at [405, 164] on img at bounding box center [397, 167] width 29 height 6
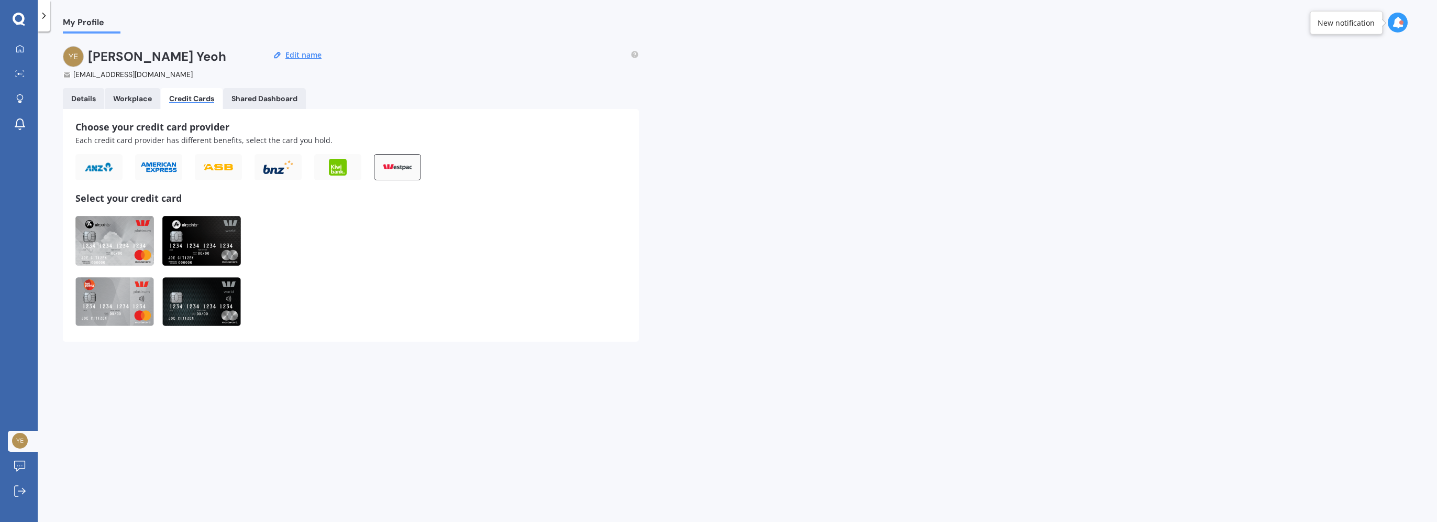
click at [123, 288] on img at bounding box center [114, 302] width 79 height 50
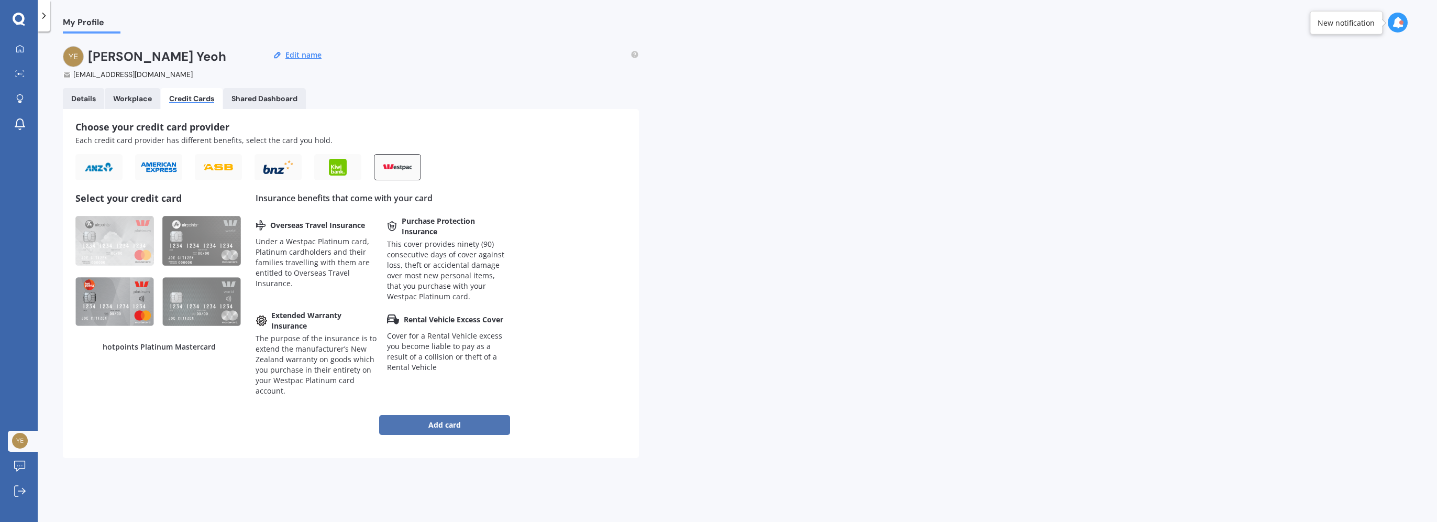
click at [426, 421] on button "Add card" at bounding box center [444, 425] width 131 height 20
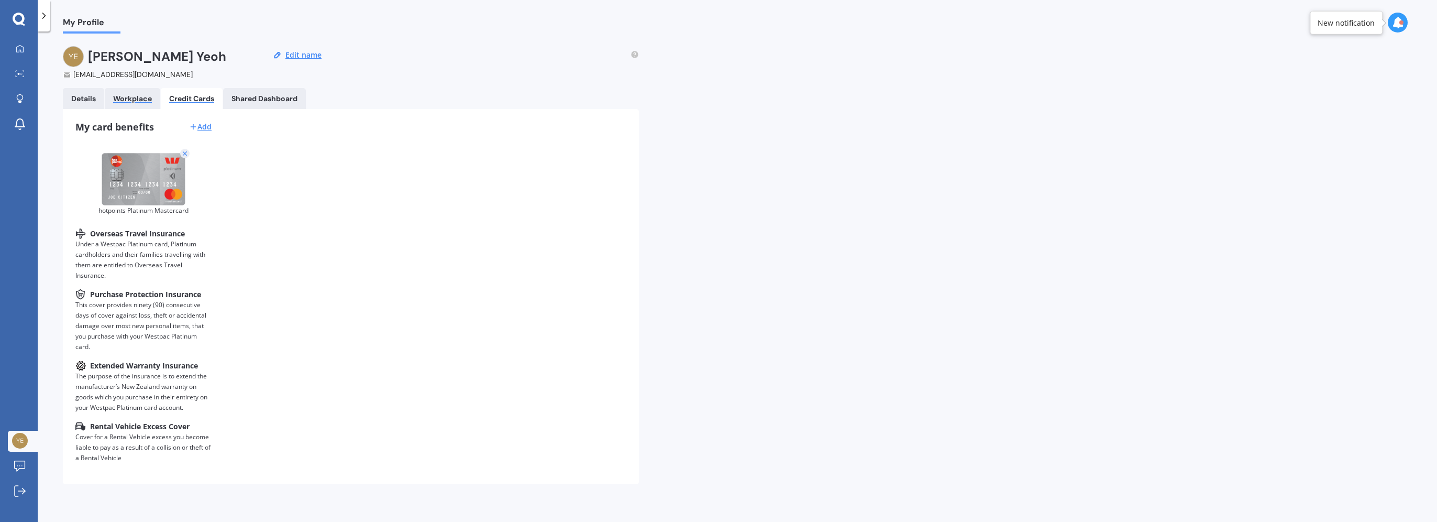
click at [138, 100] on div "Workplace" at bounding box center [132, 98] width 39 height 9
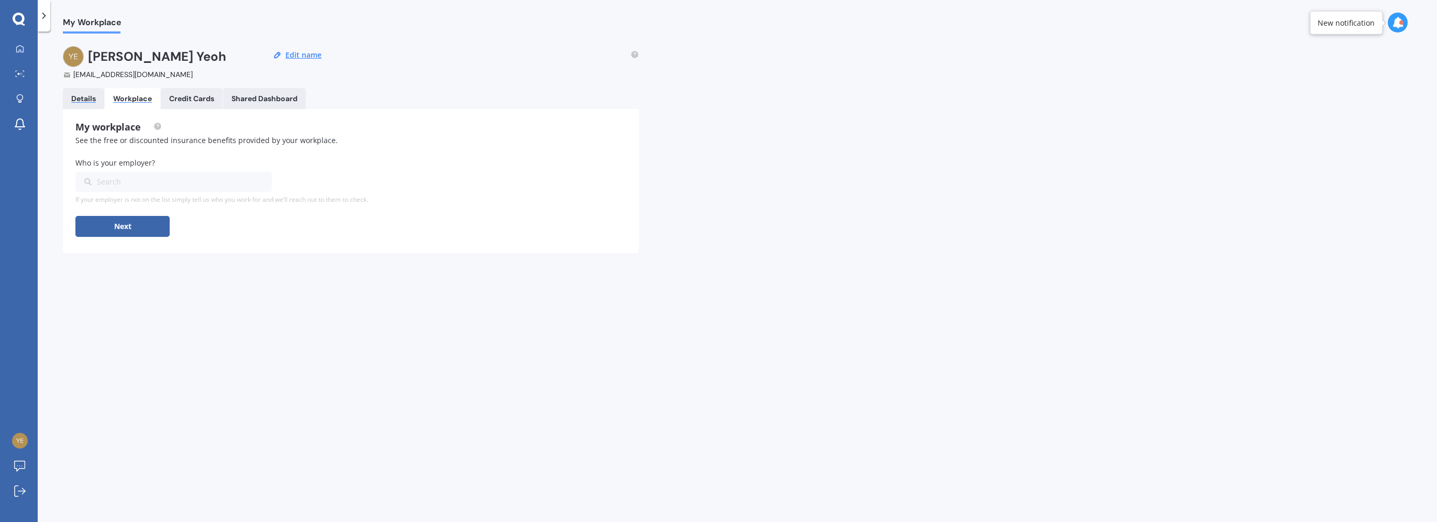
click at [92, 101] on div "Details" at bounding box center [83, 98] width 25 height 9
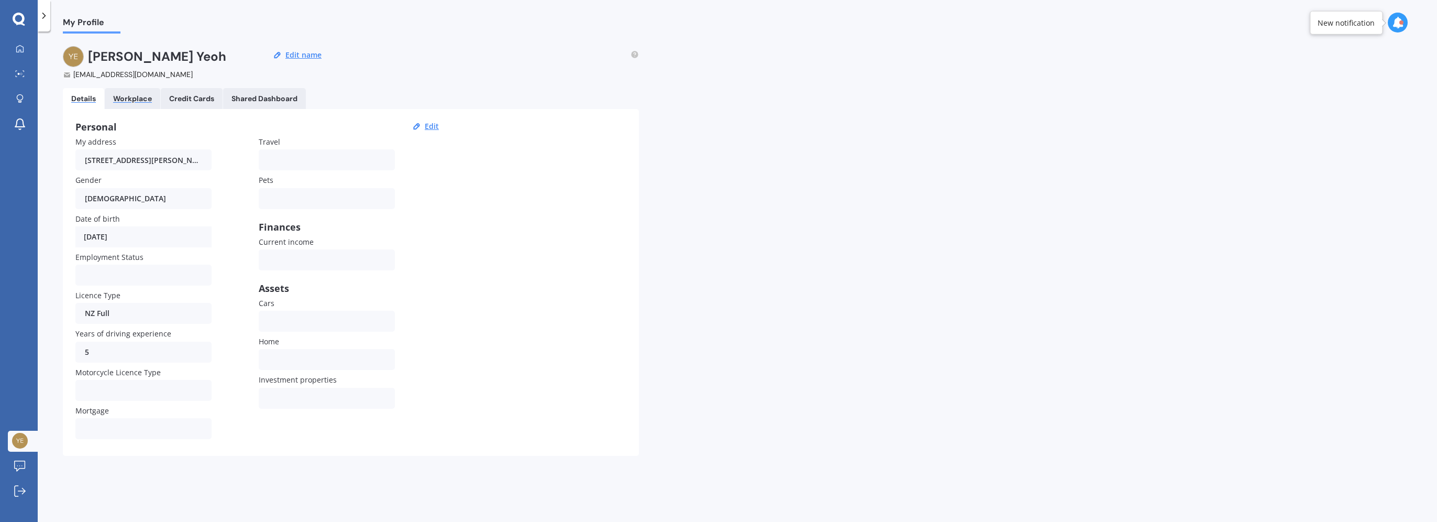
click at [132, 99] on div "Workplace" at bounding box center [132, 98] width 39 height 9
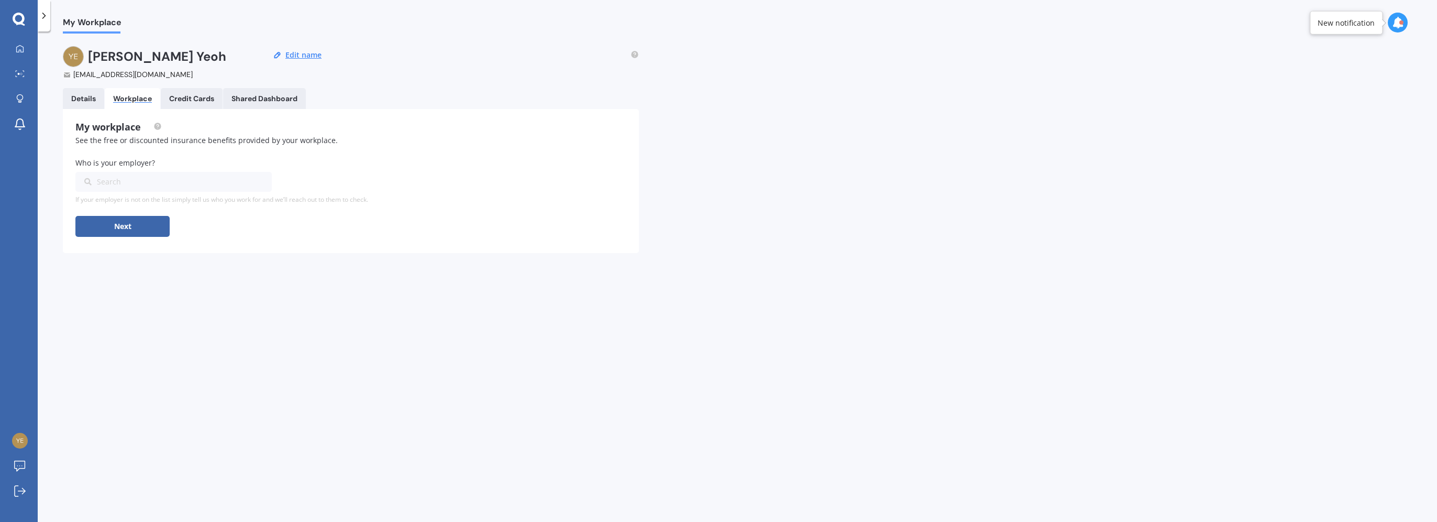
click at [157, 181] on div "Search" at bounding box center [167, 182] width 166 height 12
type input "nz"
click at [115, 243] on div "Xero NZ" at bounding box center [173, 239] width 196 height 19
click at [115, 229] on button "Next" at bounding box center [122, 226] width 94 height 21
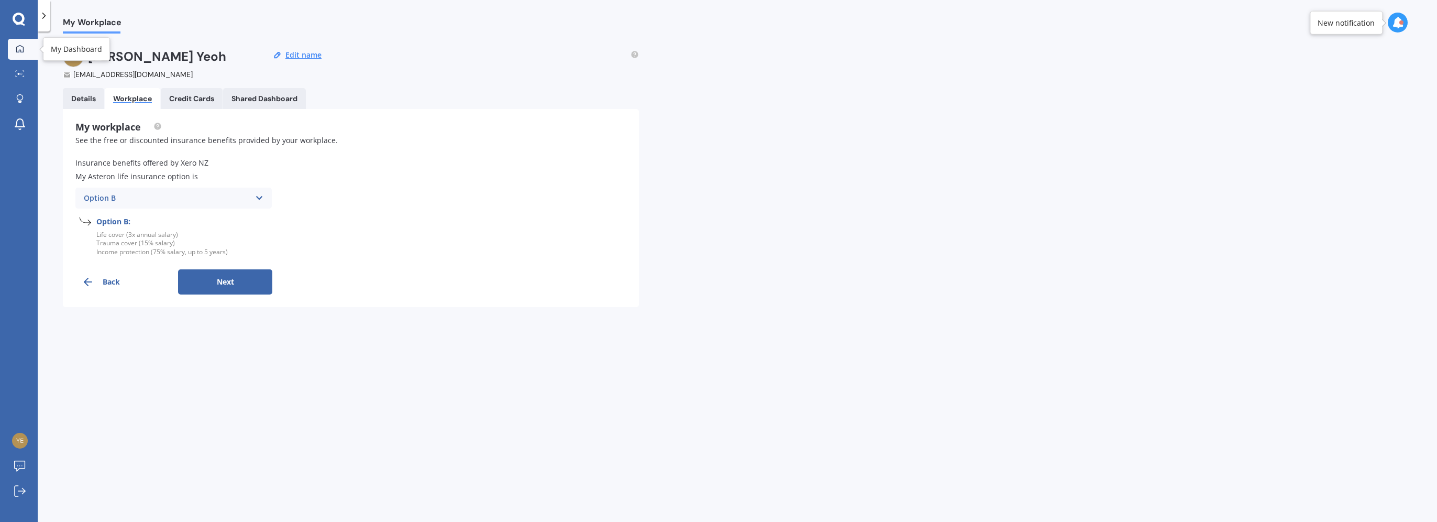
click at [31, 46] on link "My Dashboard" at bounding box center [23, 49] width 30 height 21
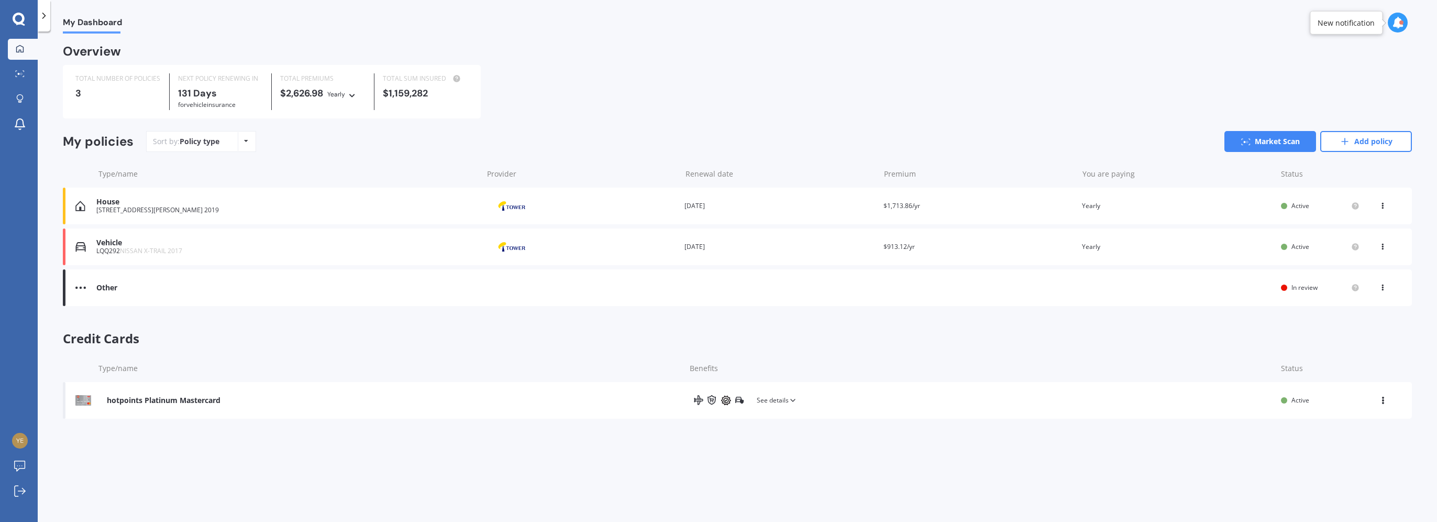
click at [281, 285] on div "Other" at bounding box center [286, 287] width 381 height 9
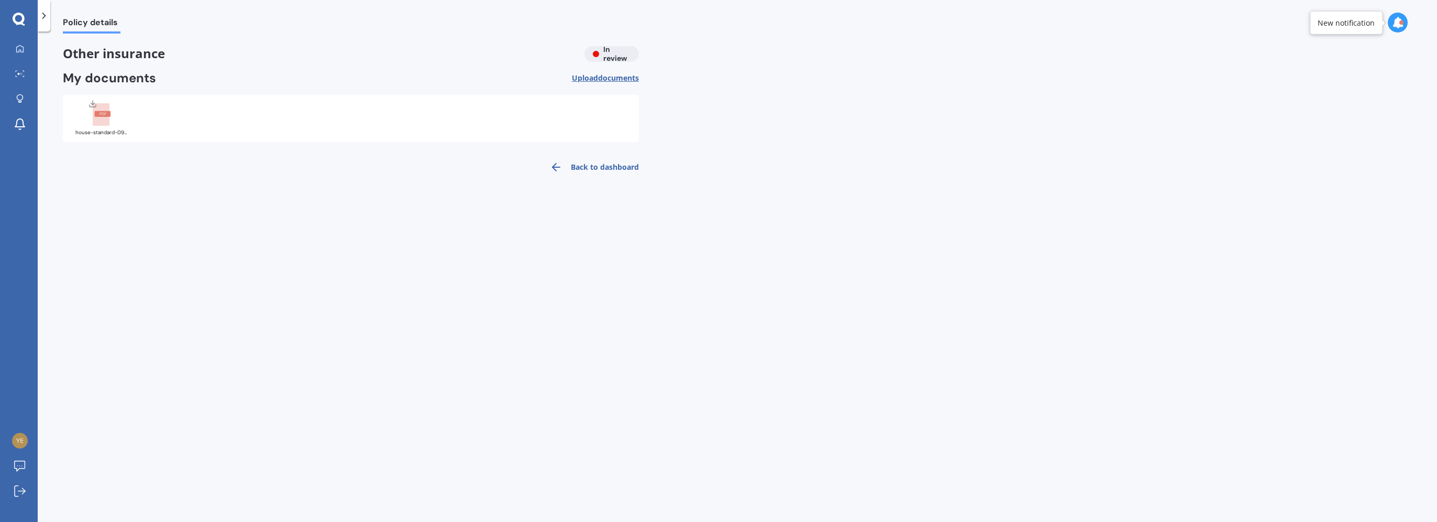
click at [589, 172] on link "Back to dashboard" at bounding box center [591, 166] width 95 height 25
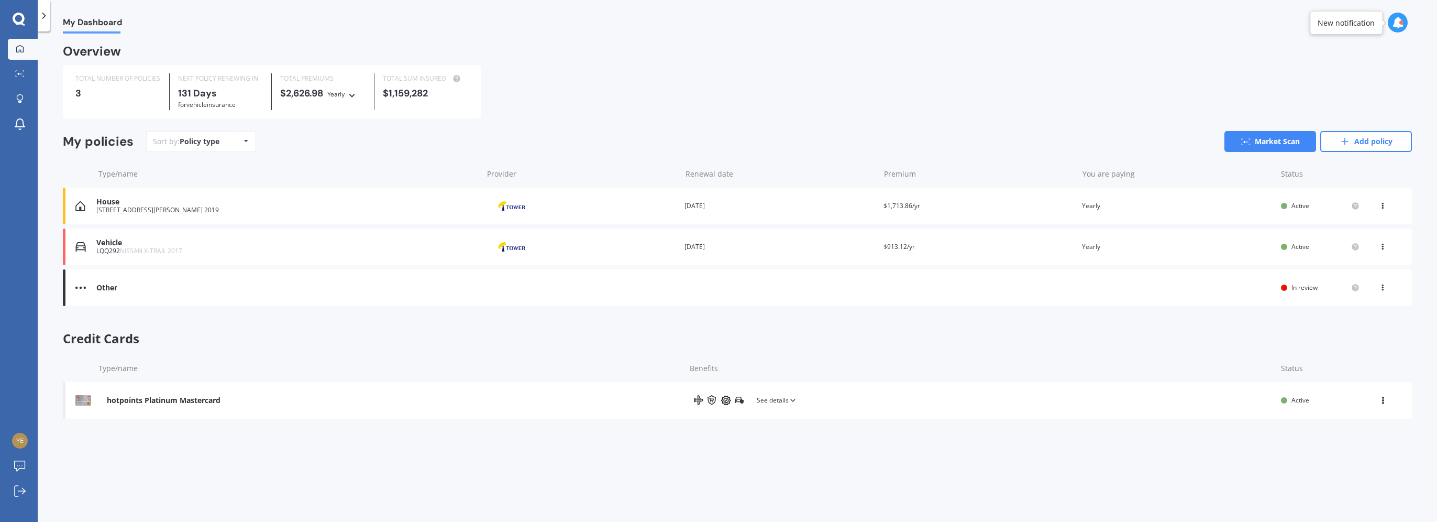
click at [1385, 293] on div "View option View policy" at bounding box center [1383, 287] width 9 height 10
click at [1185, 298] on div "Other Renewal date You are paying Status In review View option View policy" at bounding box center [737, 287] width 1349 height 37
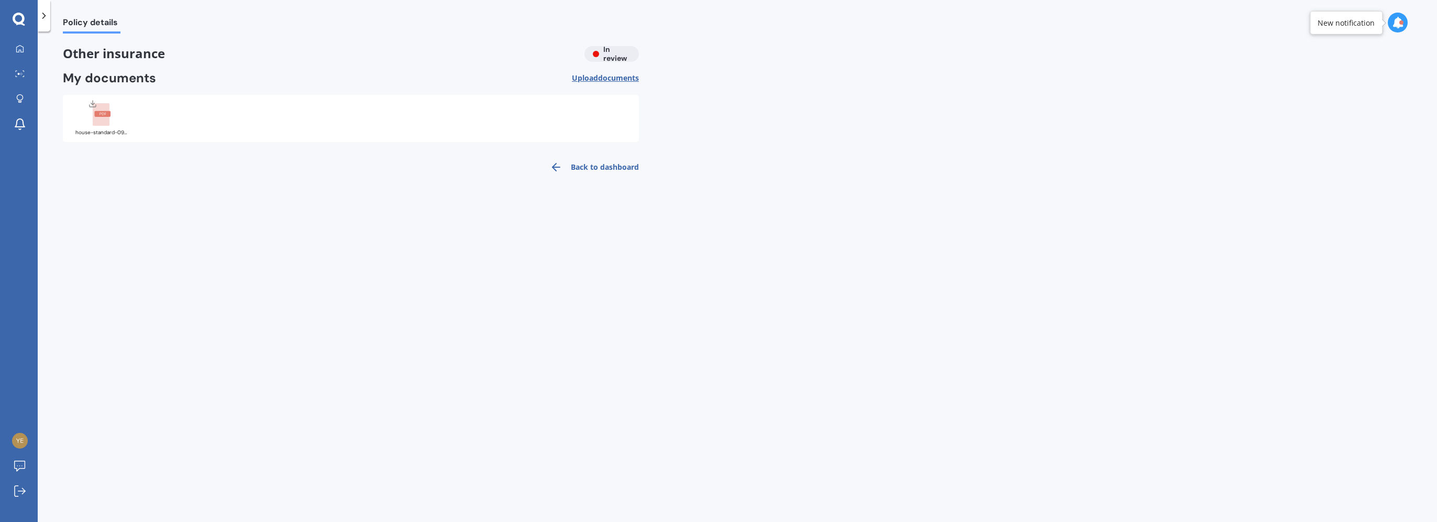
click at [599, 159] on link "Back to dashboard" at bounding box center [591, 166] width 95 height 25
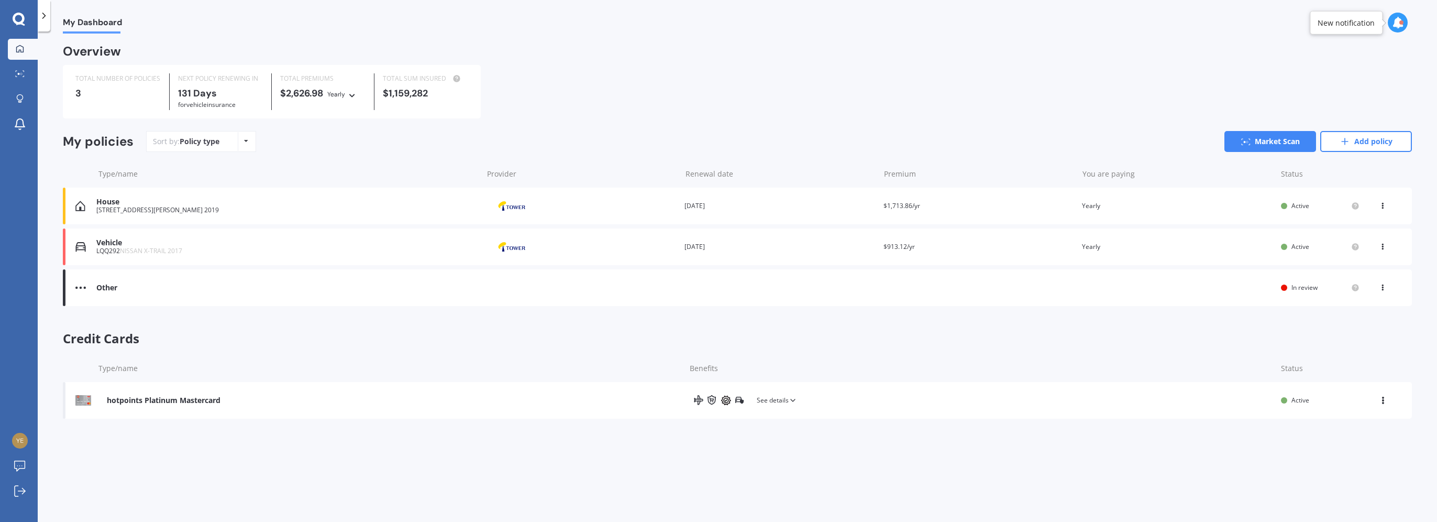
click at [1381, 289] on icon at bounding box center [1382, 285] width 7 height 6
click at [81, 289] on img at bounding box center [80, 287] width 10 height 10
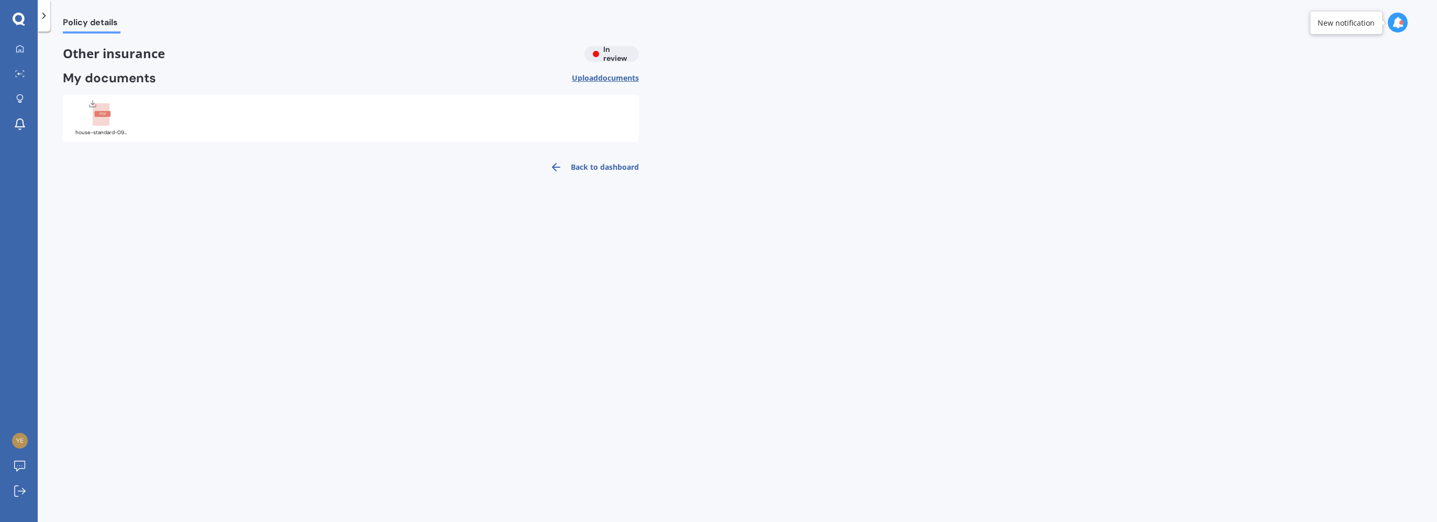
click at [620, 170] on link "Back to dashboard" at bounding box center [591, 166] width 95 height 25
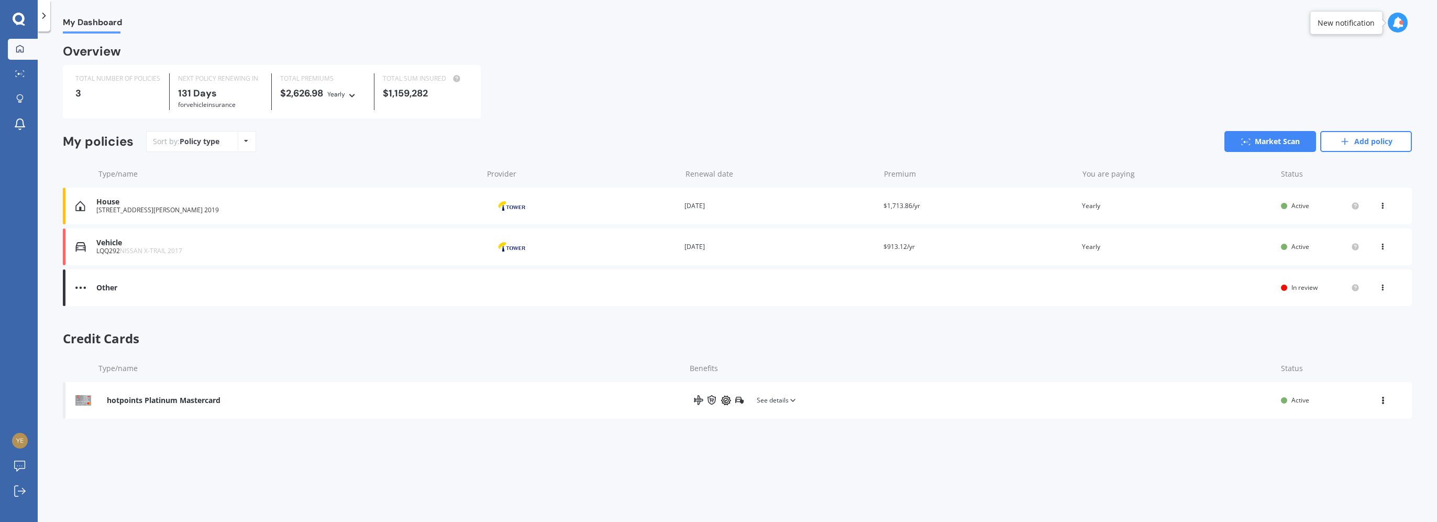
click at [121, 207] on div "8 Viera Drive, Flat Bush, Auckland 2019" at bounding box center [286, 209] width 381 height 7
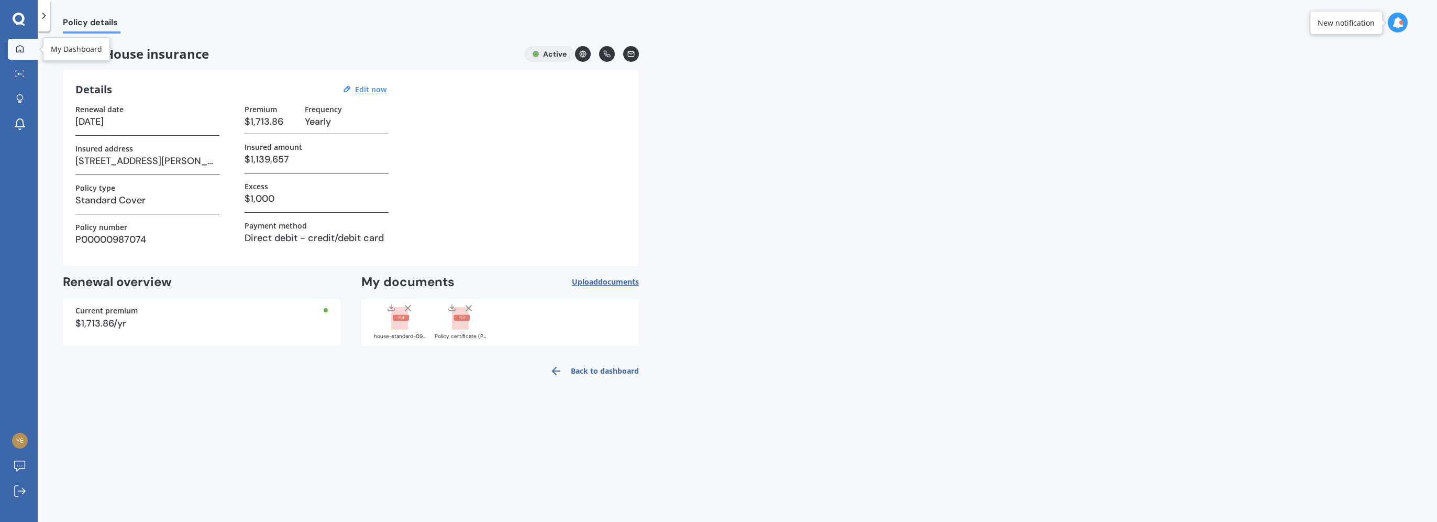
click at [13, 45] on div at bounding box center [20, 49] width 16 height 9
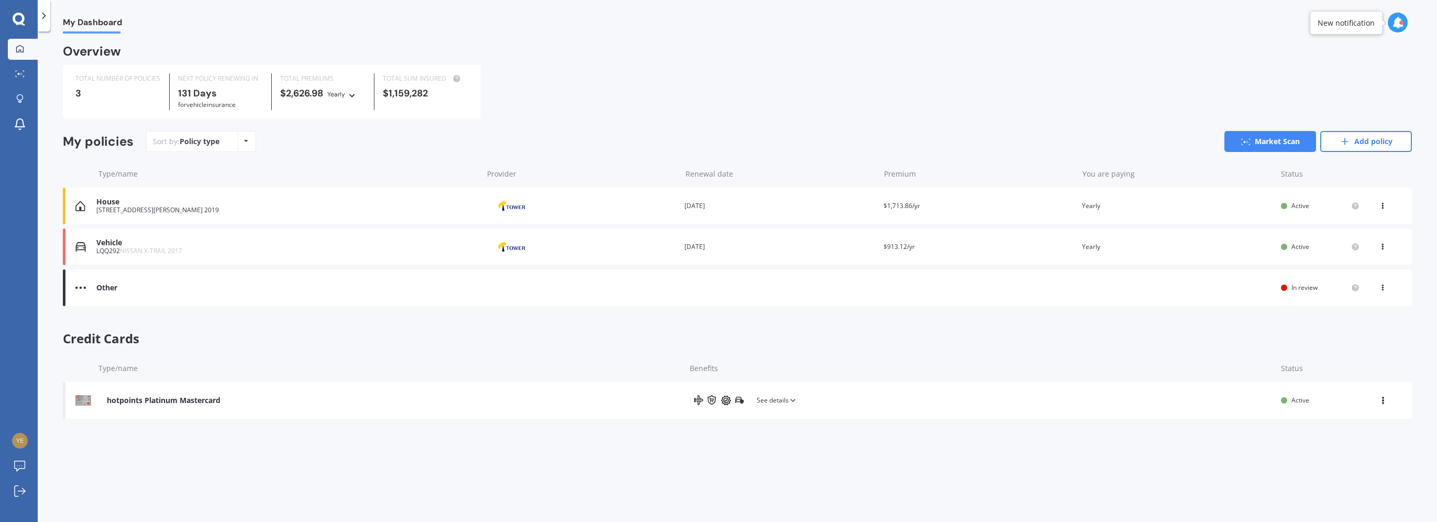
click at [769, 393] on div "hotpoints Platinum Mastercard See details Active View option View credit card D…" at bounding box center [737, 400] width 1349 height 37
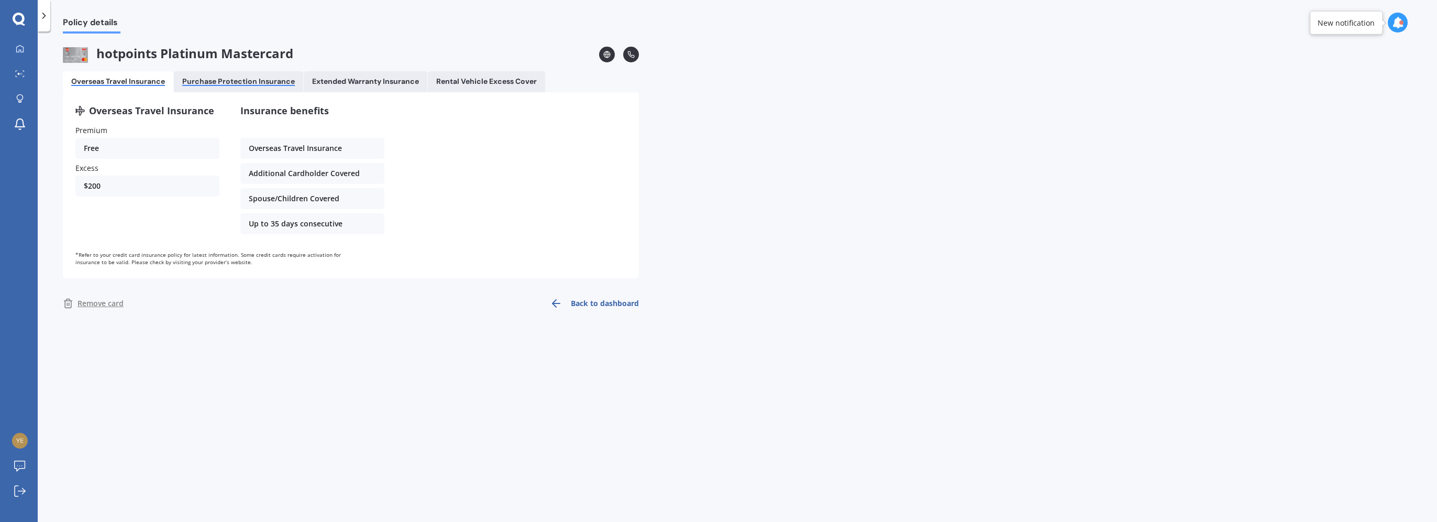
click at [255, 86] on div "Purchase Protection Insurance" at bounding box center [238, 81] width 113 height 9
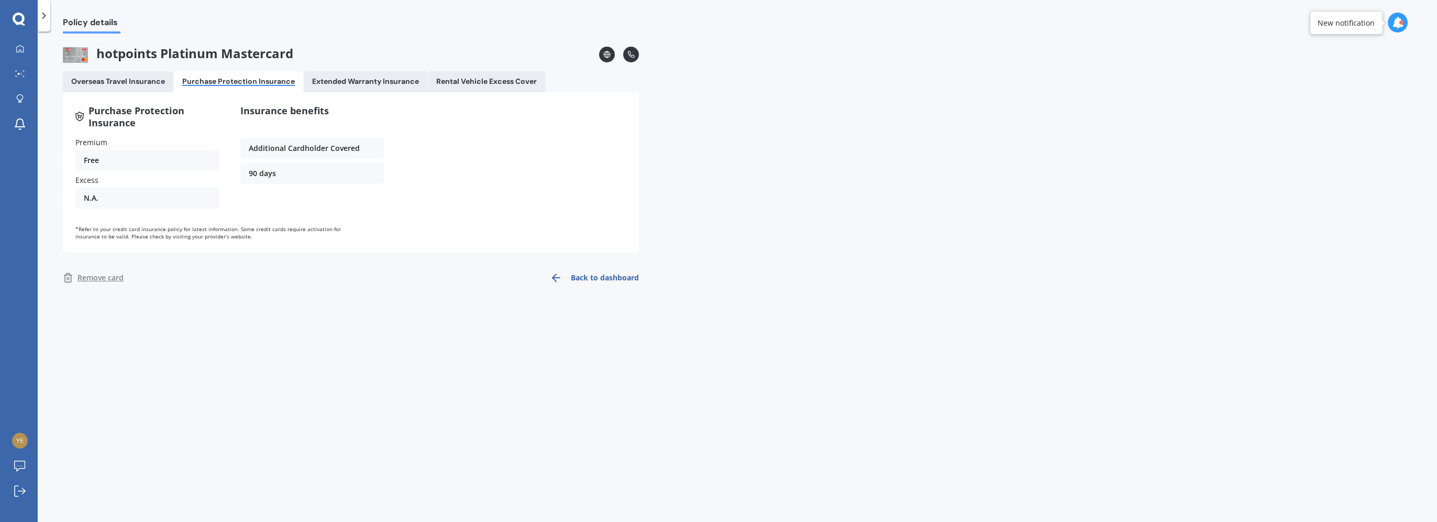
click at [336, 86] on Insurance "Extended Warranty Insurance" at bounding box center [366, 81] width 124 height 21
click at [448, 76] on Cover "Rental Vehicle Excess Cover" at bounding box center [486, 81] width 117 height 21
click at [20, 79] on link "Market Scan" at bounding box center [23, 74] width 30 height 21
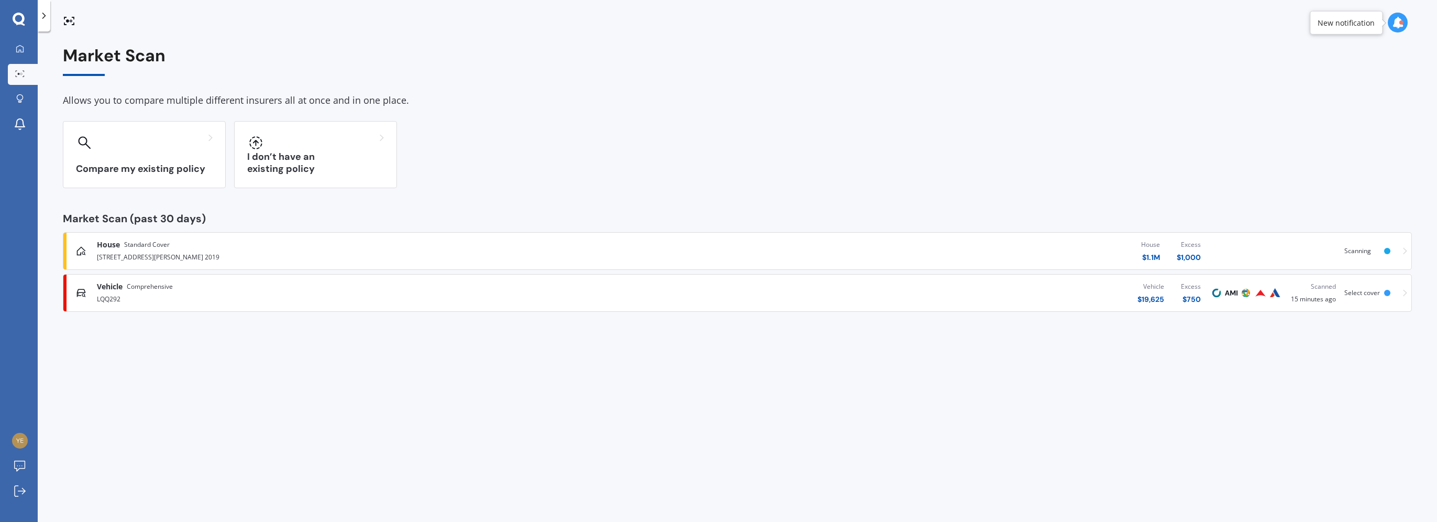
click at [1403, 249] on icon at bounding box center [1405, 250] width 4 height 7
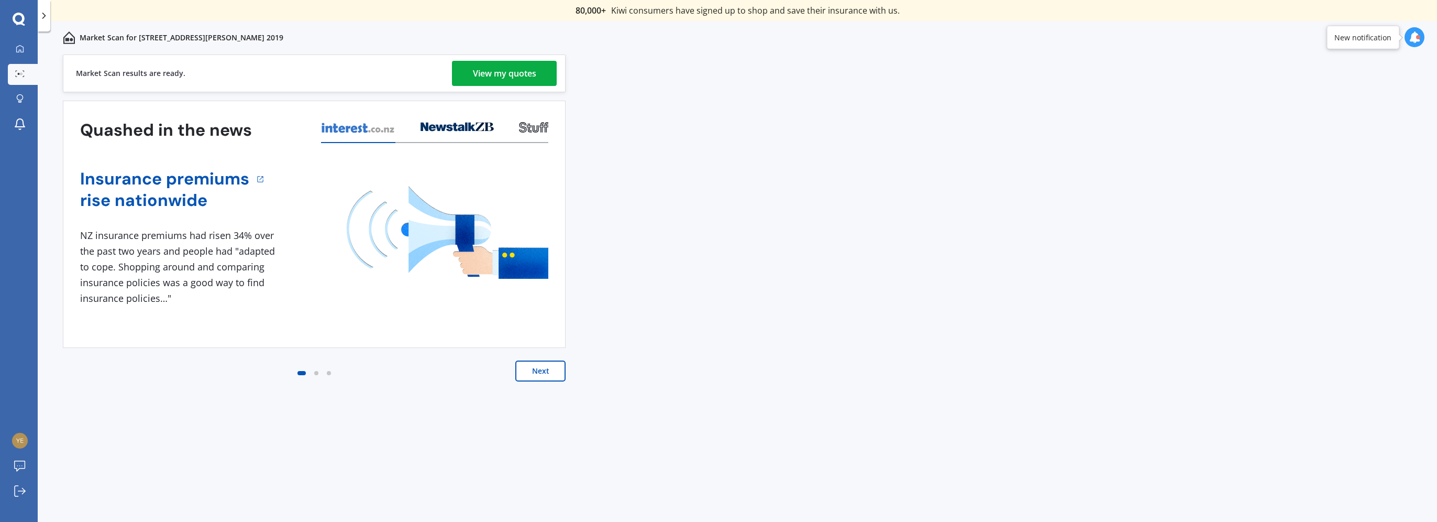
click at [483, 75] on div "View my quotes" at bounding box center [504, 73] width 63 height 25
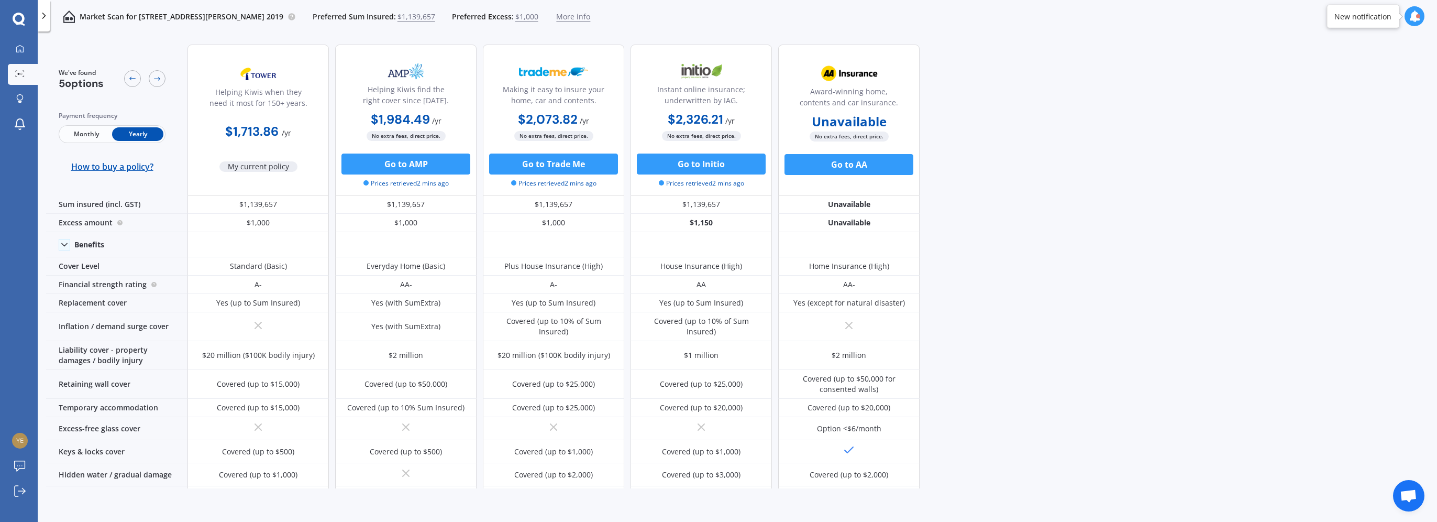
click at [84, 135] on span "Monthly" at bounding box center [86, 134] width 51 height 14
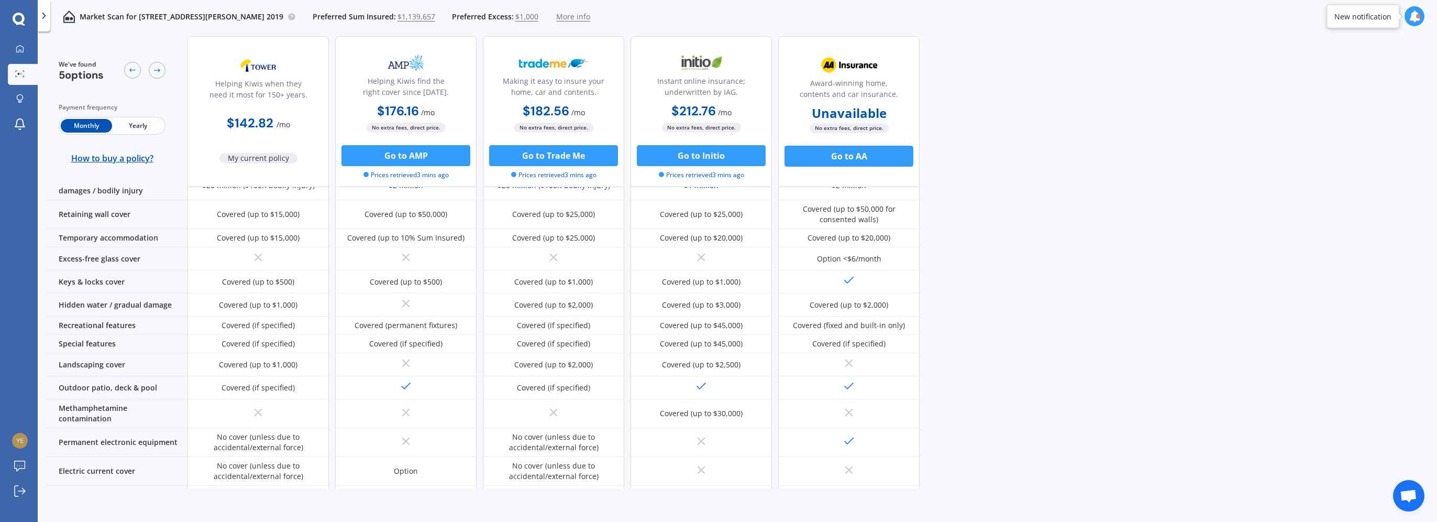
scroll to position [209, 0]
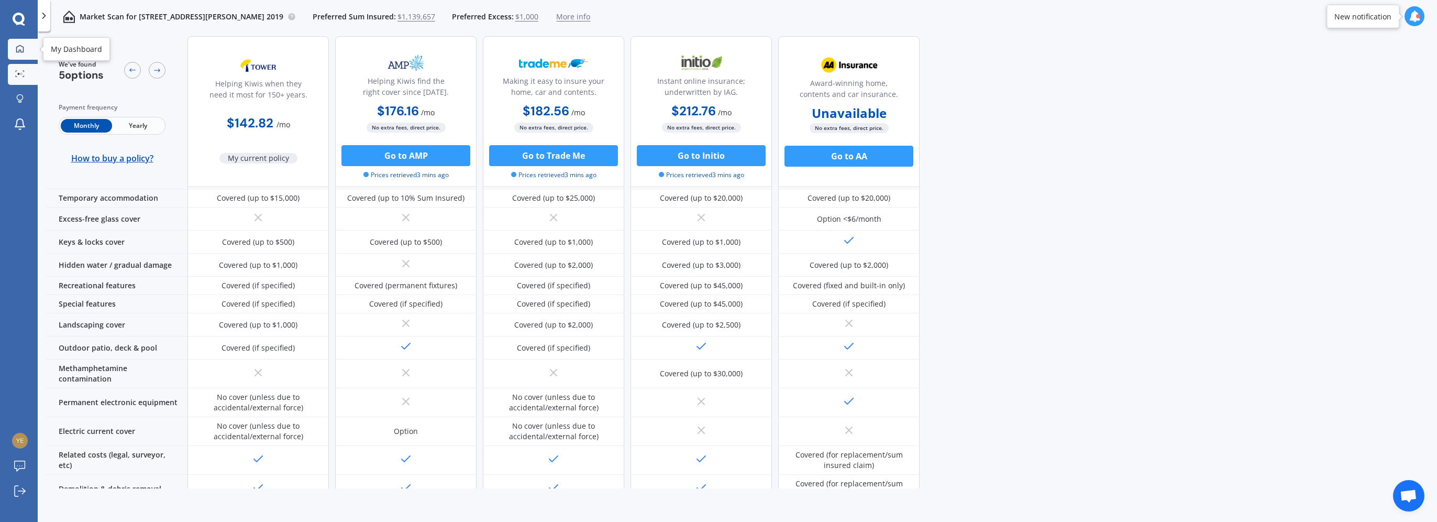
click at [23, 51] on icon at bounding box center [19, 48] width 7 height 7
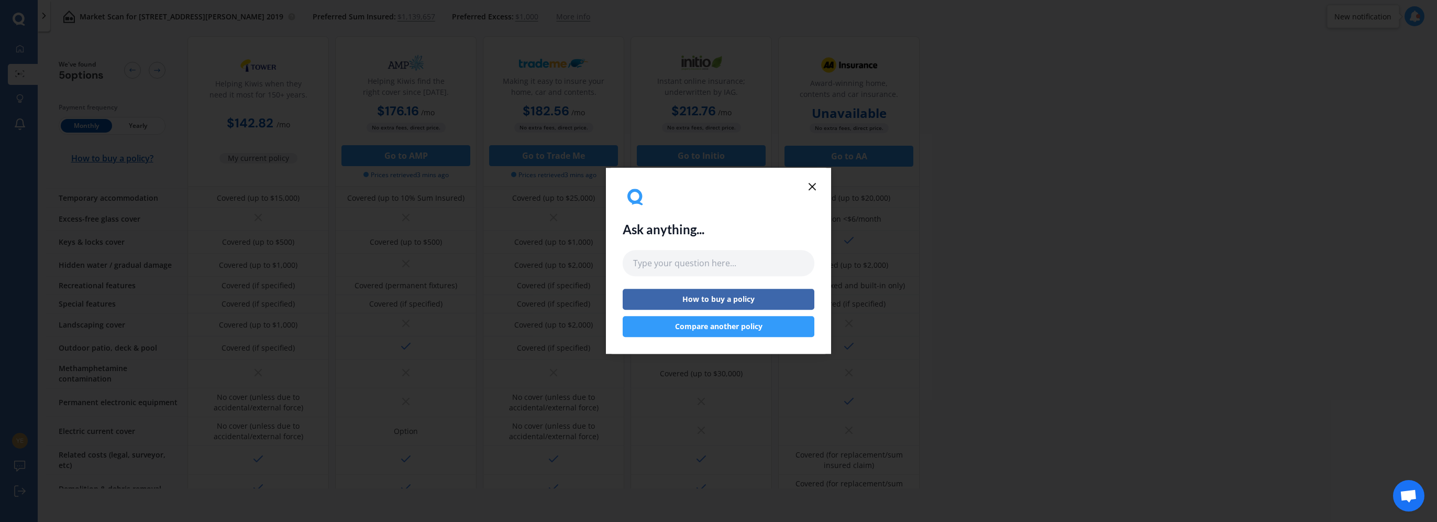
click at [806, 189] on icon at bounding box center [812, 186] width 13 height 13
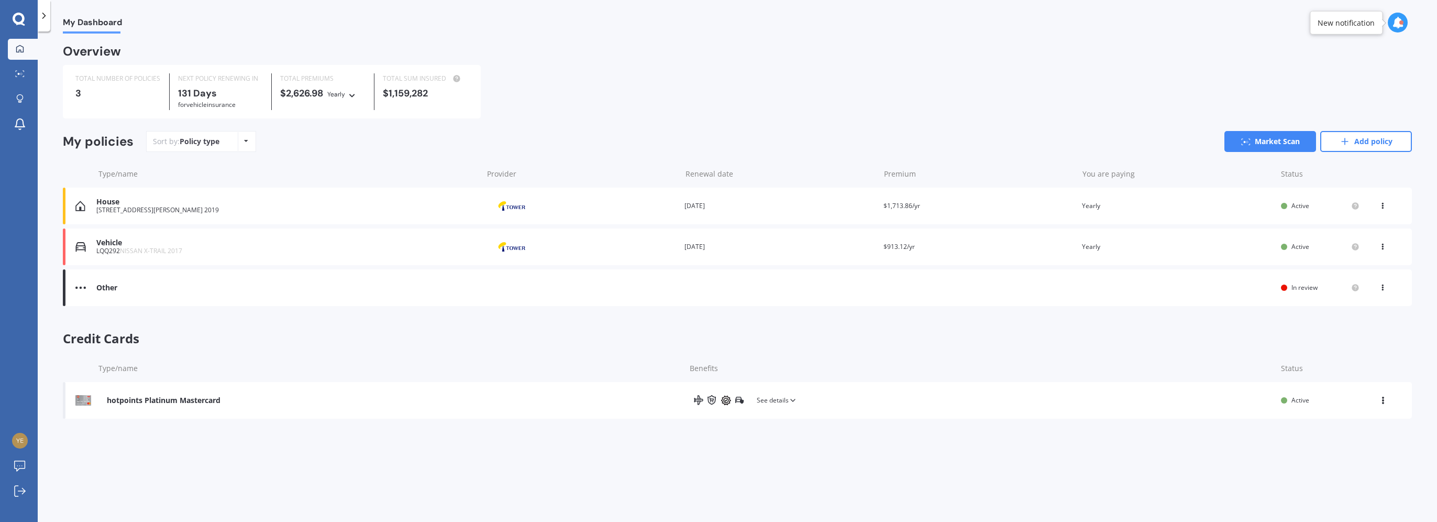
click at [1399, 14] on div at bounding box center [1398, 23] width 20 height 20
click at [1386, 285] on icon at bounding box center [1382, 285] width 7 height 6
click at [294, 139] on div "Sort by: Policy type Policy type Alphabetical Date added Renewing next Market S…" at bounding box center [779, 141] width 1266 height 21
click at [352, 96] on icon at bounding box center [351, 94] width 7 height 6
click at [432, 142] on div "Sort by: Policy type Policy type Alphabetical Date added Renewing next Market S…" at bounding box center [779, 141] width 1266 height 21
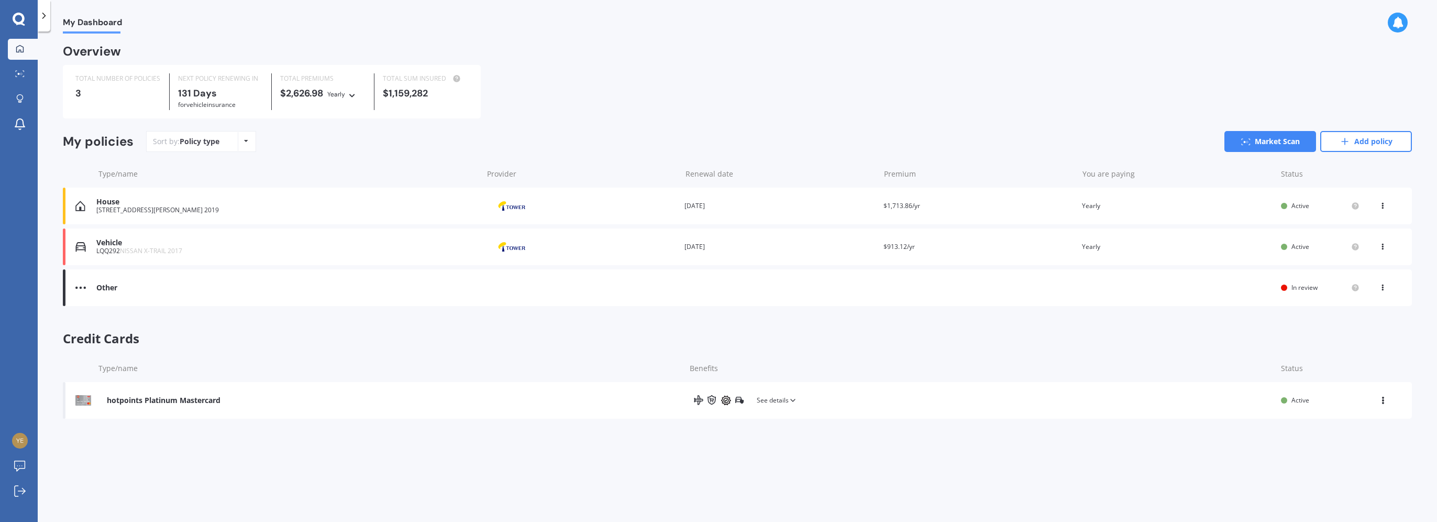
click at [239, 146] on div "Policy type Alphabetical Date added Renewing next" at bounding box center [246, 141] width 16 height 19
click at [308, 152] on div "My policies Sort by: Policy type Policy type Alphabetical Date added Renewing n…" at bounding box center [737, 145] width 1349 height 29
click at [27, 25] on div at bounding box center [19, 20] width 38 height 14
click at [21, 21] on icon at bounding box center [19, 19] width 12 height 12
click at [18, 443] on img at bounding box center [20, 441] width 16 height 16
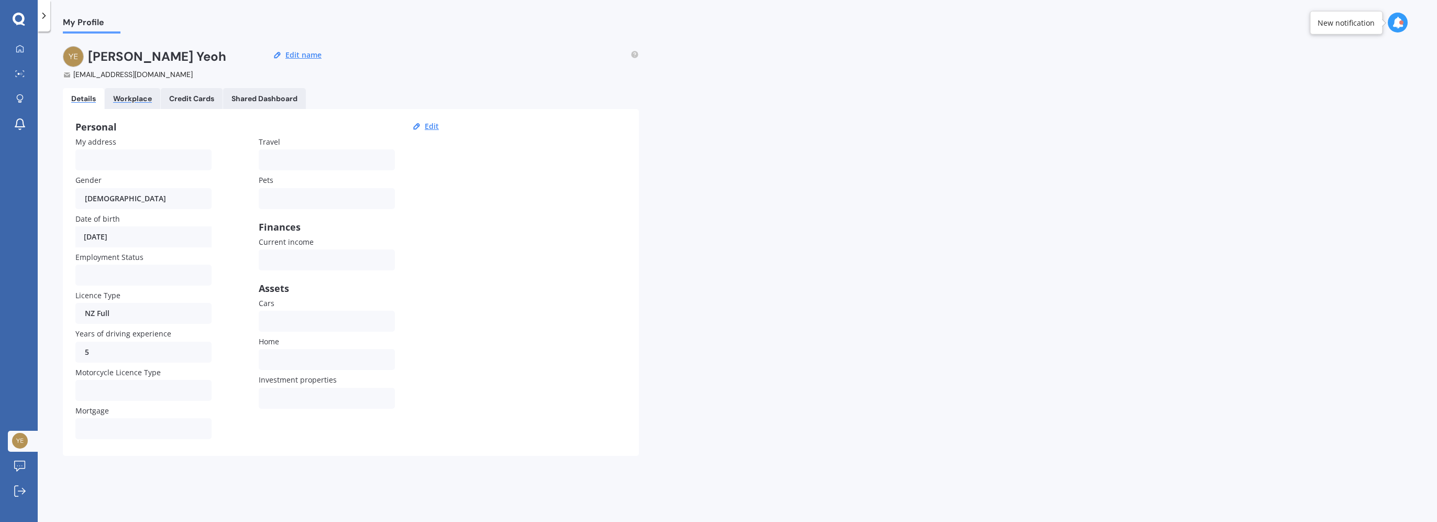
click at [118, 100] on div "Workplace" at bounding box center [132, 98] width 39 height 9
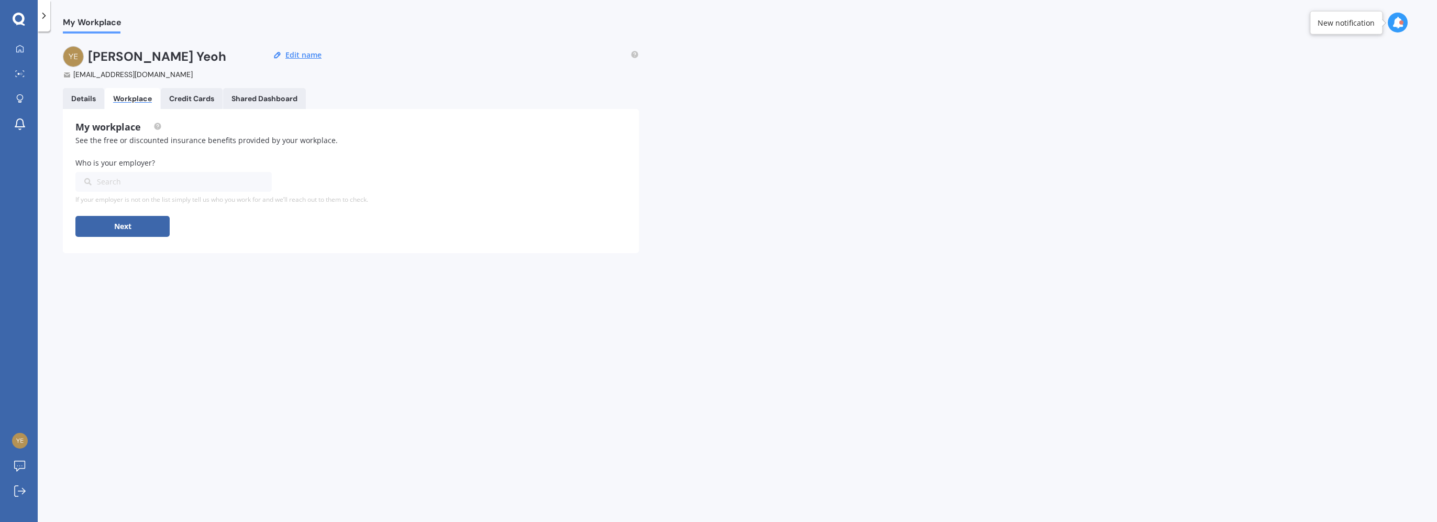
click at [132, 182] on div "Search" at bounding box center [167, 182] width 166 height 12
type input "xero"
click at [139, 202] on div "Xero NZ" at bounding box center [173, 201] width 196 height 19
click at [136, 227] on button "Next" at bounding box center [122, 226] width 94 height 21
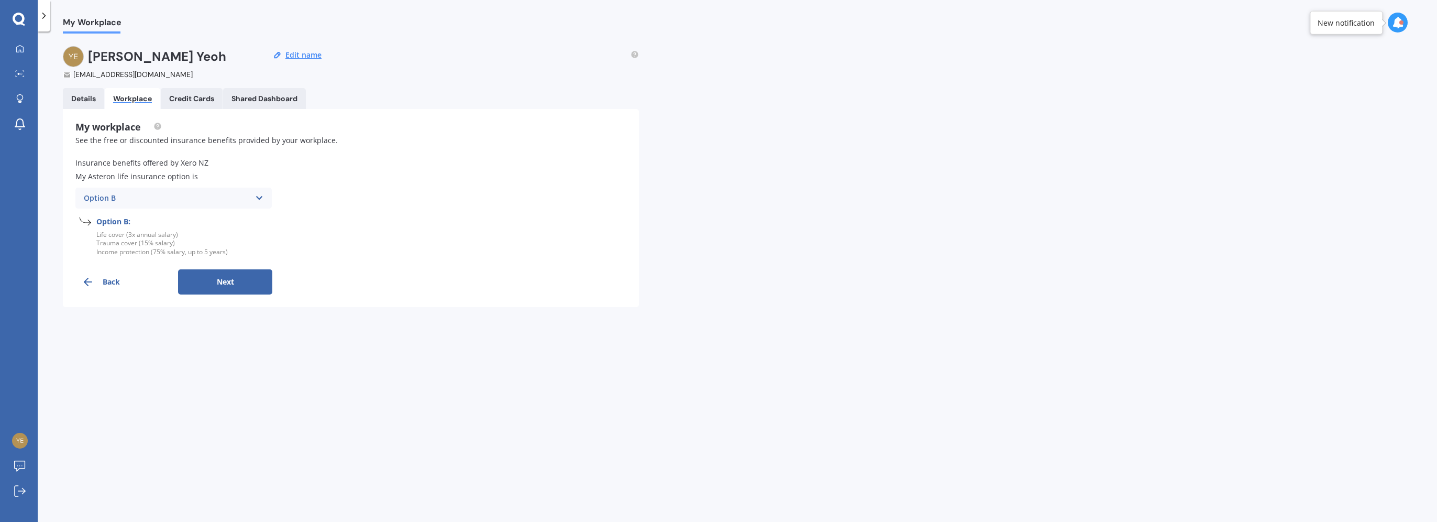
click at [253, 200] on div "Option B Option A Option B Option C" at bounding box center [173, 197] width 196 height 21
drag, startPoint x: 229, startPoint y: 289, endPoint x: 235, endPoint y: 241, distance: 47.9
click at [236, 244] on form "Insurance benefits offered by Xero NZ My Asteron life insurance option is Optio…" at bounding box center [350, 226] width 551 height 136
click at [217, 192] on div "Option B" at bounding box center [167, 198] width 166 height 12
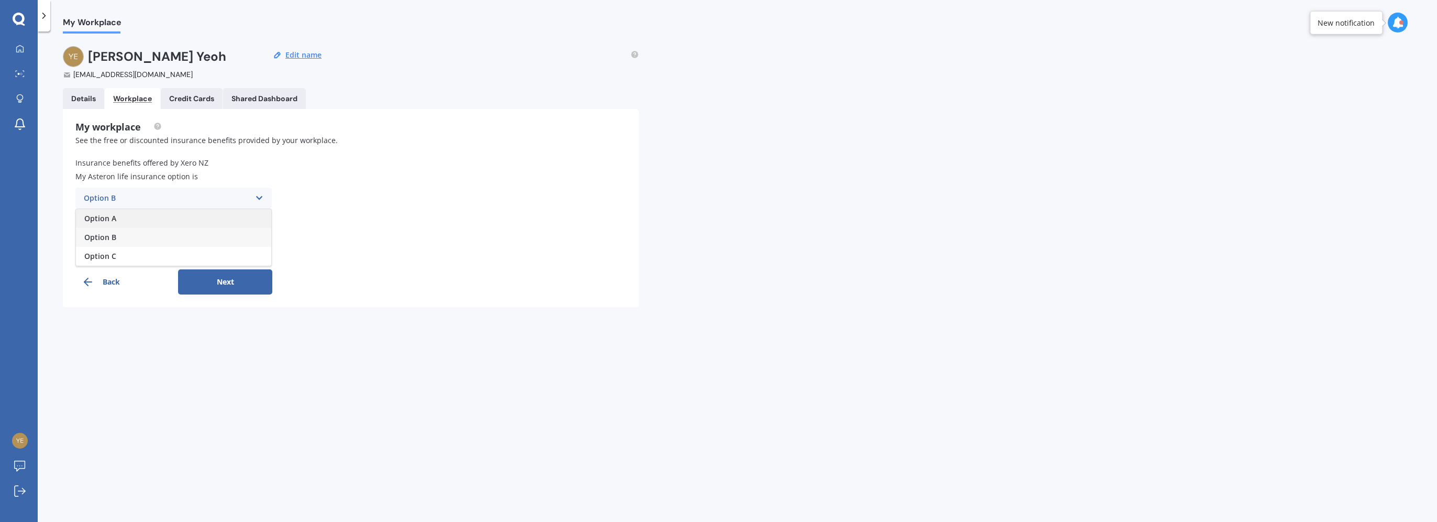
click at [220, 216] on div "Option A" at bounding box center [173, 218] width 195 height 19
click at [230, 196] on div "Option A" at bounding box center [167, 198] width 166 height 12
click at [231, 230] on div "Option B" at bounding box center [173, 237] width 195 height 19
click at [247, 195] on div "Option B" at bounding box center [167, 198] width 166 height 12
click at [241, 256] on div "Option C" at bounding box center [173, 256] width 195 height 19
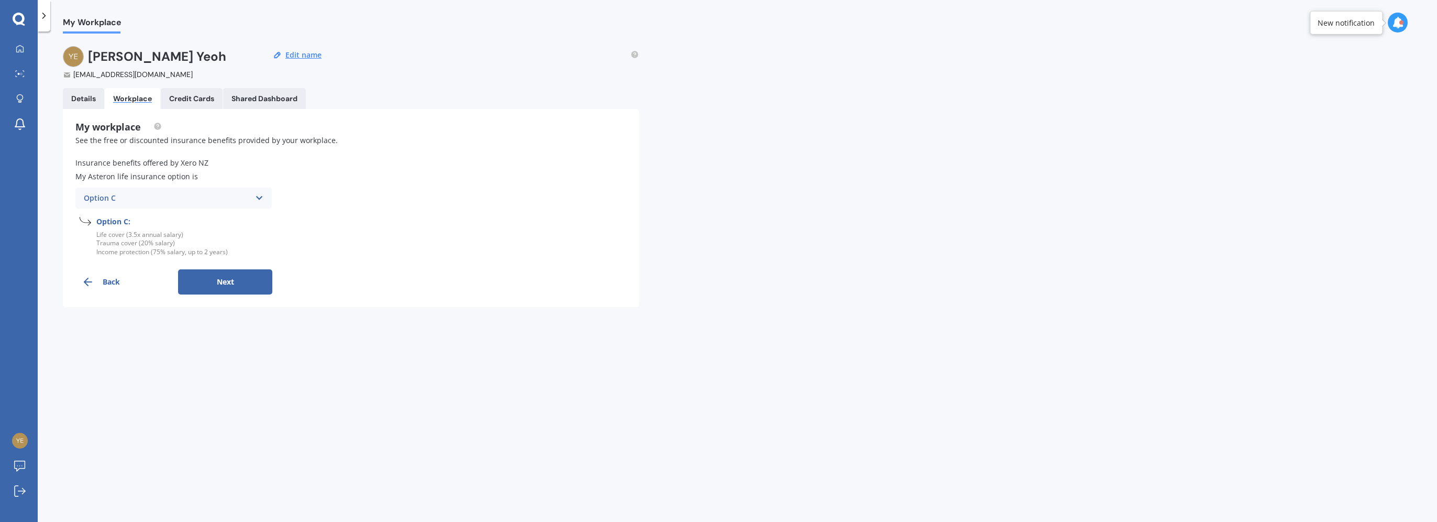
click at [249, 194] on div "Option C" at bounding box center [167, 198] width 166 height 12
click at [252, 244] on div "Option B" at bounding box center [173, 237] width 195 height 19
click at [260, 193] on icon at bounding box center [259, 198] width 9 height 12
click at [245, 220] on div "Option A" at bounding box center [173, 218] width 195 height 19
click at [259, 197] on icon at bounding box center [259, 198] width 9 height 12
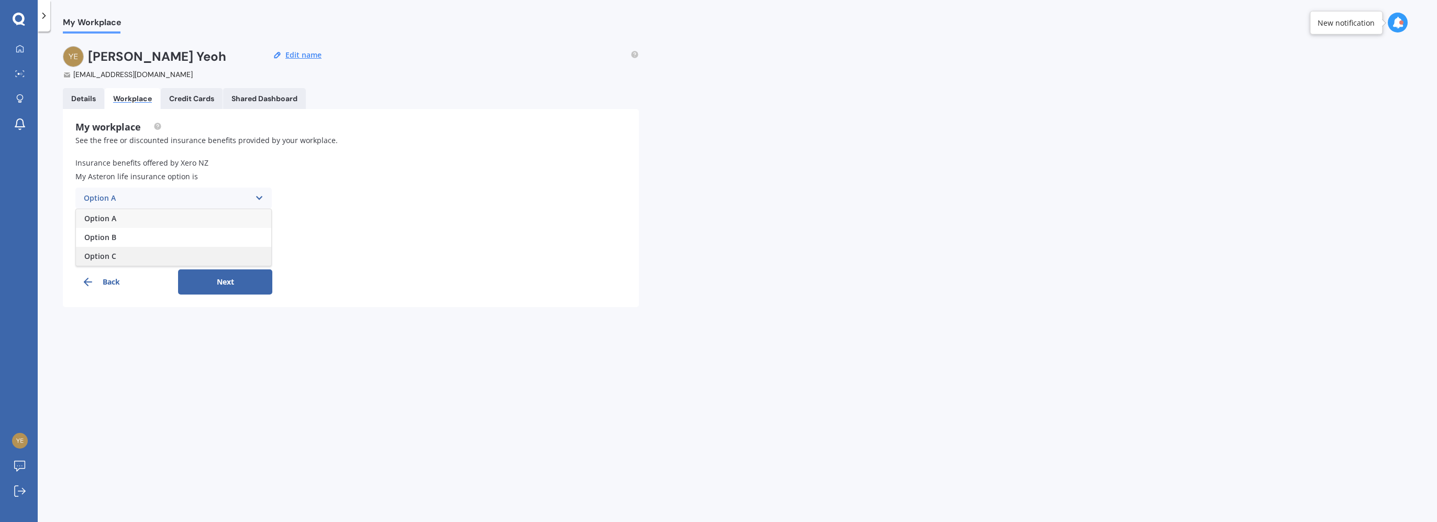
click at [253, 251] on div "Option C" at bounding box center [173, 256] width 195 height 19
click at [259, 198] on icon at bounding box center [259, 198] width 9 height 12
click at [255, 228] on div "Option B" at bounding box center [173, 237] width 195 height 19
click at [255, 197] on icon at bounding box center [259, 198] width 9 height 12
click at [248, 250] on div "Option C" at bounding box center [173, 256] width 195 height 19
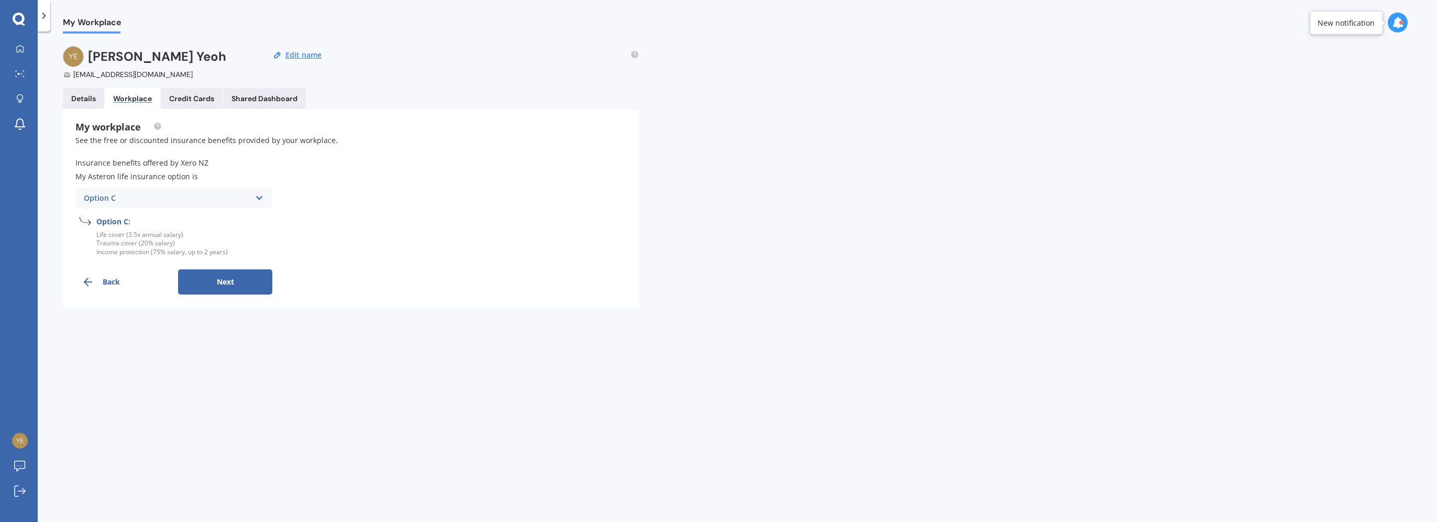
click at [253, 199] on div "Option C Option A Option B Option C" at bounding box center [173, 197] width 196 height 21
click at [248, 218] on div "Option A" at bounding box center [173, 218] width 195 height 19
click at [253, 197] on div "Option A Option A Option B Option C" at bounding box center [173, 197] width 196 height 21
click at [213, 236] on div "Option B" at bounding box center [173, 237] width 195 height 19
click at [236, 199] on div "Option B" at bounding box center [167, 198] width 166 height 12
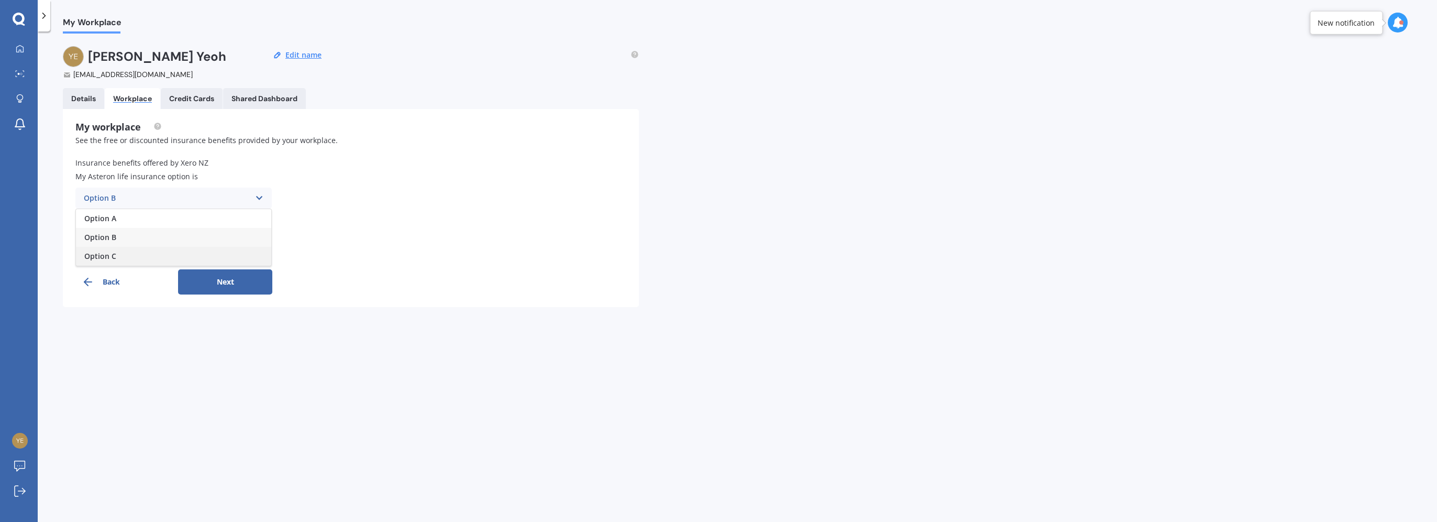
click at [247, 256] on div "Option C" at bounding box center [173, 256] width 195 height 19
click at [259, 199] on icon at bounding box center [259, 198] width 9 height 12
click at [256, 217] on div "Option A" at bounding box center [173, 218] width 195 height 19
click at [258, 202] on icon at bounding box center [259, 198] width 9 height 12
click at [241, 244] on div "Option A Option B Option C" at bounding box center [173, 237] width 196 height 58
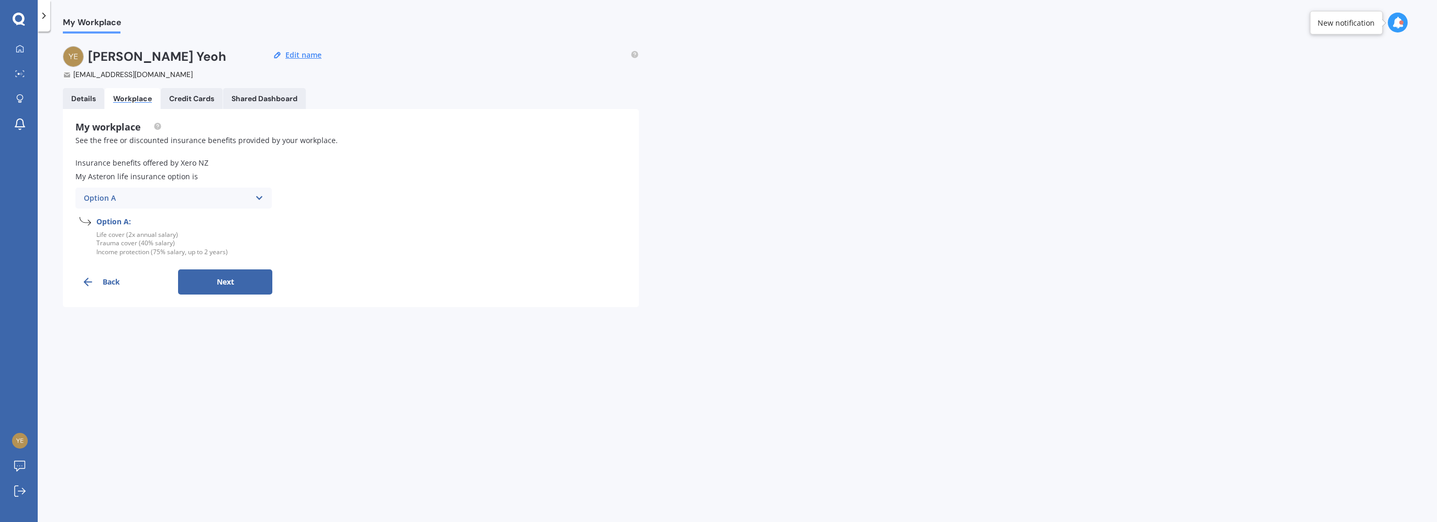
click at [246, 208] on div "Option A Option A Option B Option C" at bounding box center [173, 197] width 196 height 21
click at [235, 242] on div "Option B" at bounding box center [173, 237] width 195 height 19
click at [236, 201] on div "Option B" at bounding box center [167, 198] width 166 height 12
click at [237, 251] on div "Option C" at bounding box center [173, 256] width 195 height 19
click at [253, 199] on div "Option C Option A Option B Option C" at bounding box center [173, 197] width 196 height 21
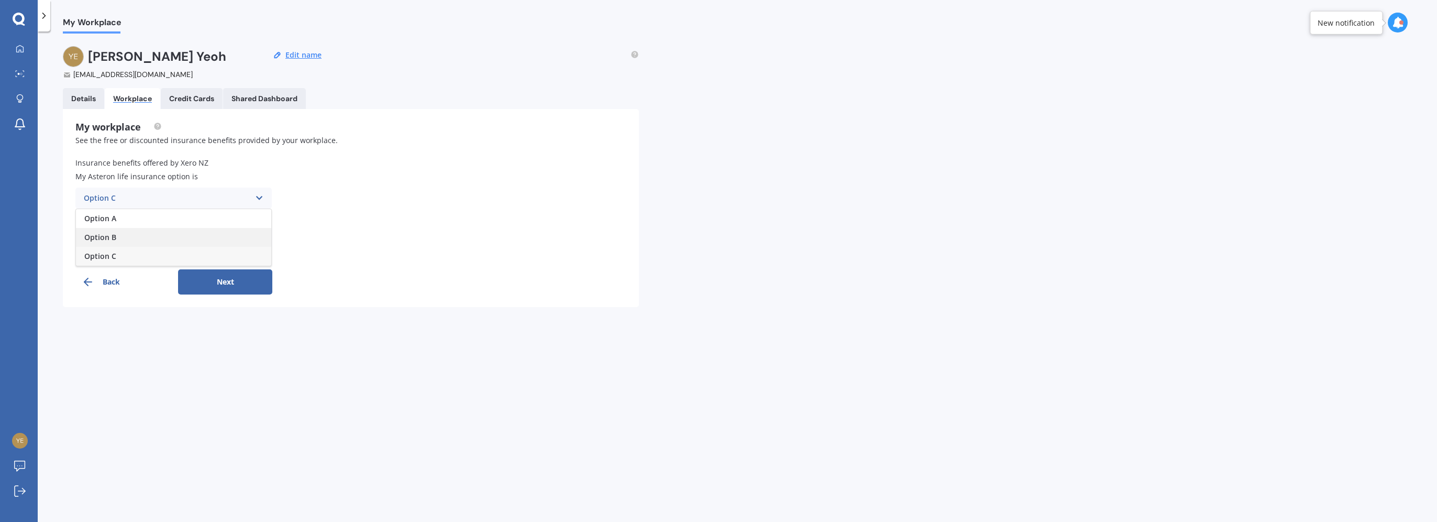
click at [245, 235] on div "Option B" at bounding box center [173, 237] width 195 height 19
click at [255, 198] on icon at bounding box center [259, 198] width 9 height 12
click at [244, 251] on div "Option C" at bounding box center [173, 256] width 195 height 19
click at [216, 288] on button "Next" at bounding box center [225, 281] width 94 height 25
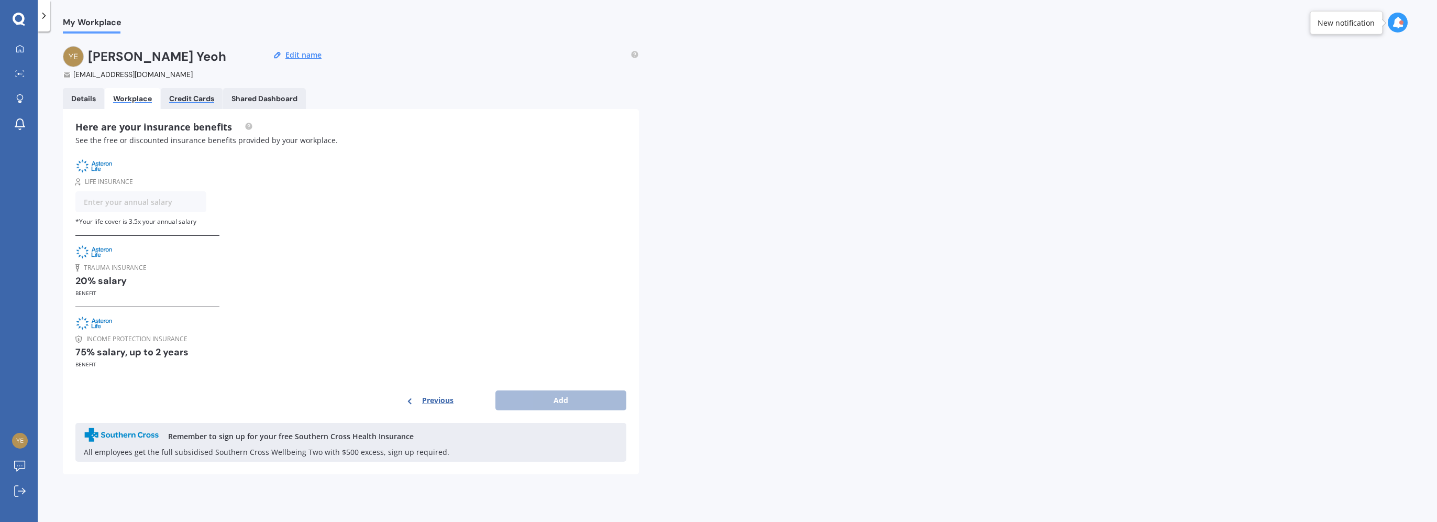
click at [192, 99] on div "Credit Cards" at bounding box center [191, 98] width 45 height 9
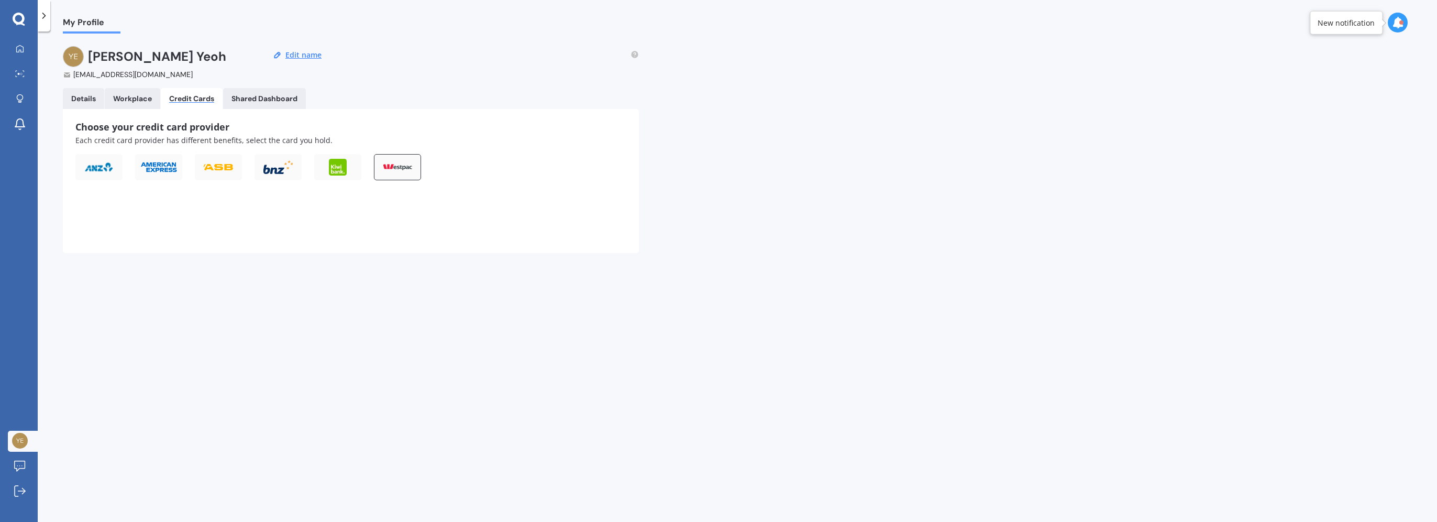
click at [408, 175] on div at bounding box center [397, 167] width 47 height 26
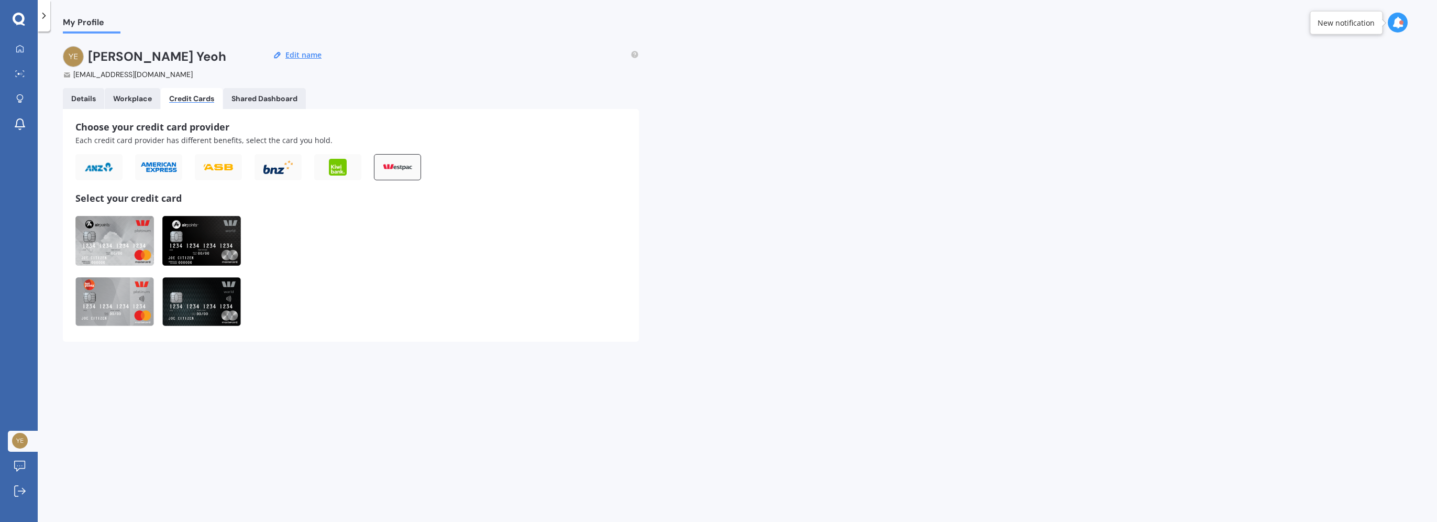
click at [113, 301] on img at bounding box center [114, 302] width 79 height 50
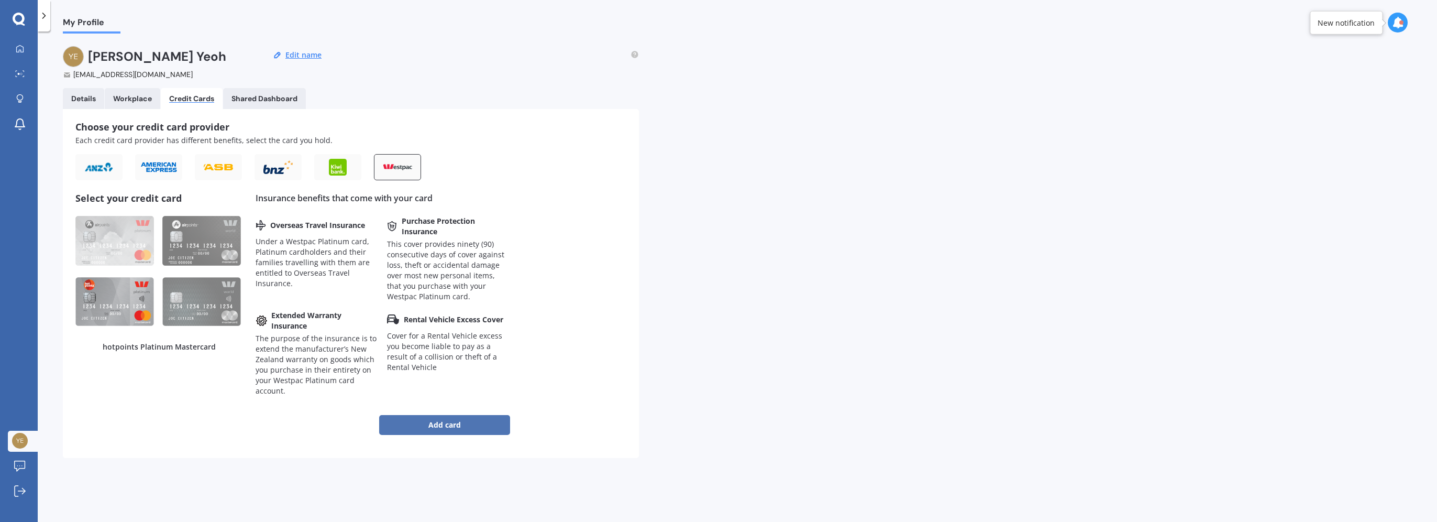
click at [424, 423] on button "Add card" at bounding box center [444, 425] width 131 height 20
